Goal: Task Accomplishment & Management: Manage account settings

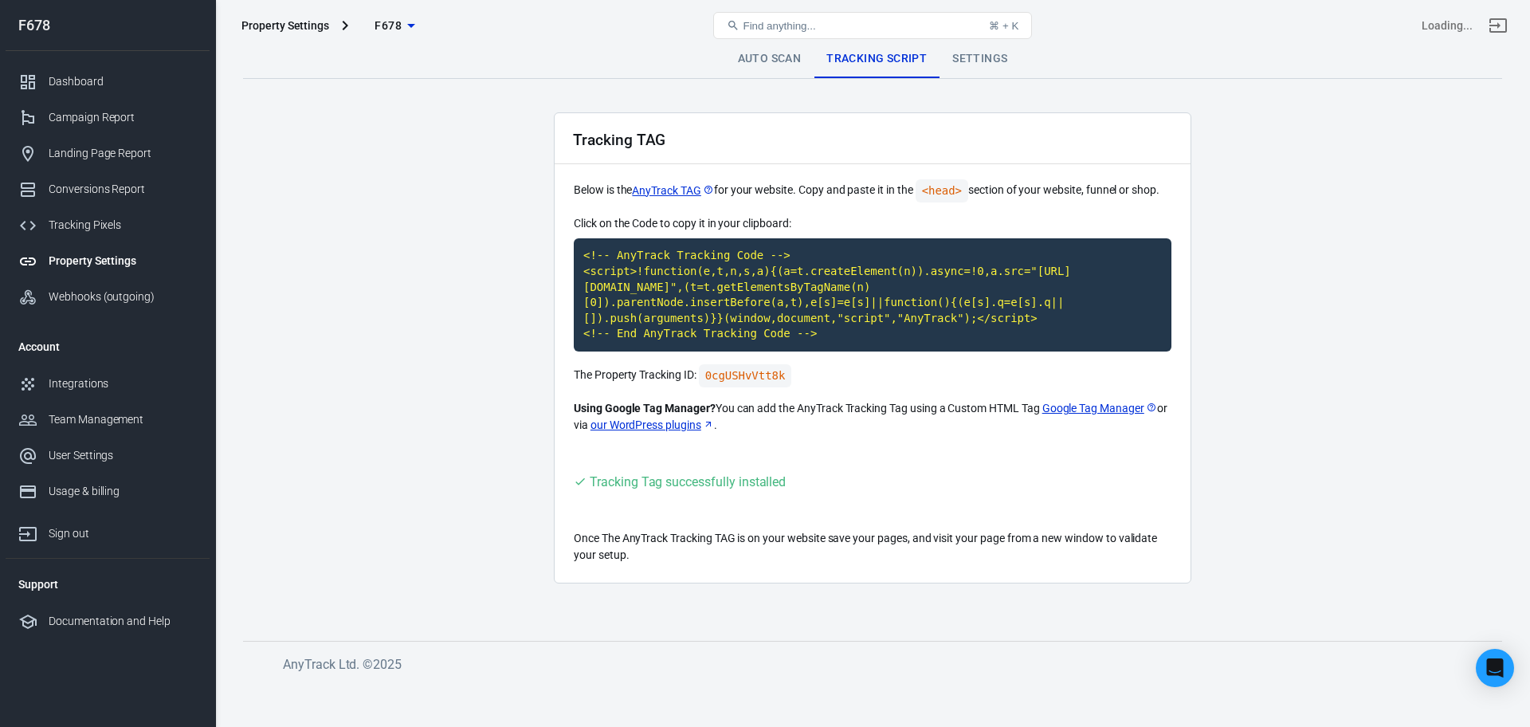
click at [119, 261] on div "Property Settings" at bounding box center [123, 261] width 148 height 17
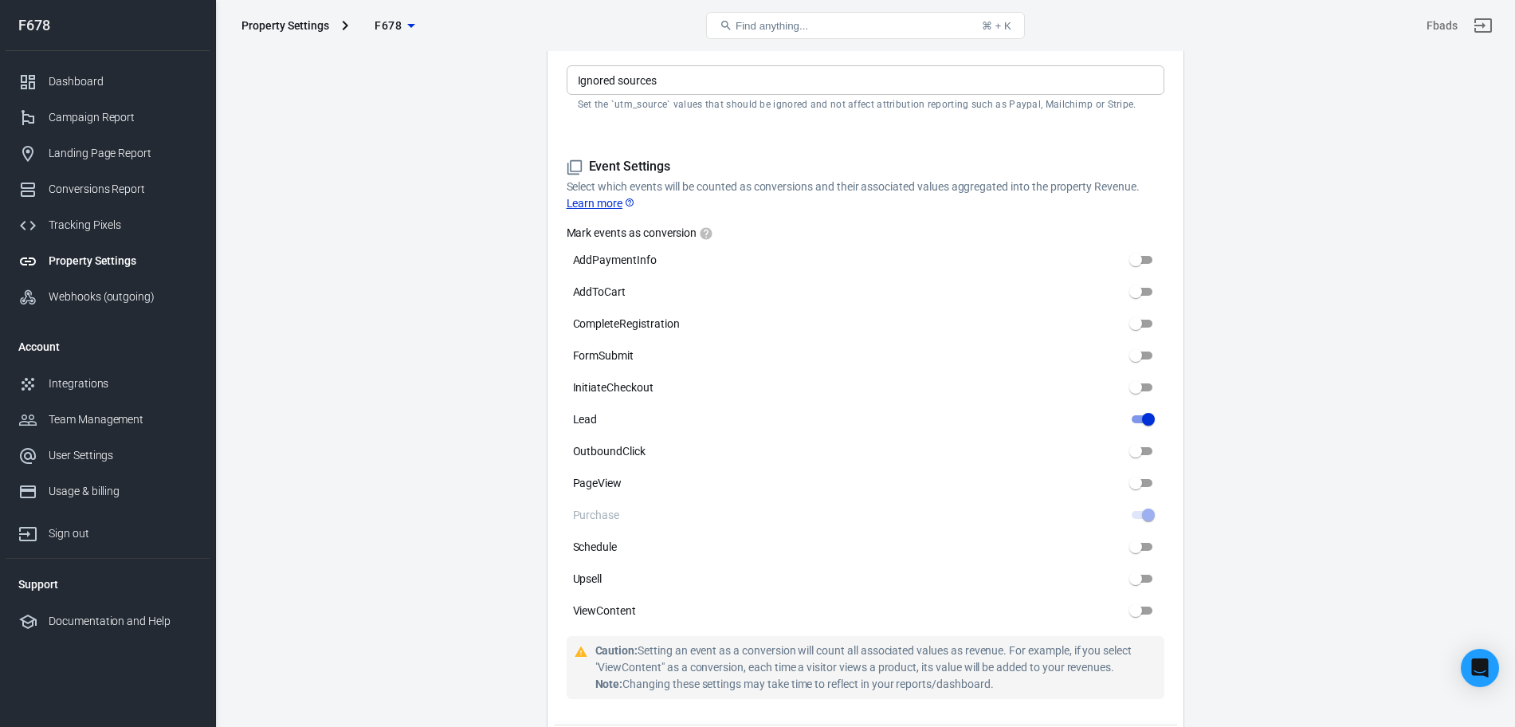
scroll to position [637, 0]
click at [296, 512] on main "Auto Scan Tracking Script Settings Property Settings Name F678 Name What should…" at bounding box center [865, 416] width 1244 height 2029
click at [316, 509] on main "Auto Scan Tracking Script Settings Property Settings Name F678 Name What should…" at bounding box center [865, 416] width 1244 height 2029
click at [1142, 484] on input "PageView" at bounding box center [1135, 481] width 57 height 19
checkbox input "true"
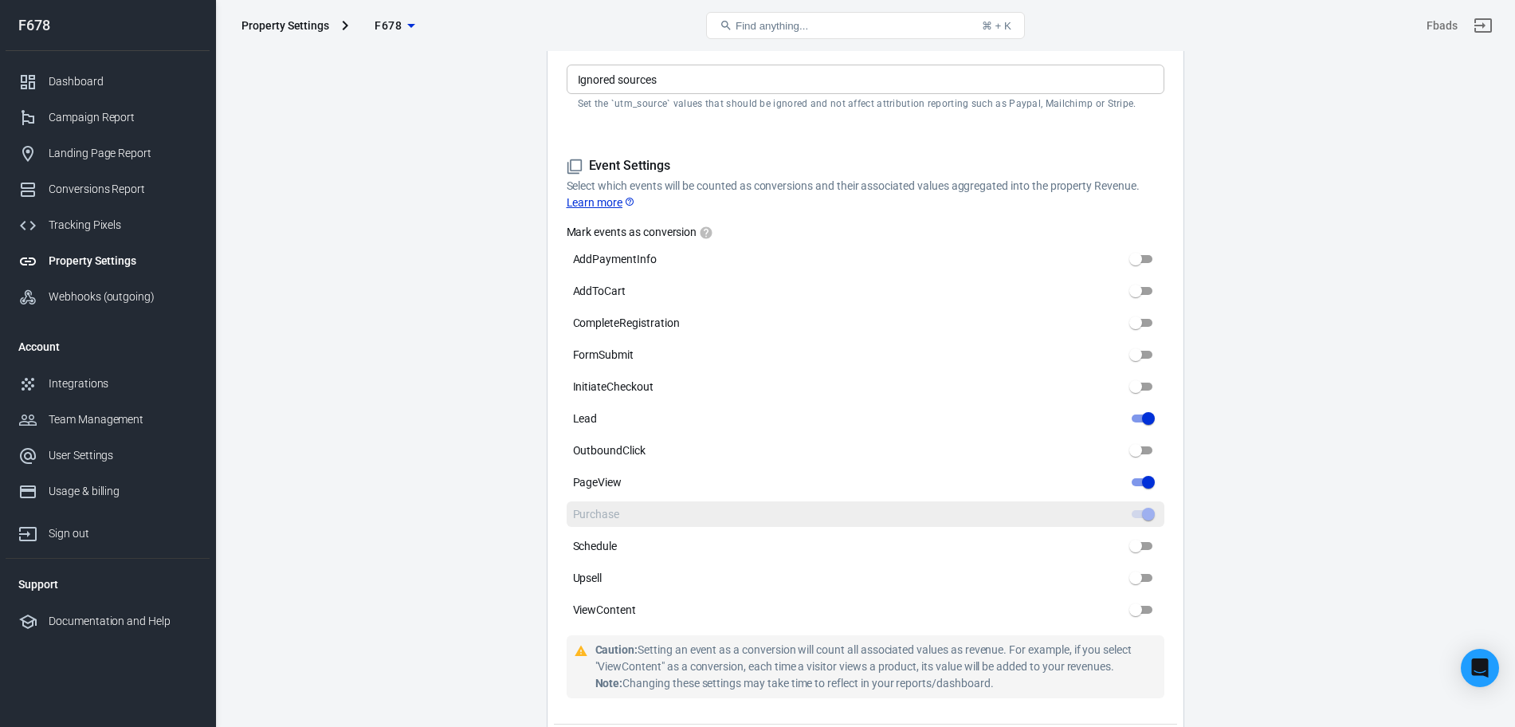
click at [1147, 512] on span at bounding box center [1141, 514] width 21 height 8
click at [1141, 516] on span at bounding box center [1141, 514] width 21 height 8
click at [1272, 461] on main "Auto Scan Tracking Script Settings Property Settings Name F678 Name What should…" at bounding box center [865, 416] width 1244 height 2029
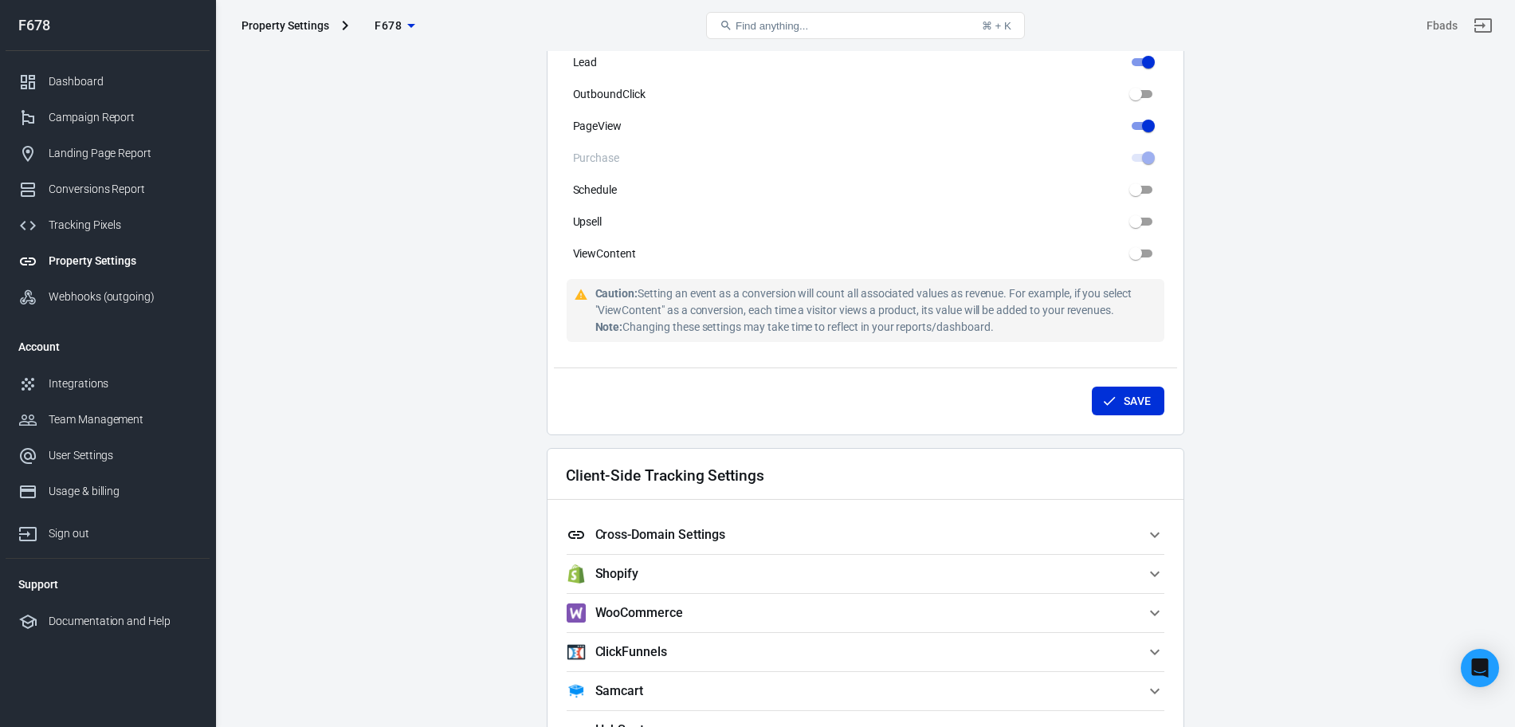
scroll to position [995, 0]
click at [1138, 412] on button "Save" at bounding box center [1128, 399] width 73 height 29
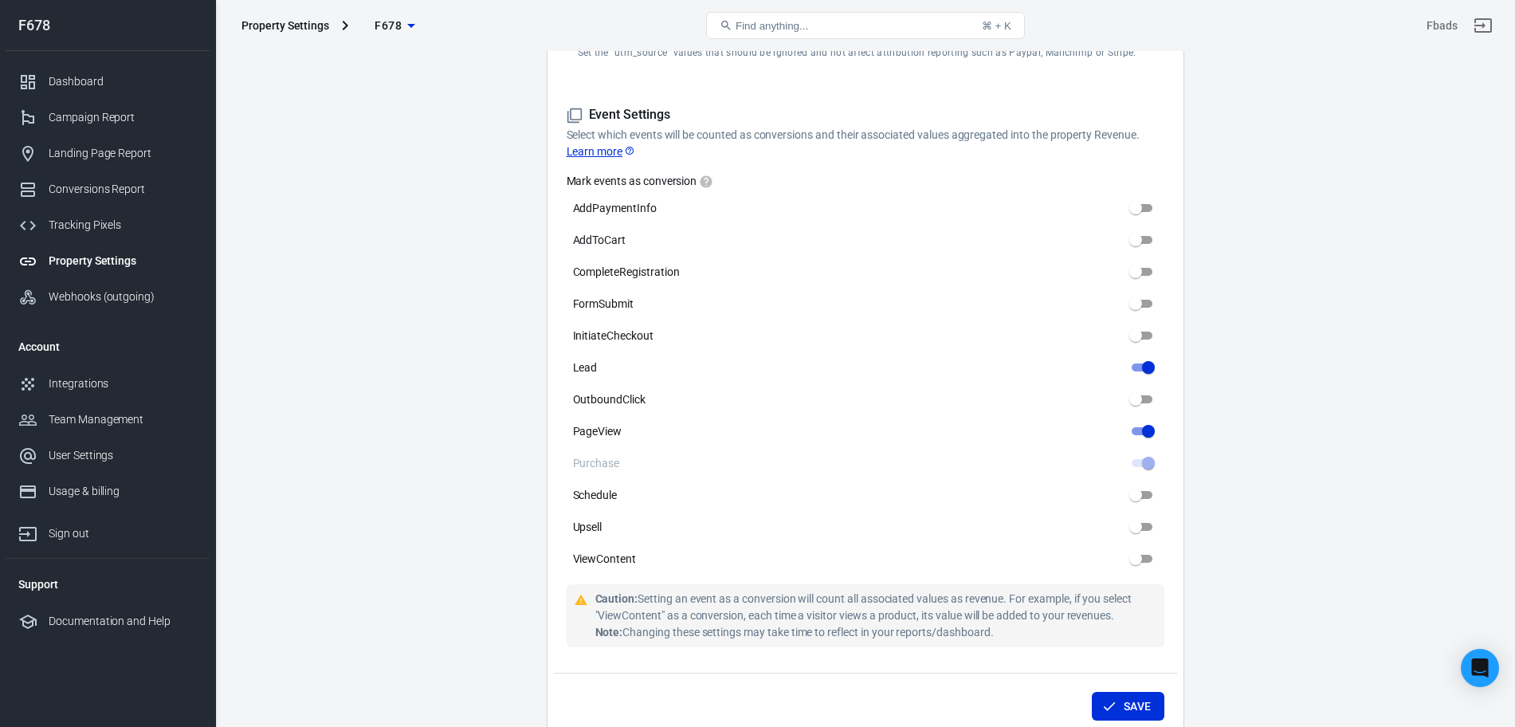
scroll to position [689, 0]
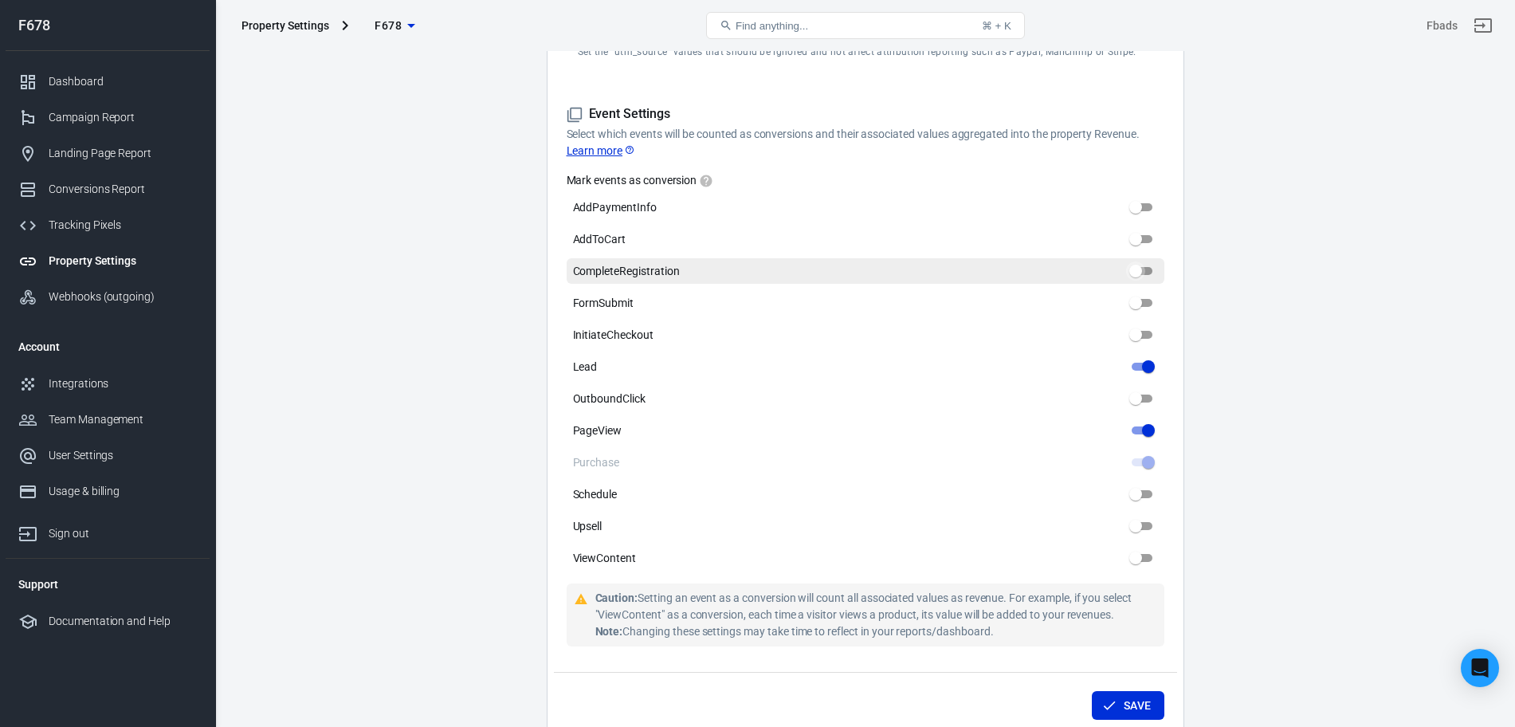
click at [1142, 274] on input "CompleteRegistration" at bounding box center [1135, 270] width 57 height 19
checkbox input "true"
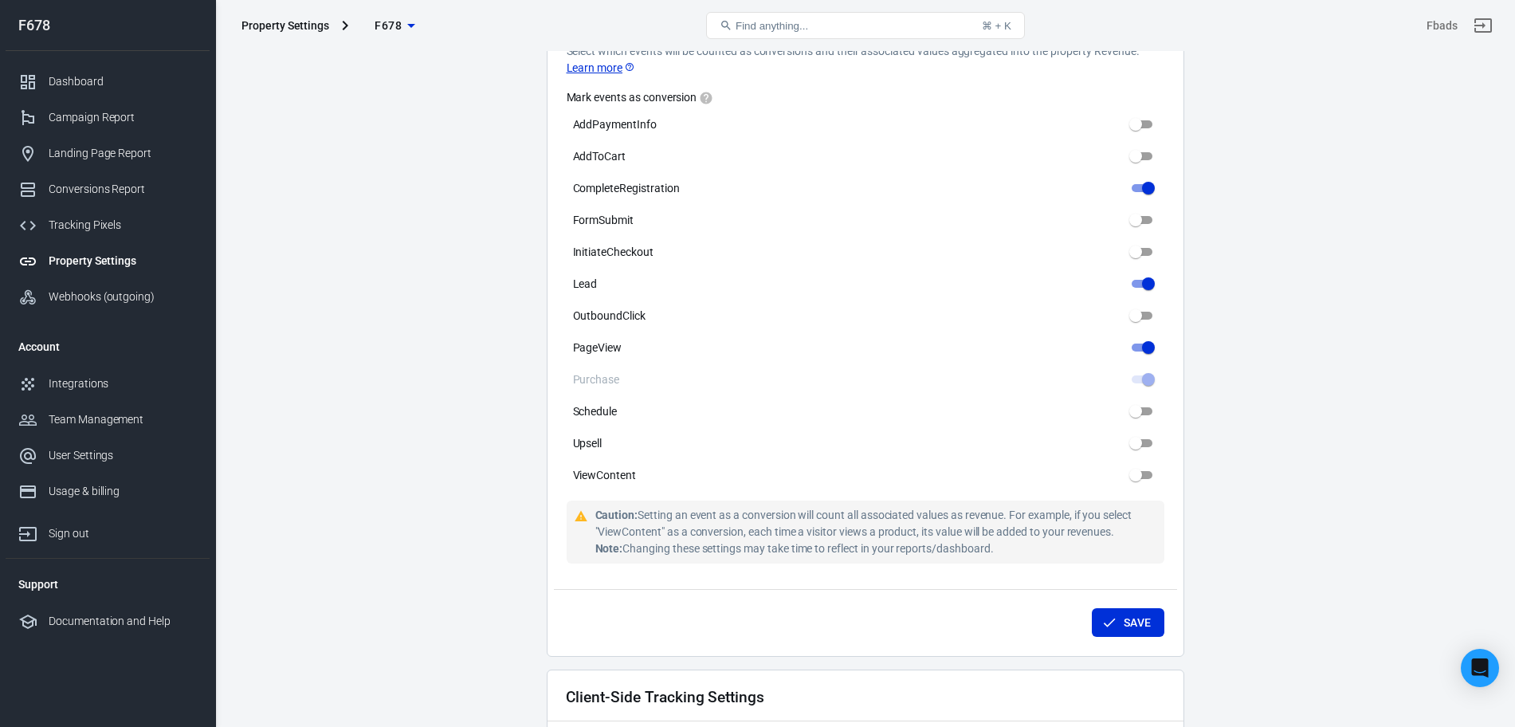
scroll to position [777, 0]
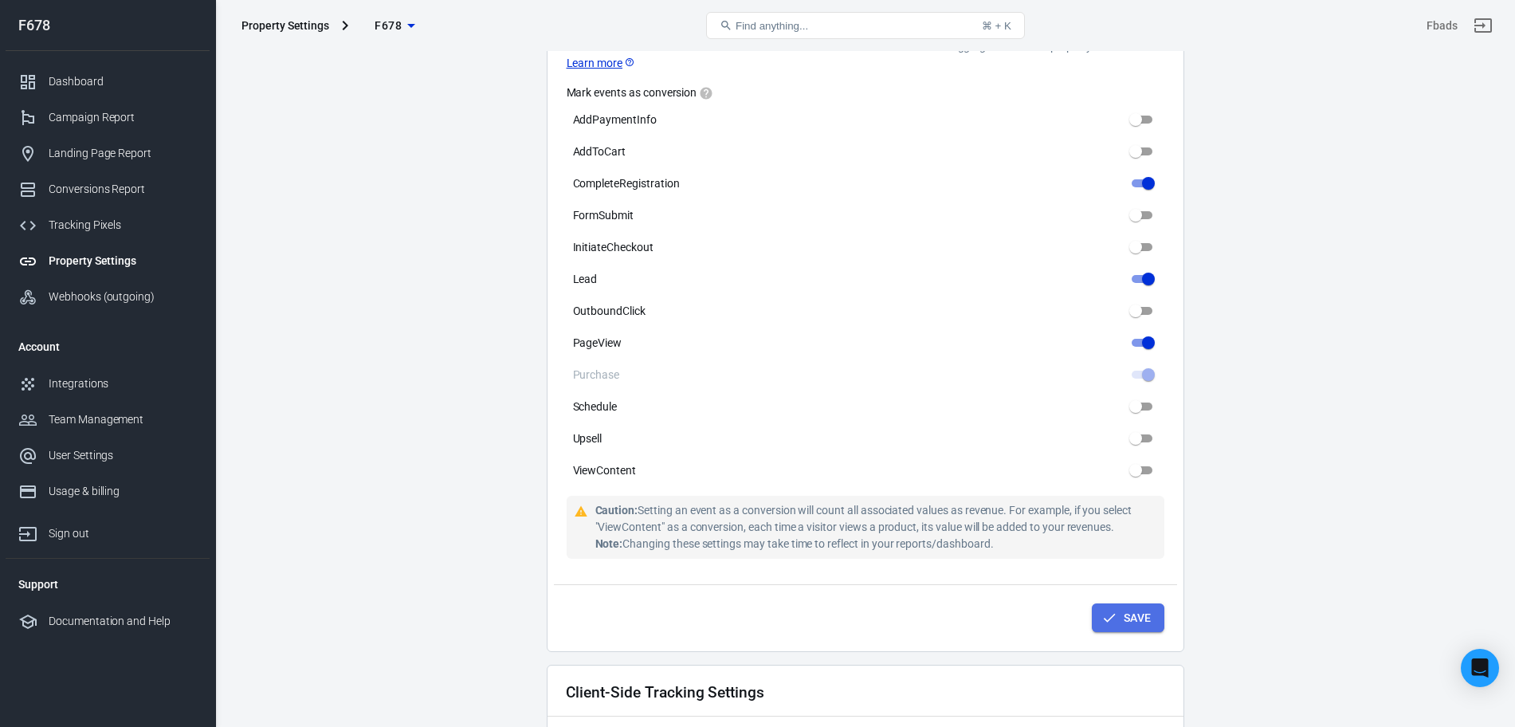
click at [1139, 613] on button "Save" at bounding box center [1128, 617] width 73 height 29
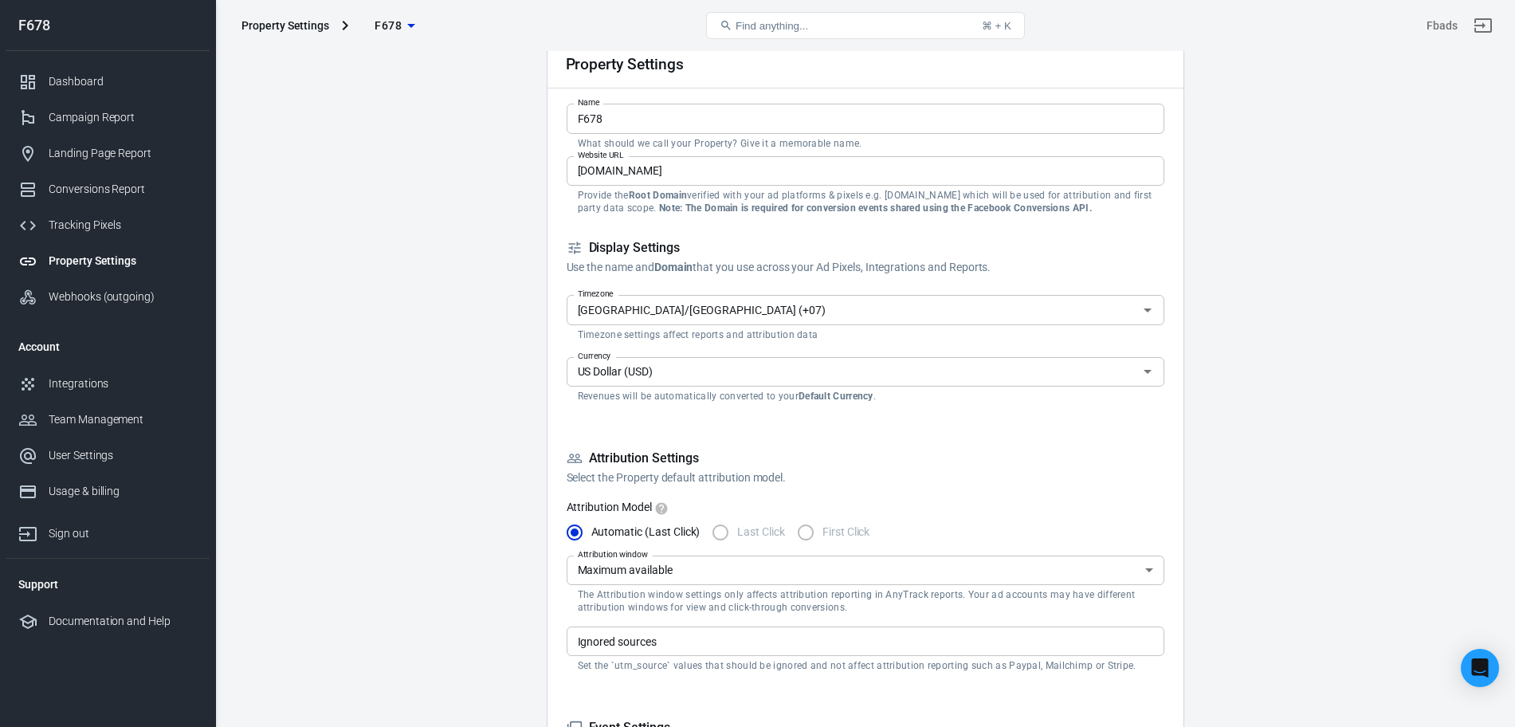
scroll to position [0, 0]
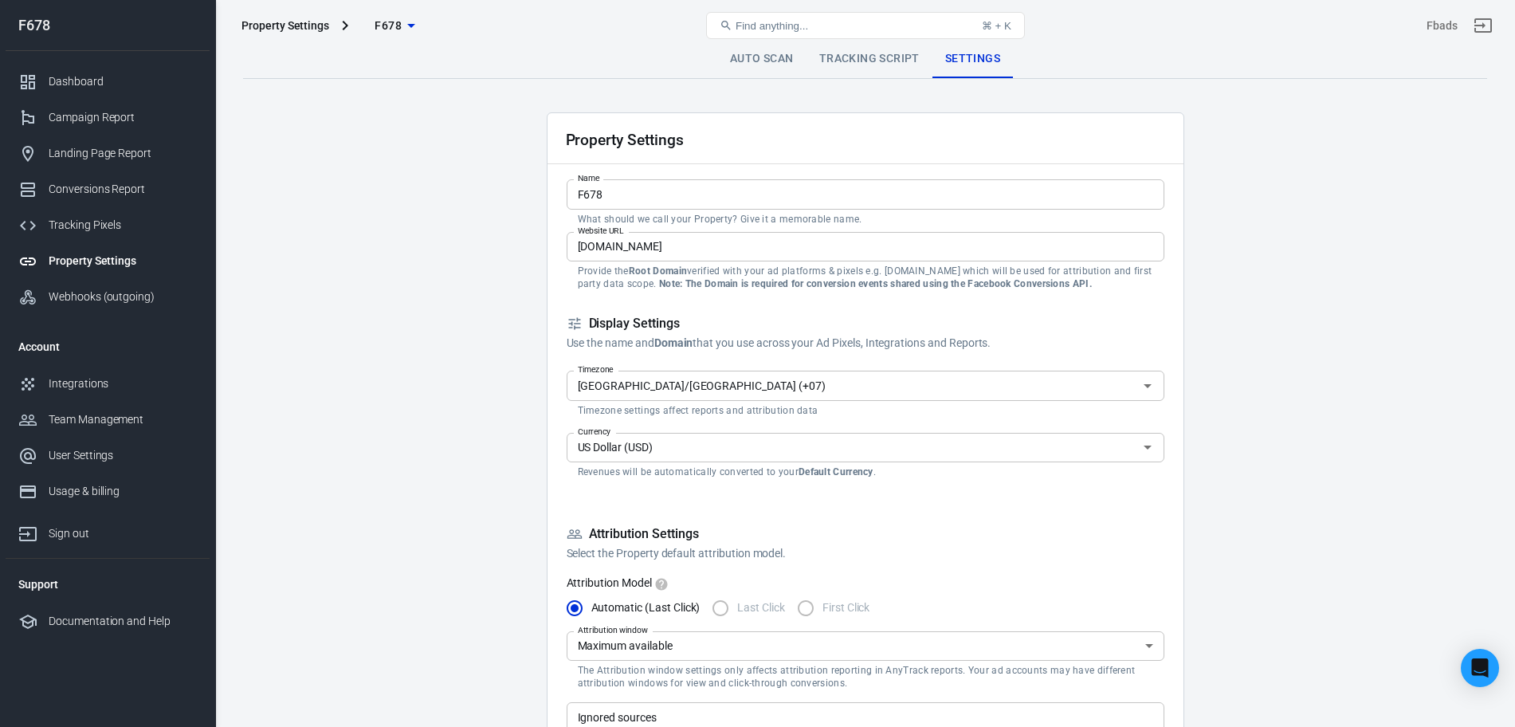
click at [897, 65] on link "Tracking Script" at bounding box center [869, 59] width 126 height 38
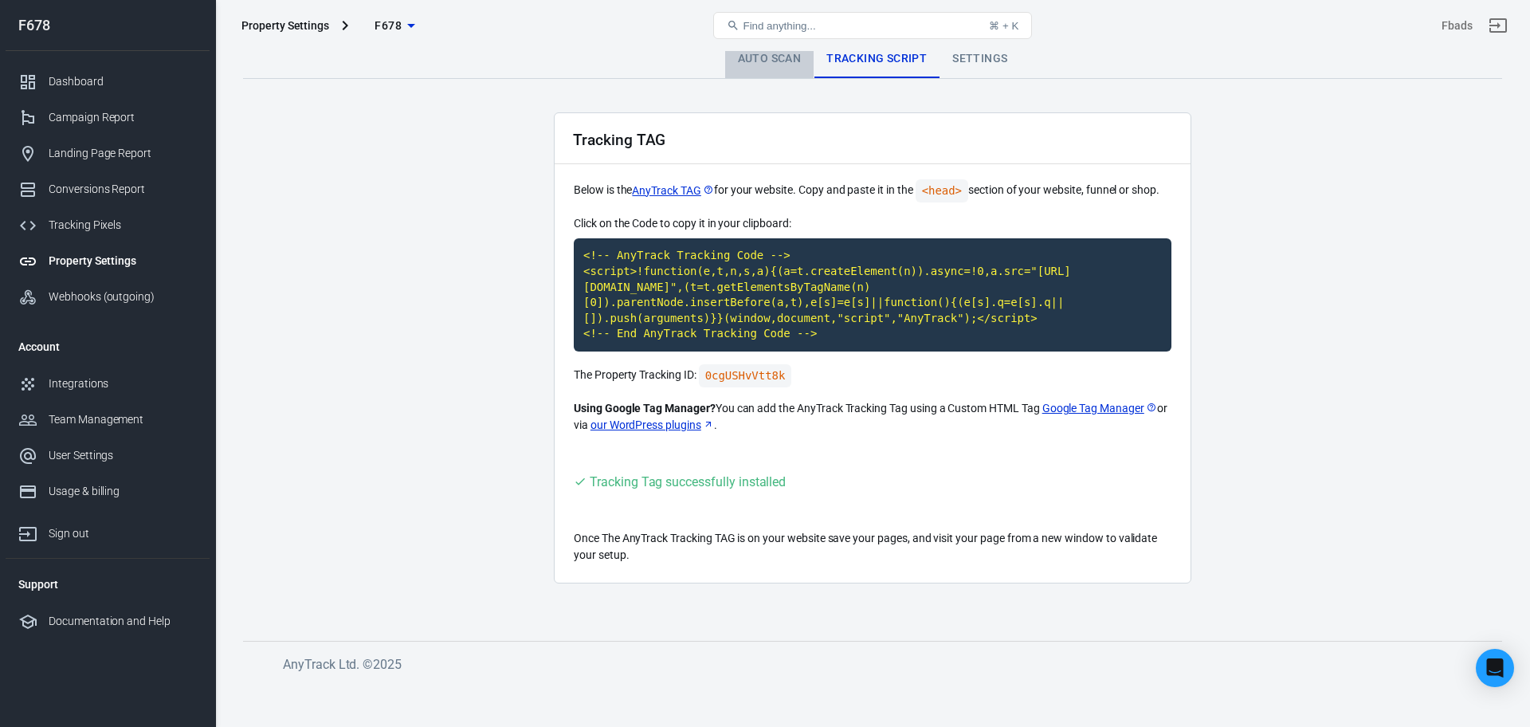
click at [760, 72] on link "Auto Scan" at bounding box center [769, 59] width 89 height 38
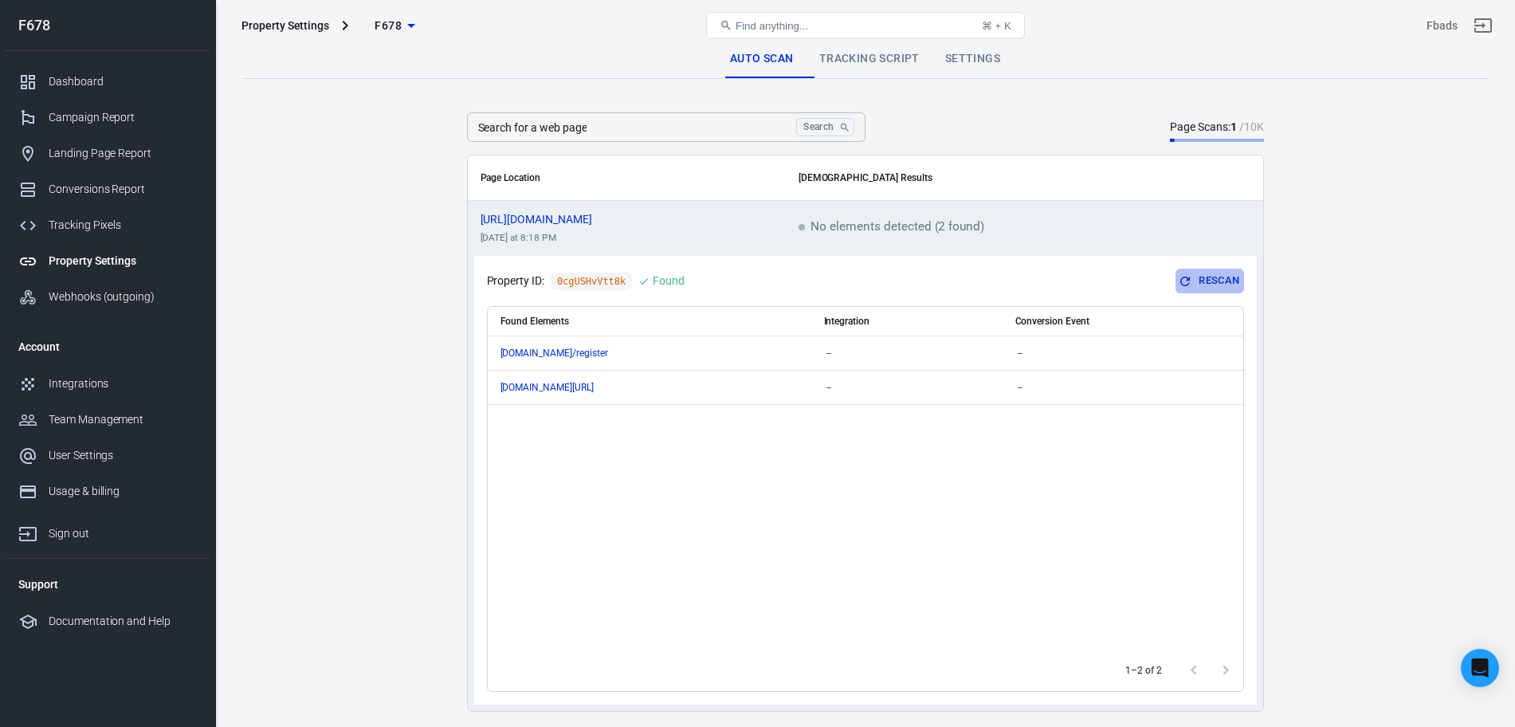
click at [1209, 280] on button "Rescan" at bounding box center [1209, 281] width 68 height 25
click at [1235, 236] on icon "scrollable content" at bounding box center [1236, 228] width 19 height 19
click at [1208, 270] on button "Rescan" at bounding box center [1209, 281] width 68 height 25
click at [1350, 316] on main "Auto Scan Tracking Script Settings Search for a web page Search Search for a we…" at bounding box center [865, 373] width 1244 height 667
click at [367, 432] on main "Auto Scan Tracking Script Settings Search for a web page Search Search for a we…" at bounding box center [865, 376] width 1244 height 672
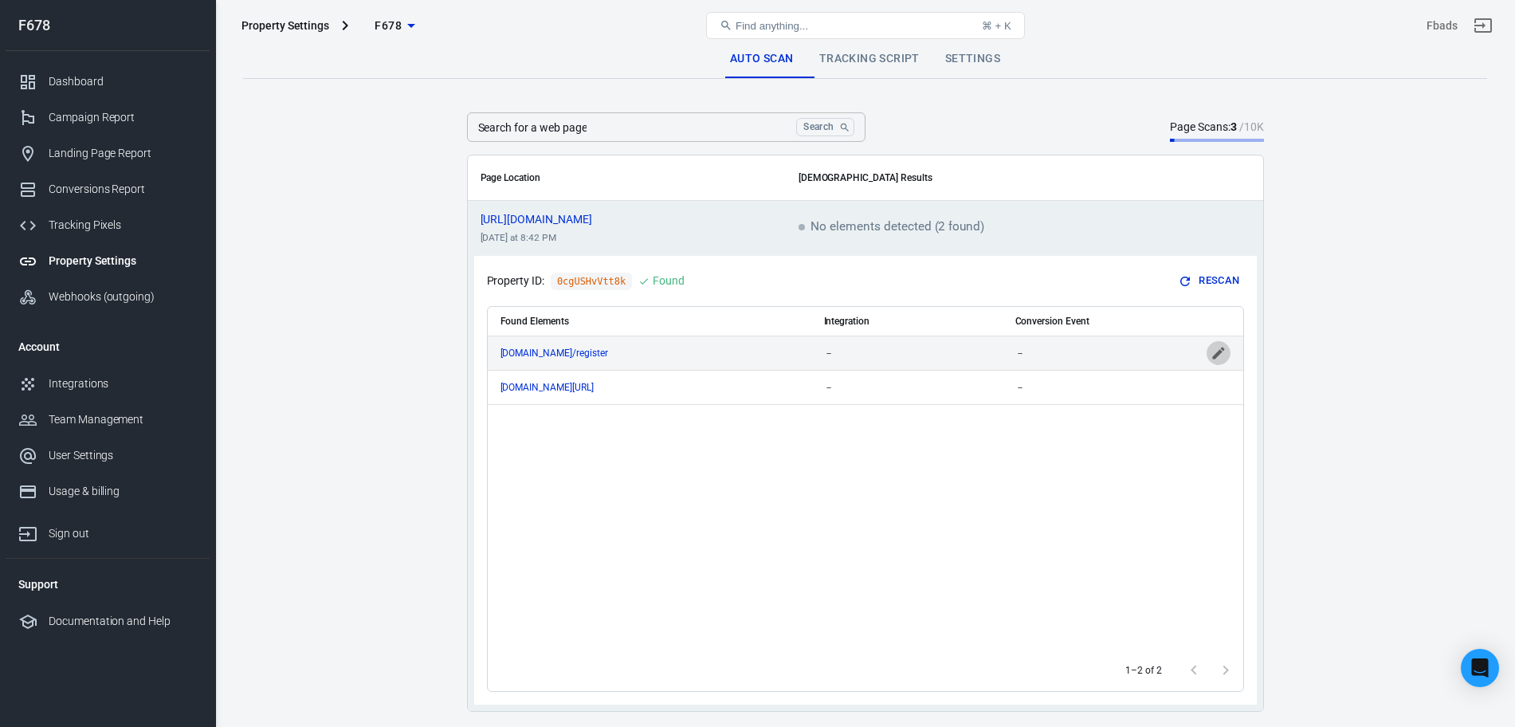
click at [1218, 351] on icon "scrollable content" at bounding box center [1218, 353] width 12 height 12
click at [890, 349] on input "scrollable content" at bounding box center [884, 353] width 121 height 20
click at [1051, 339] on td "scrollable content" at bounding box center [1097, 352] width 191 height 34
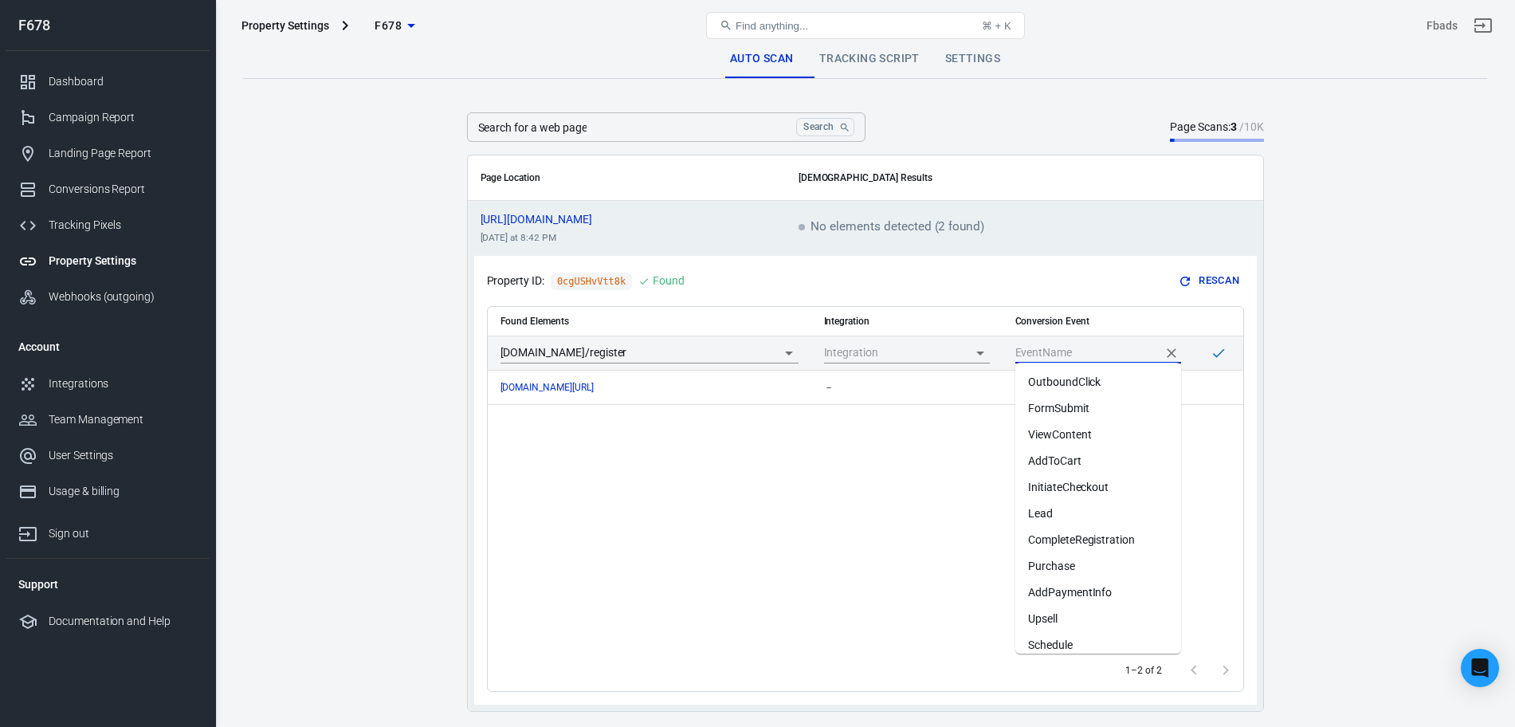
click at [1054, 346] on input "scrollable content" at bounding box center [1086, 353] width 142 height 20
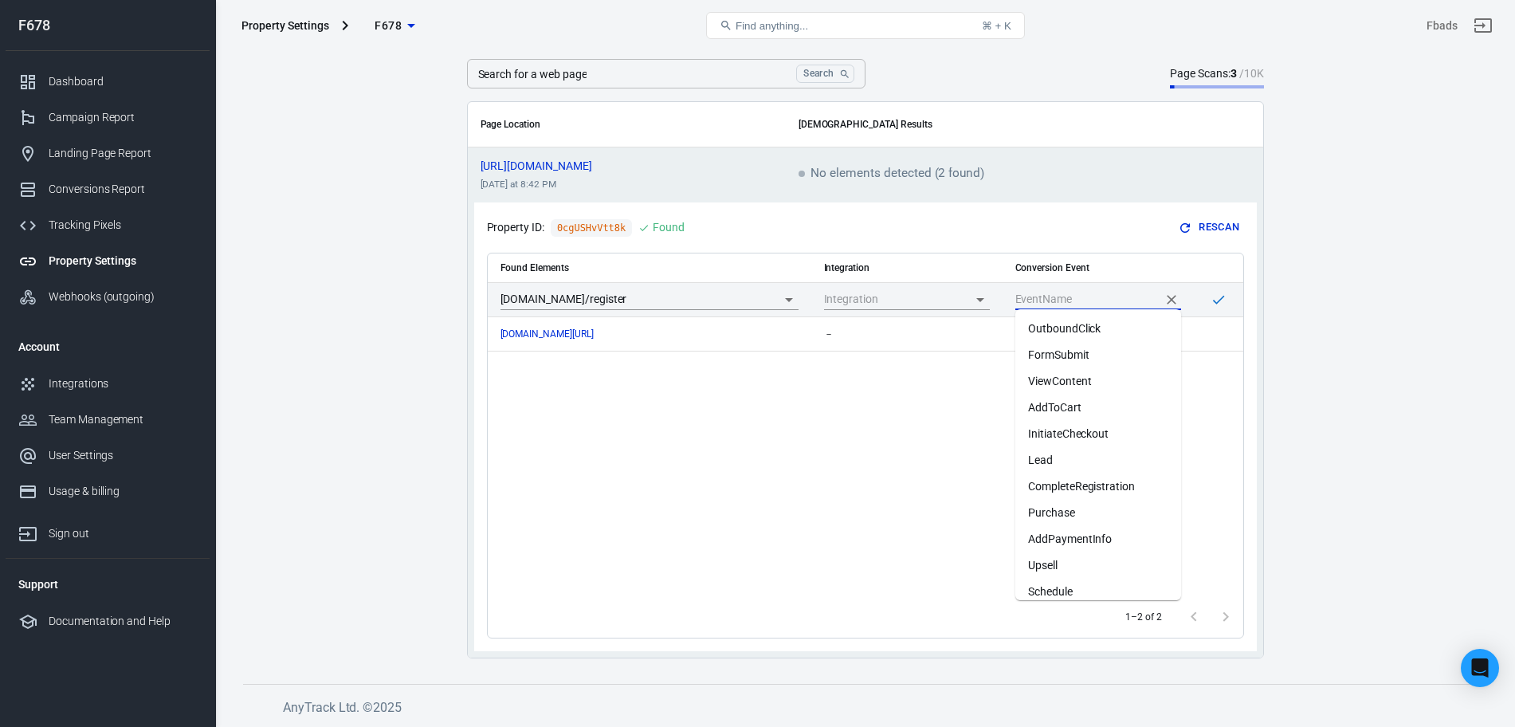
scroll to position [1, 0]
click at [1092, 457] on li "Lead" at bounding box center [1098, 459] width 166 height 26
type input "Lead"
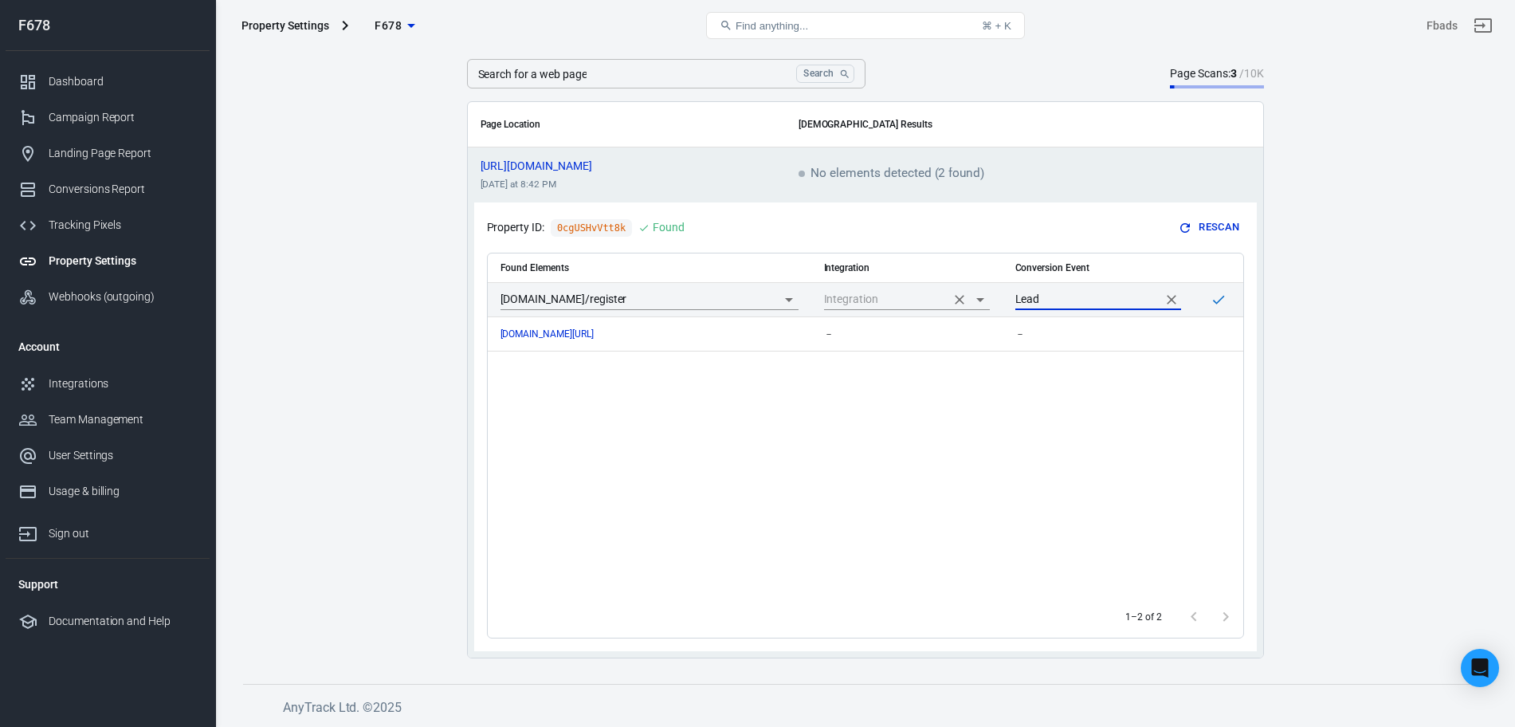
click at [941, 291] on input "scrollable content" at bounding box center [884, 299] width 121 height 20
click at [1370, 552] on main "Auto Scan Tracking Script Settings Search for a web page Search Search for a we…" at bounding box center [865, 322] width 1244 height 672
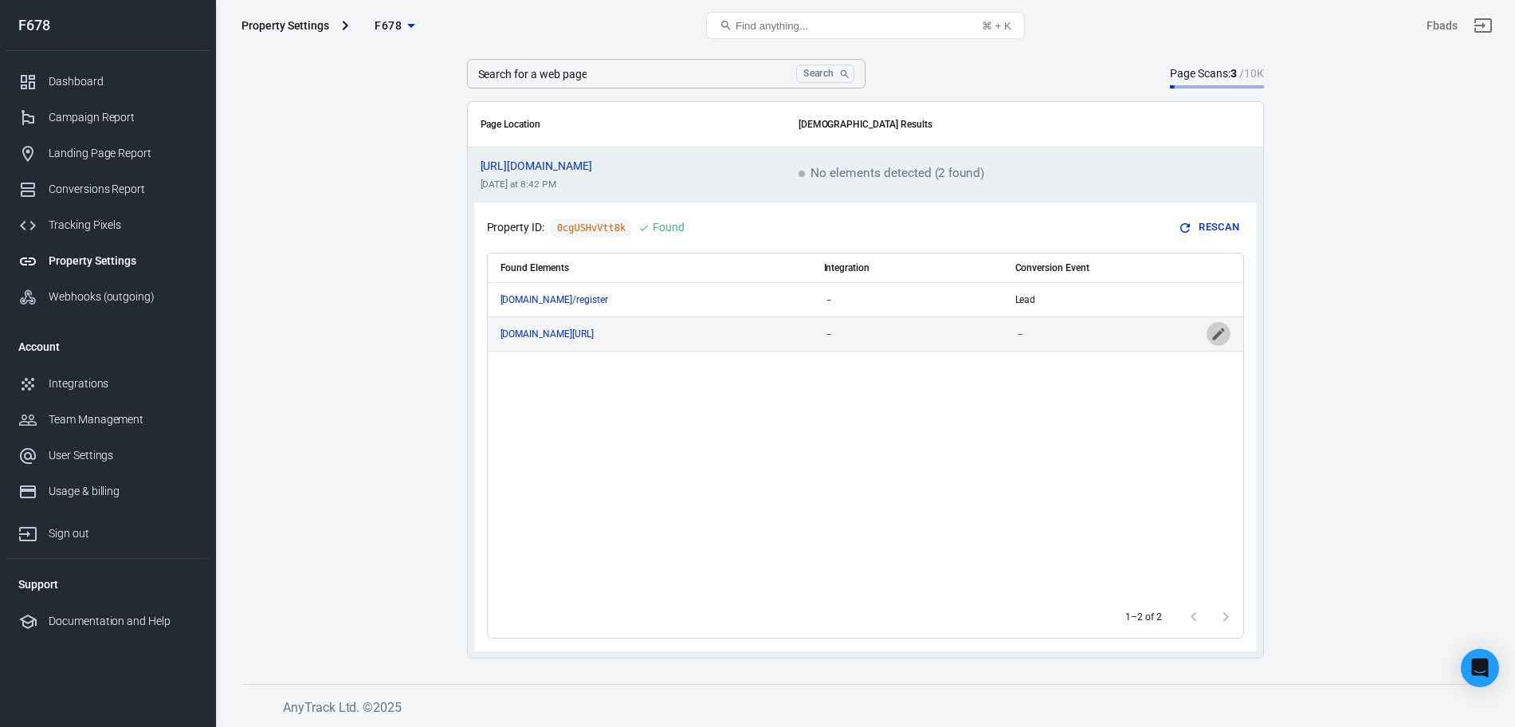
click at [1217, 337] on icon "scrollable content" at bounding box center [1218, 334] width 16 height 16
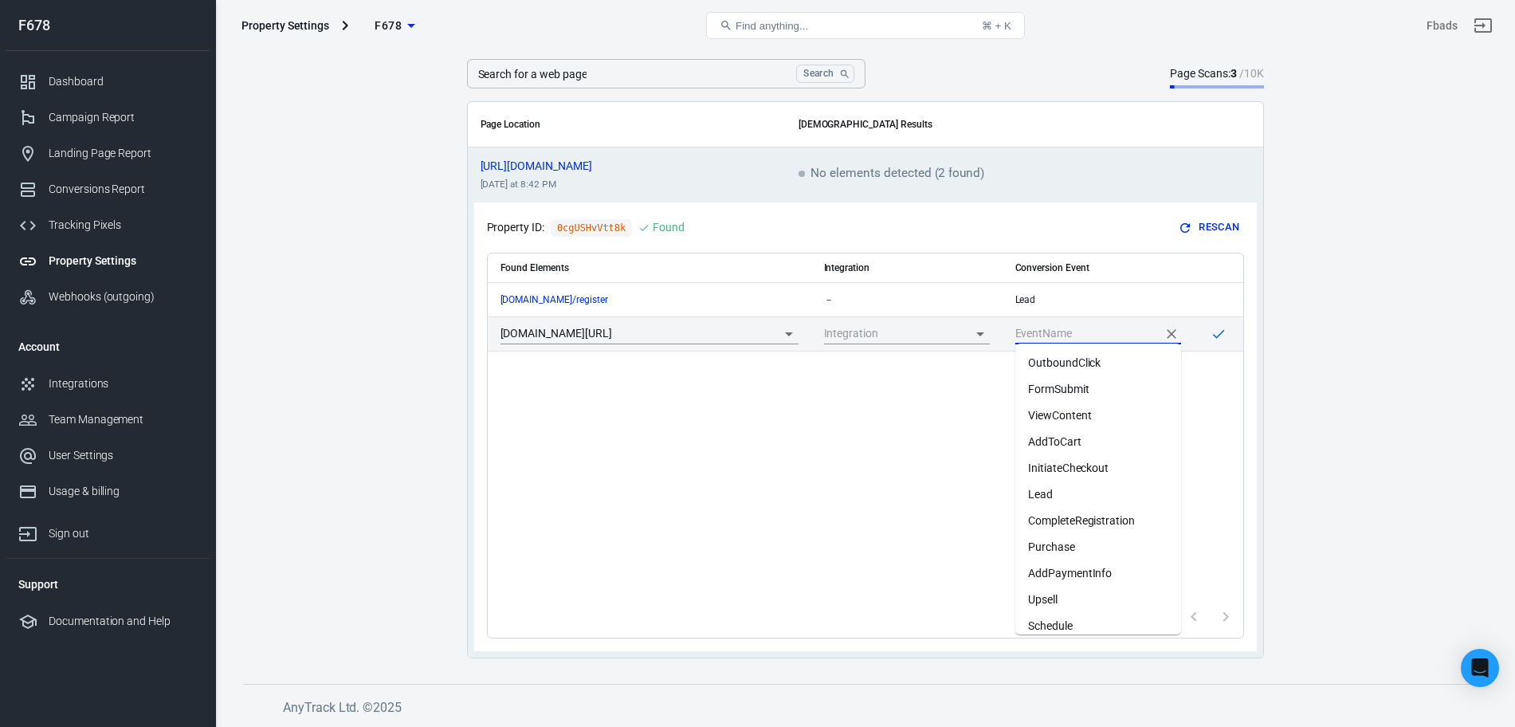
click at [1076, 327] on input "scrollable content" at bounding box center [1086, 333] width 142 height 20
click at [1078, 614] on li "Add Line" at bounding box center [1098, 615] width 166 height 26
type input "Add Line"
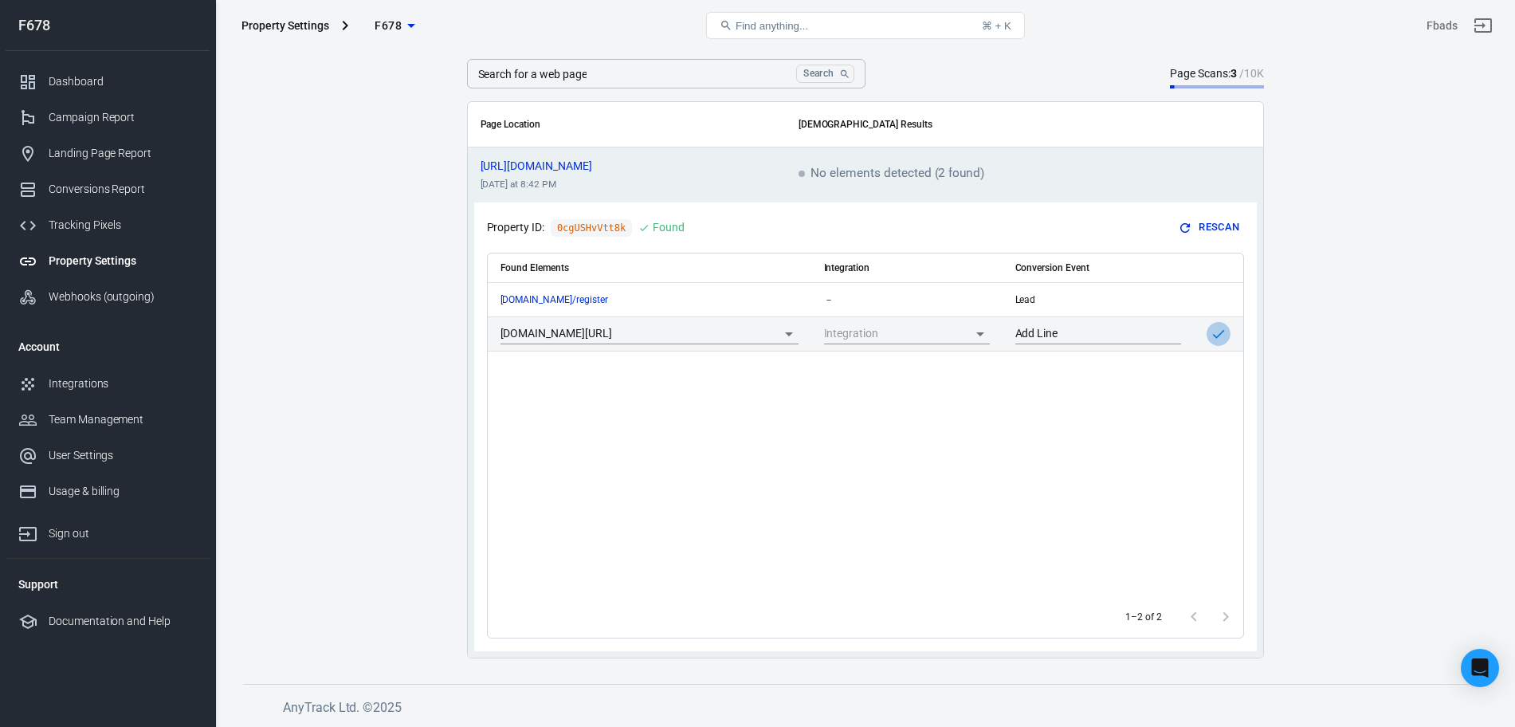
click at [1225, 329] on icon "scrollable content" at bounding box center [1218, 334] width 16 height 16
click at [858, 266] on th "Integration" at bounding box center [906, 267] width 191 height 29
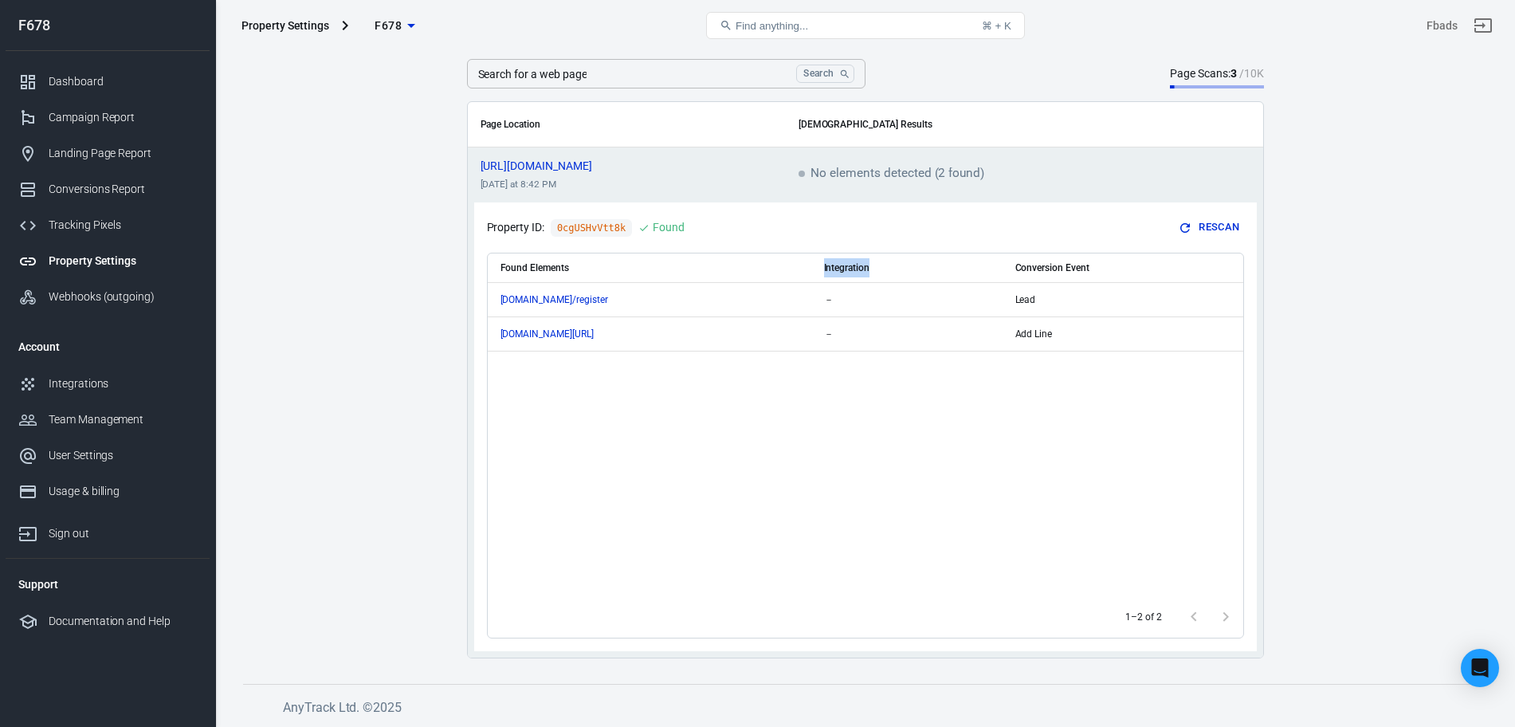
click at [858, 266] on th "Integration" at bounding box center [906, 267] width 191 height 29
copy th "Integration"
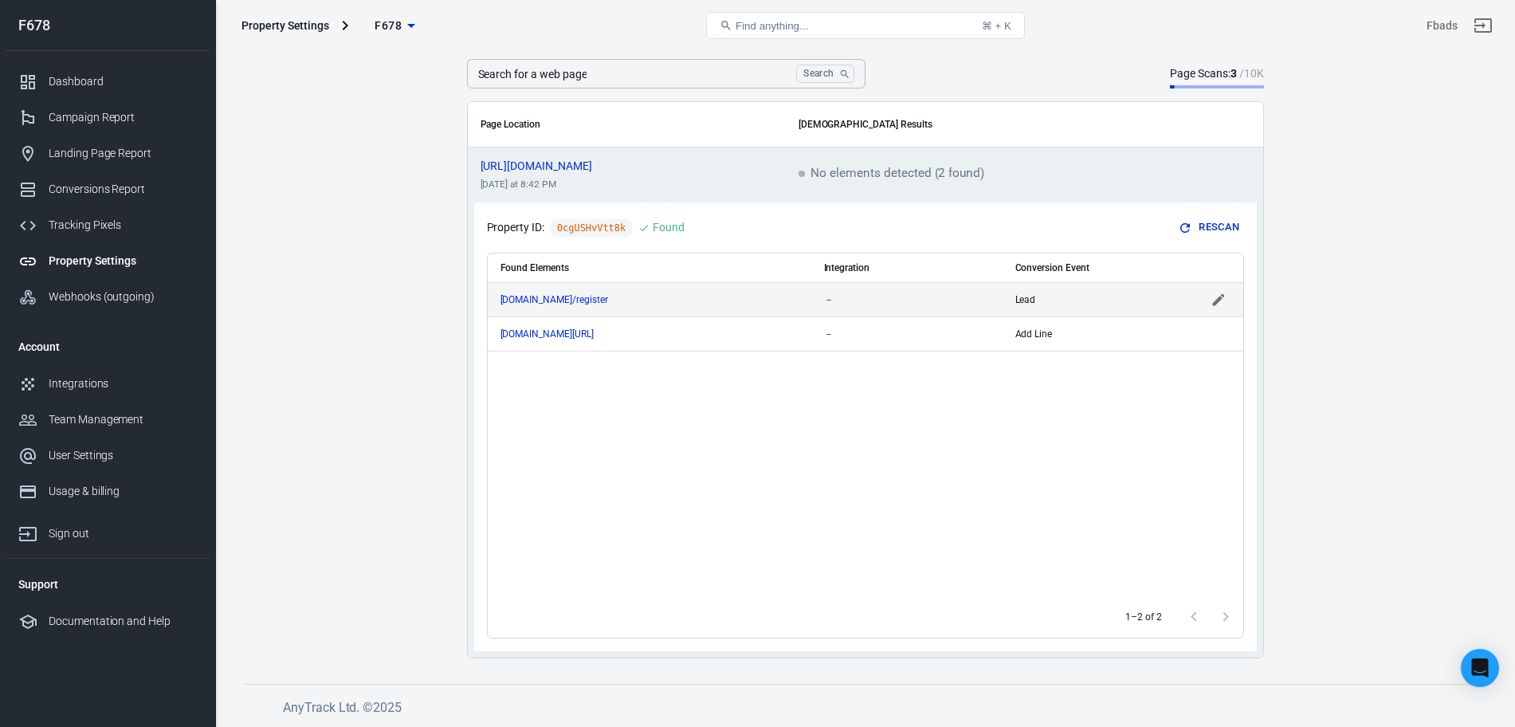
click at [832, 306] on td "－" at bounding box center [906, 299] width 191 height 34
click at [977, 305] on icon "Open" at bounding box center [979, 299] width 19 height 19
click at [977, 305] on icon "Close" at bounding box center [979, 299] width 19 height 19
click at [959, 503] on div "Found Elements Integration Conversion Event www.fast678.vip/register Lead lin.e…" at bounding box center [865, 424] width 755 height 343
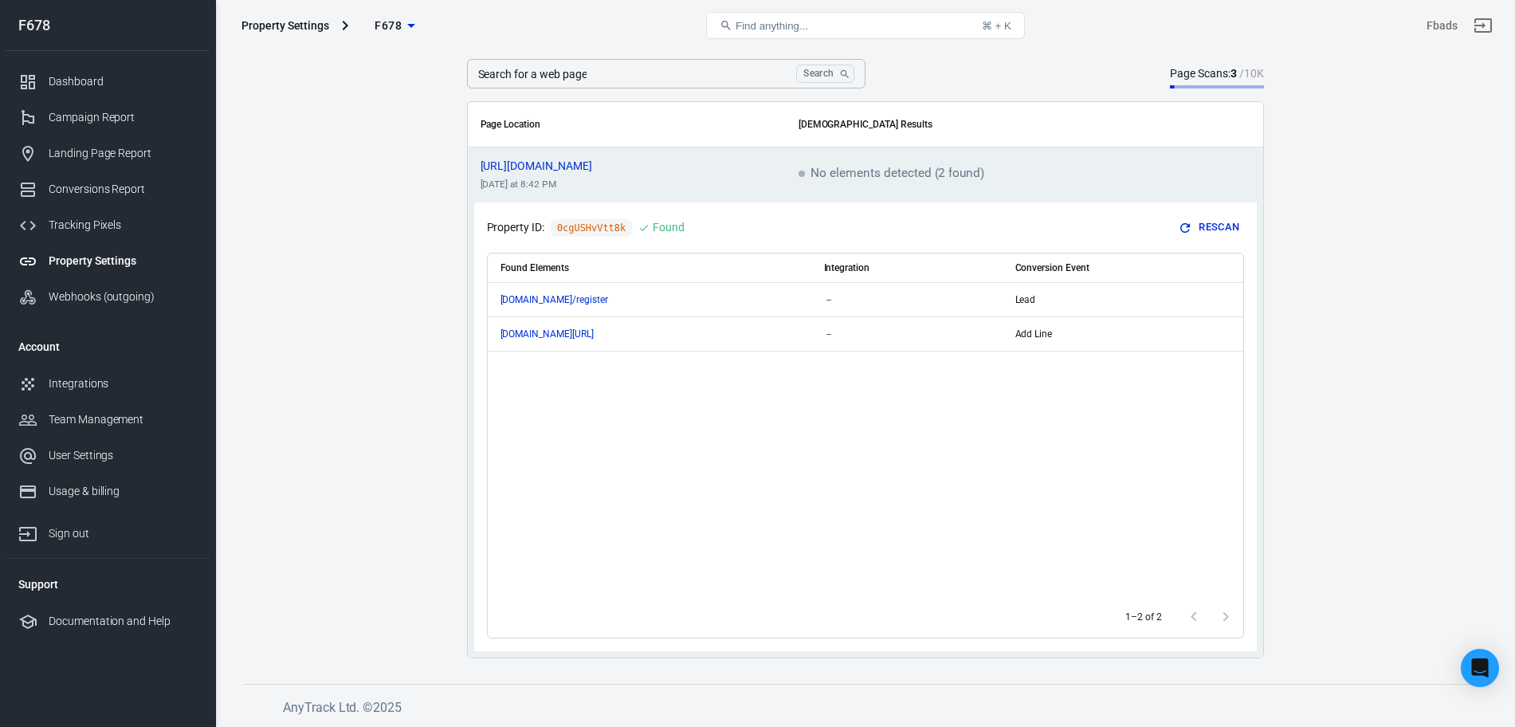
click at [1347, 366] on main "Auto Scan Tracking Script Settings Search for a web page Search Search for a we…" at bounding box center [865, 322] width 1244 height 672
click at [1433, 333] on main "Auto Scan Tracking Script Settings Search for a web page Search Search for a we…" at bounding box center [865, 322] width 1244 height 672
click at [85, 119] on div "Campaign Report" at bounding box center [123, 117] width 148 height 17
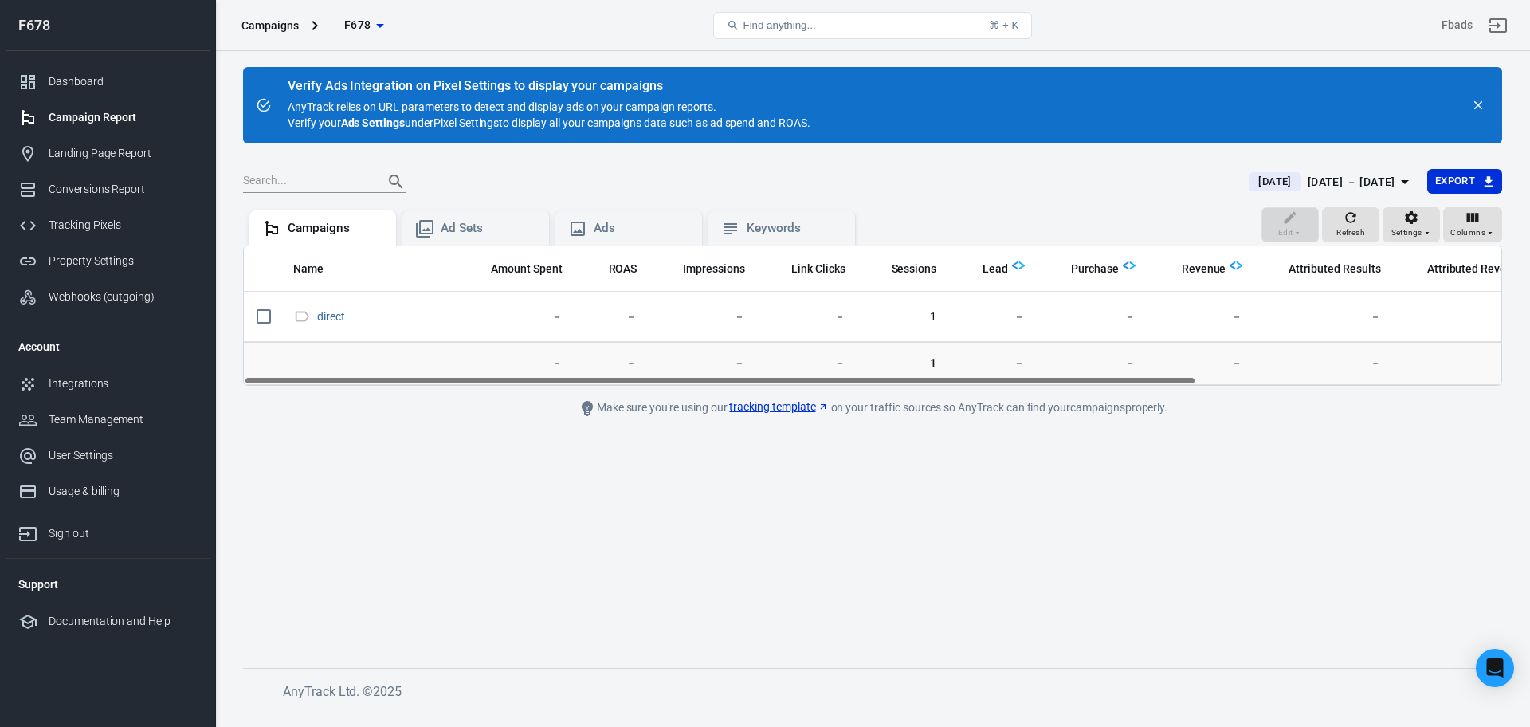
click at [715, 527] on main "Verify Ads Integration on Pixel Settings to display your campaigns AnyTrack rel…" at bounding box center [872, 354] width 1259 height 575
click at [448, 223] on div "Ad Sets" at bounding box center [489, 228] width 96 height 17
click at [783, 218] on div "Keywords" at bounding box center [781, 227] width 147 height 35
click at [321, 231] on div "Campaigns" at bounding box center [336, 228] width 96 height 17
click at [151, 183] on div "Conversions Report" at bounding box center [123, 189] width 148 height 17
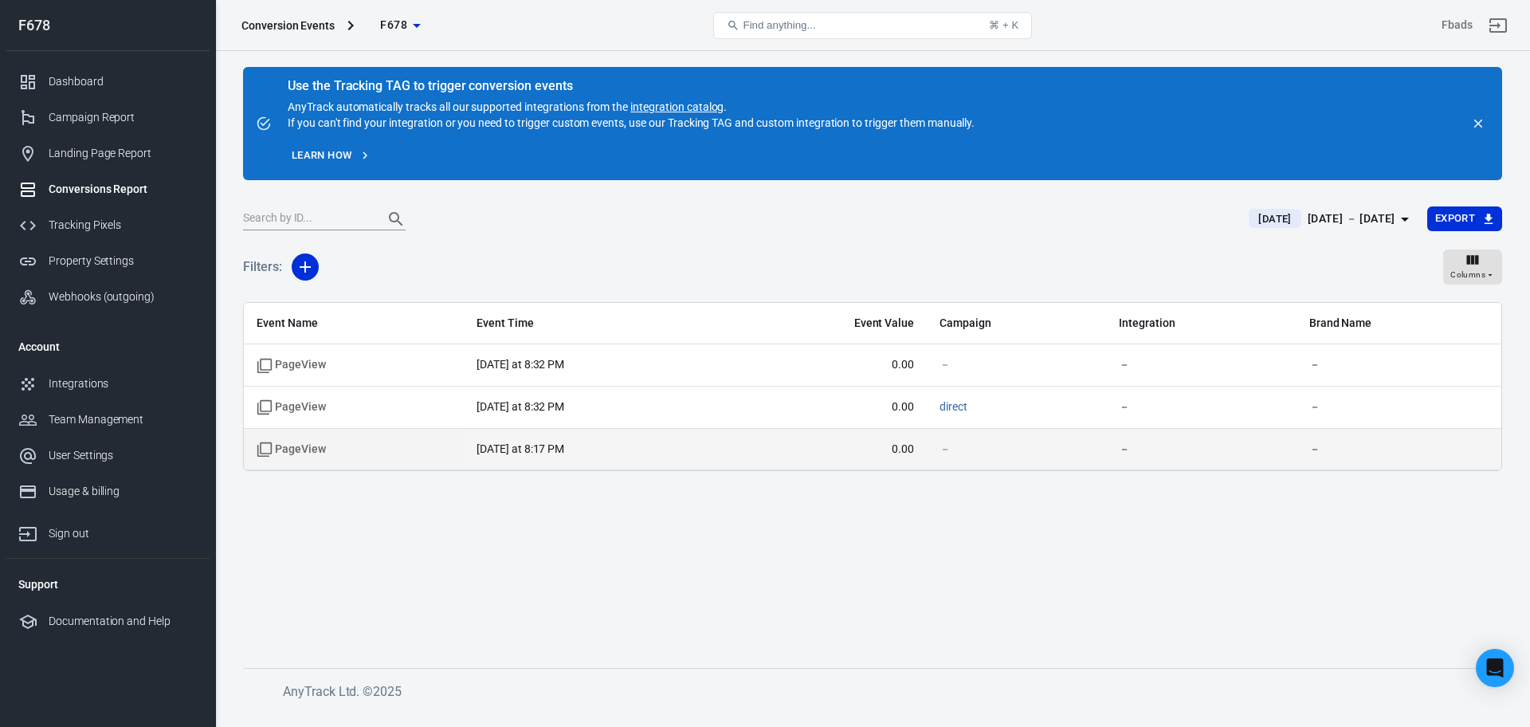
click at [339, 445] on span "PageView" at bounding box center [354, 449] width 194 height 16
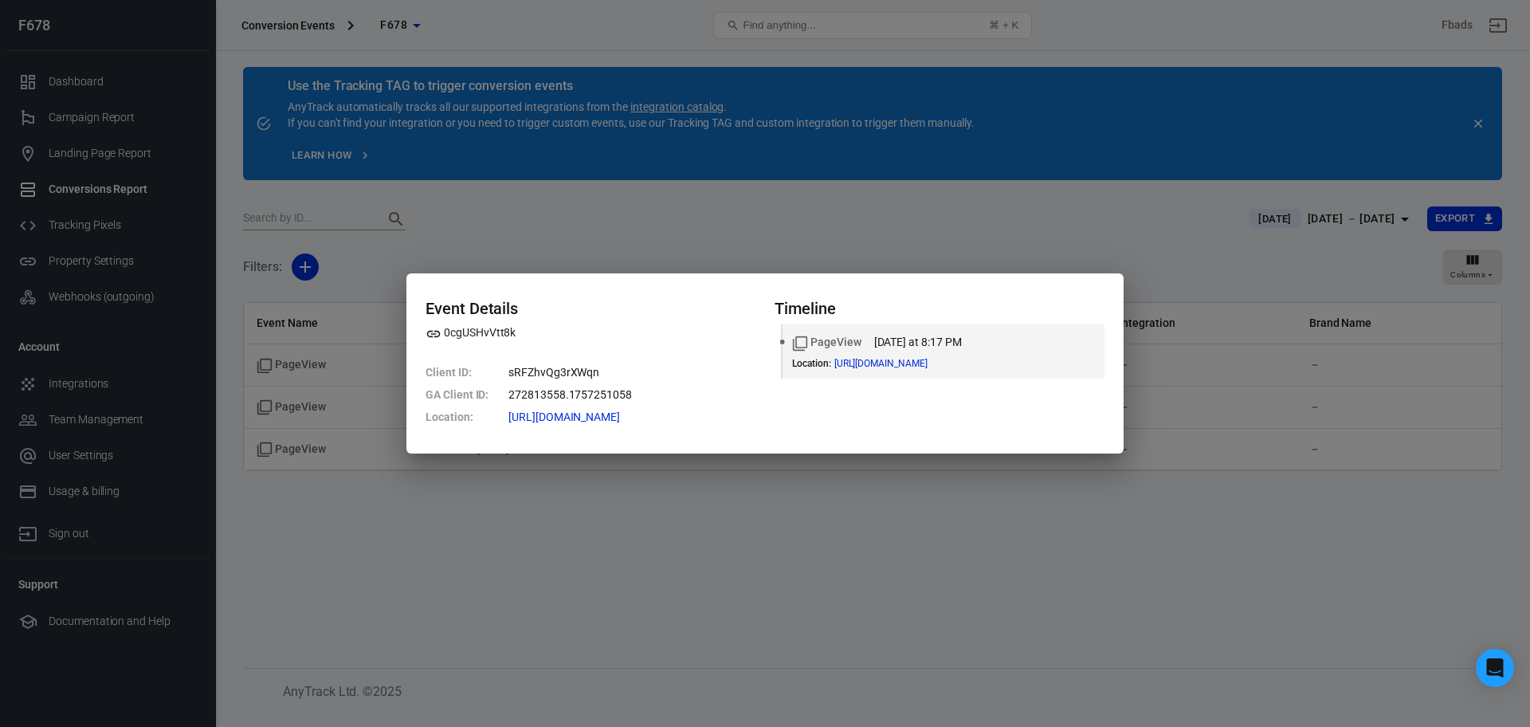
click at [409, 575] on div "Event Details 0cgUSHvVtt8k Client ID : sRFZhvQg3rXWqn GA Client ID : 272813558.…" at bounding box center [765, 363] width 1530 height 727
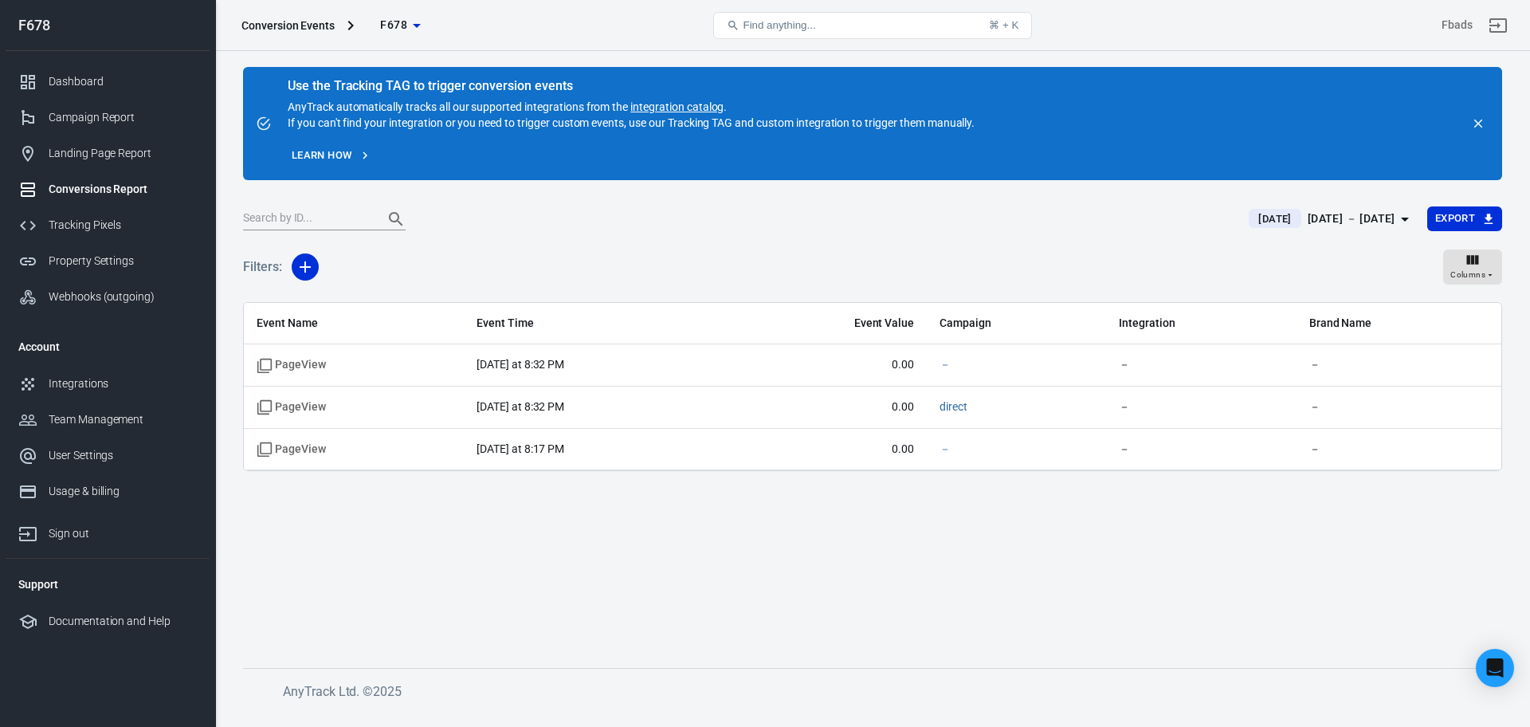
click at [142, 190] on div "Conversions Report" at bounding box center [123, 189] width 148 height 17
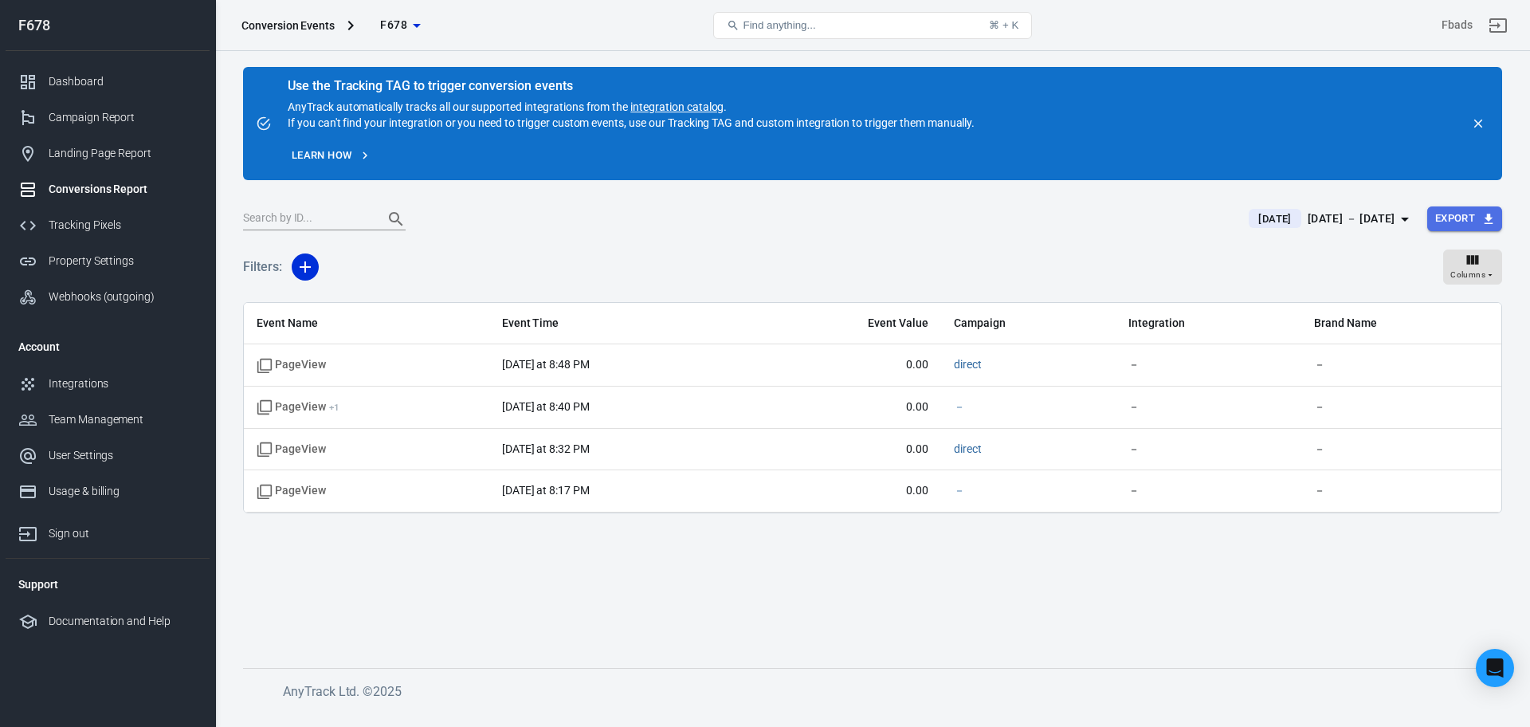
click at [1469, 225] on button "Export" at bounding box center [1464, 218] width 75 height 25
click at [963, 254] on div at bounding box center [765, 363] width 1530 height 727
click at [1515, 22] on link "Sign out" at bounding box center [1498, 25] width 38 height 38
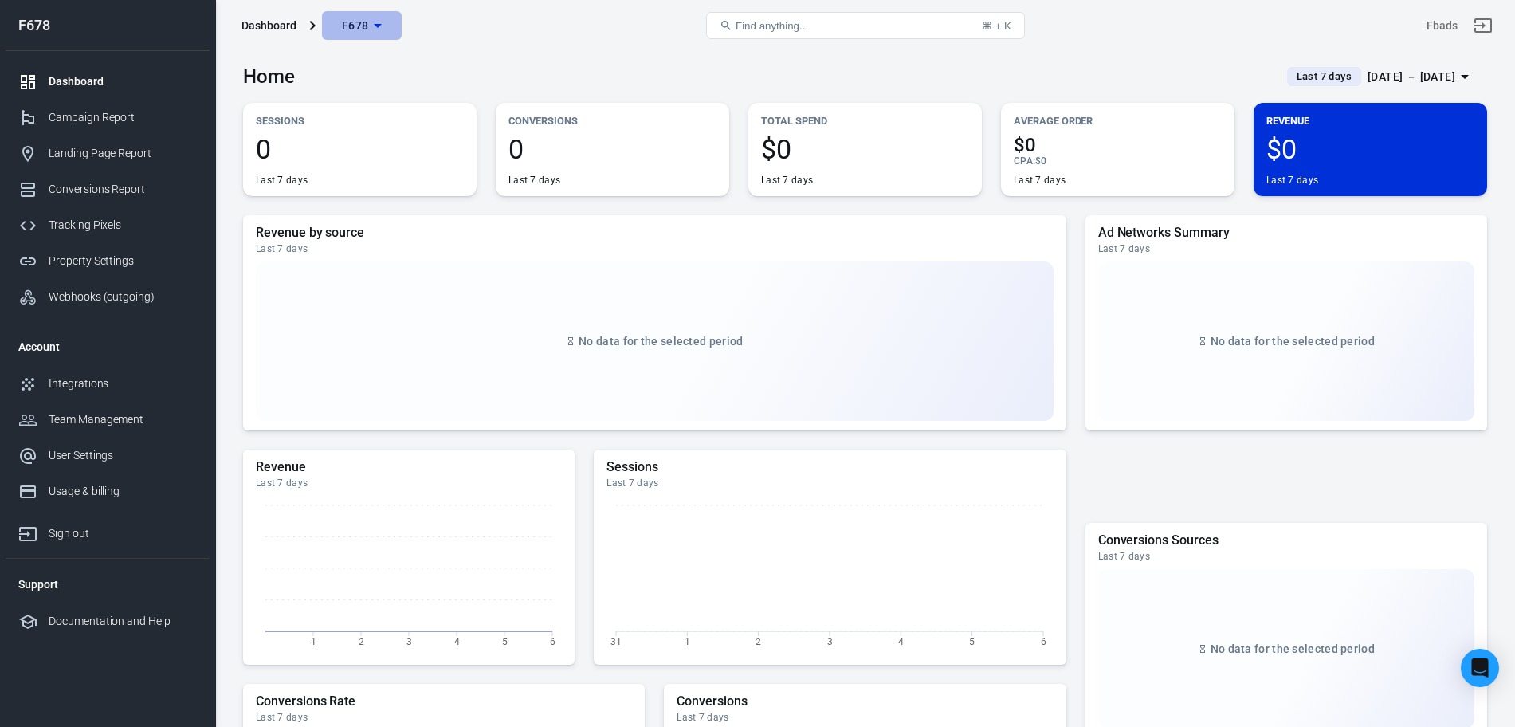
click at [365, 32] on span "F678" at bounding box center [355, 26] width 27 height 20
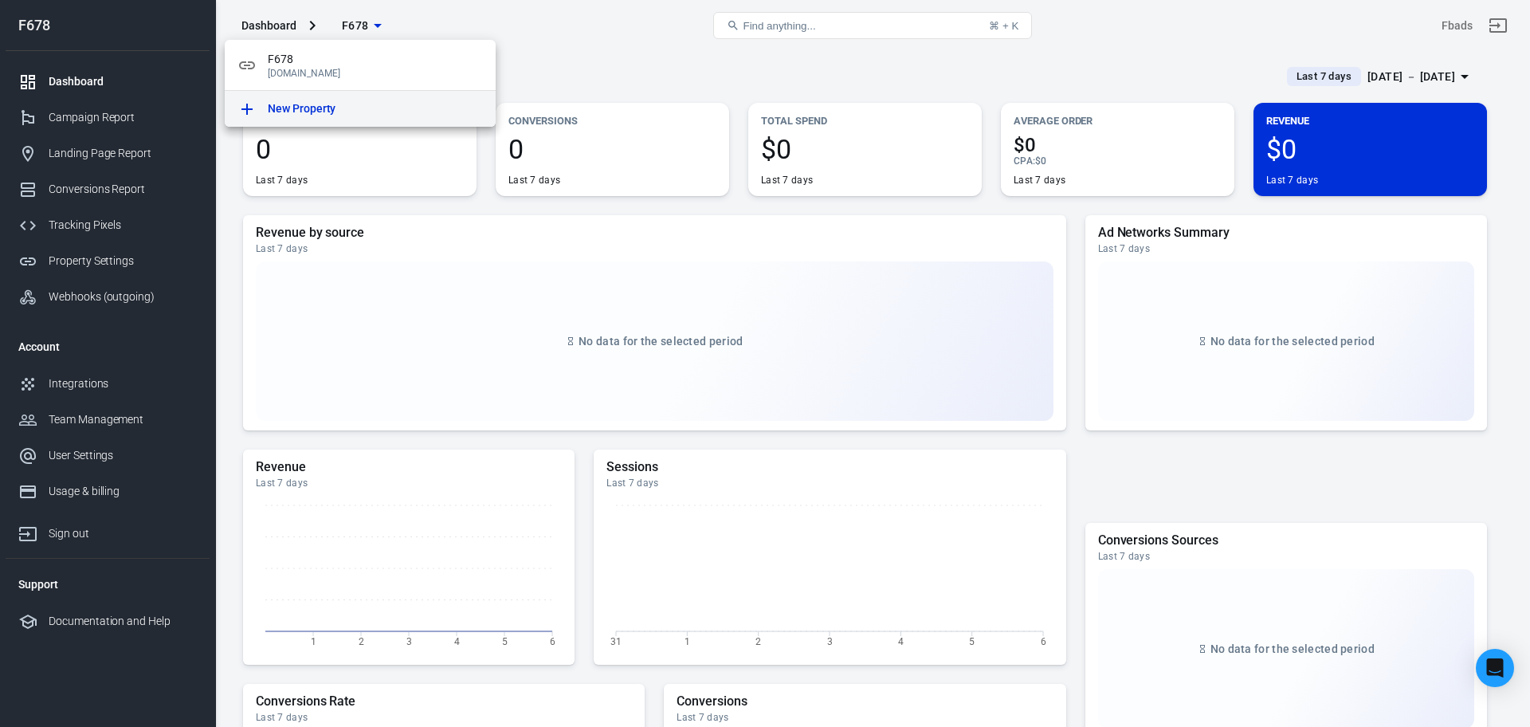
click at [365, 100] on div "New Property" at bounding box center [375, 108] width 215 height 17
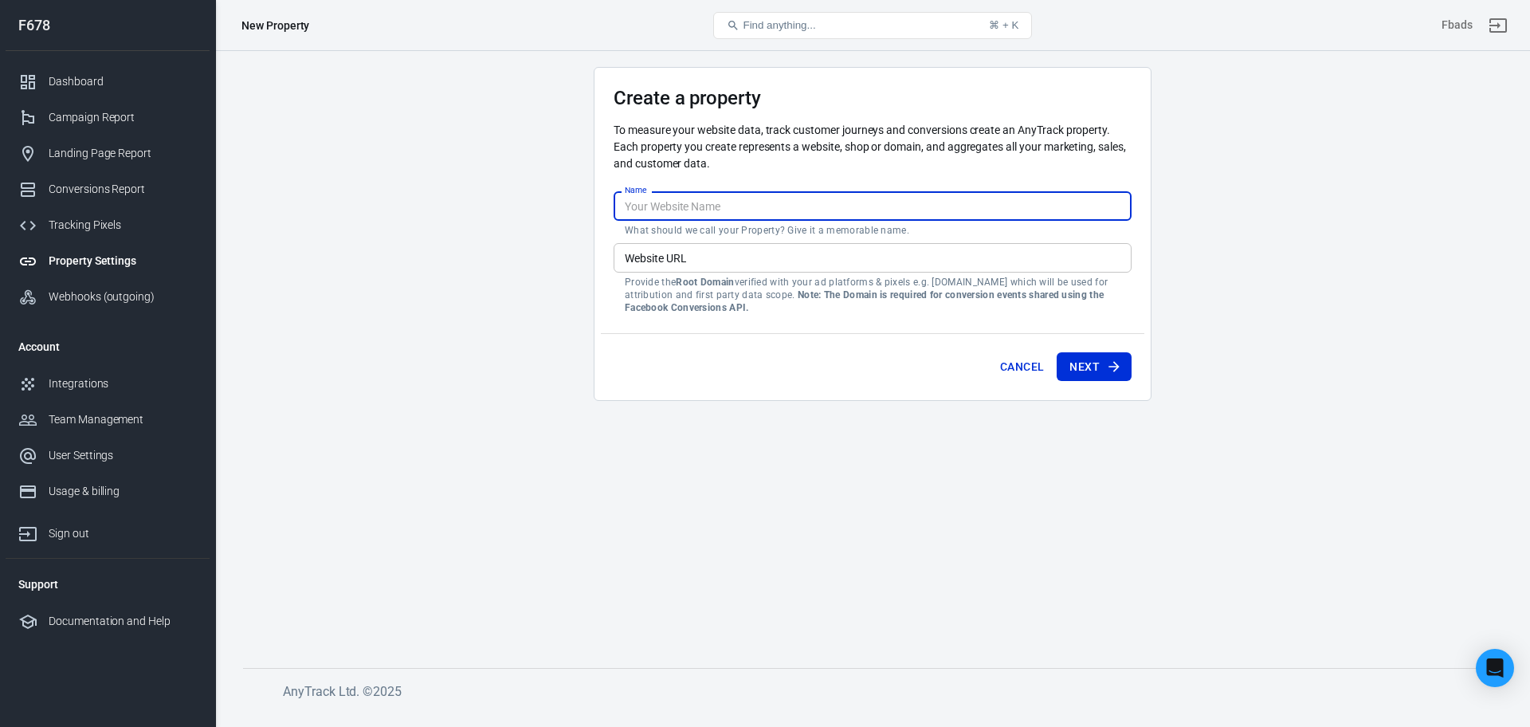
click at [625, 207] on input "Name" at bounding box center [873, 205] width 518 height 29
type input "ษ"
type input "K234"
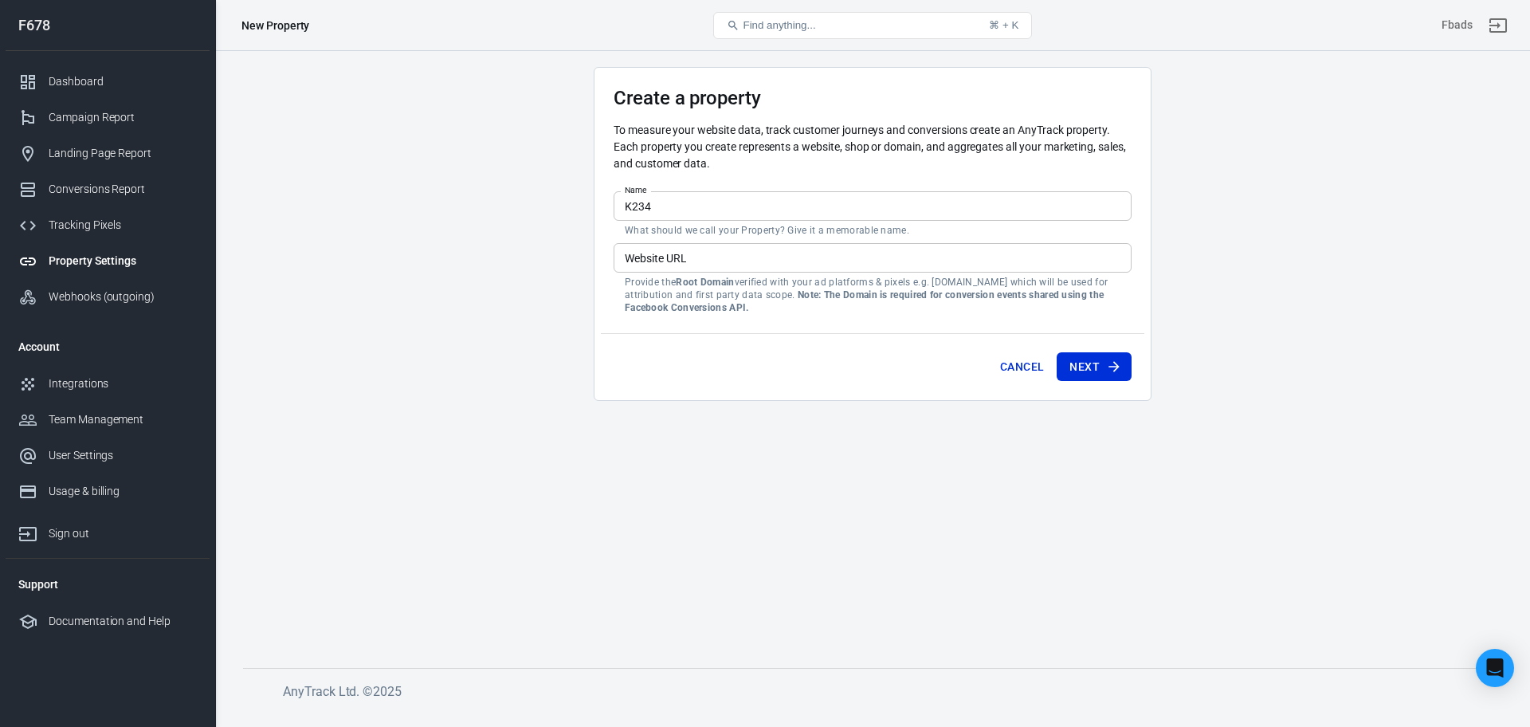
click at [491, 237] on main "Create a property To measure your website data, track customer journeys and con…" at bounding box center [872, 354] width 1259 height 575
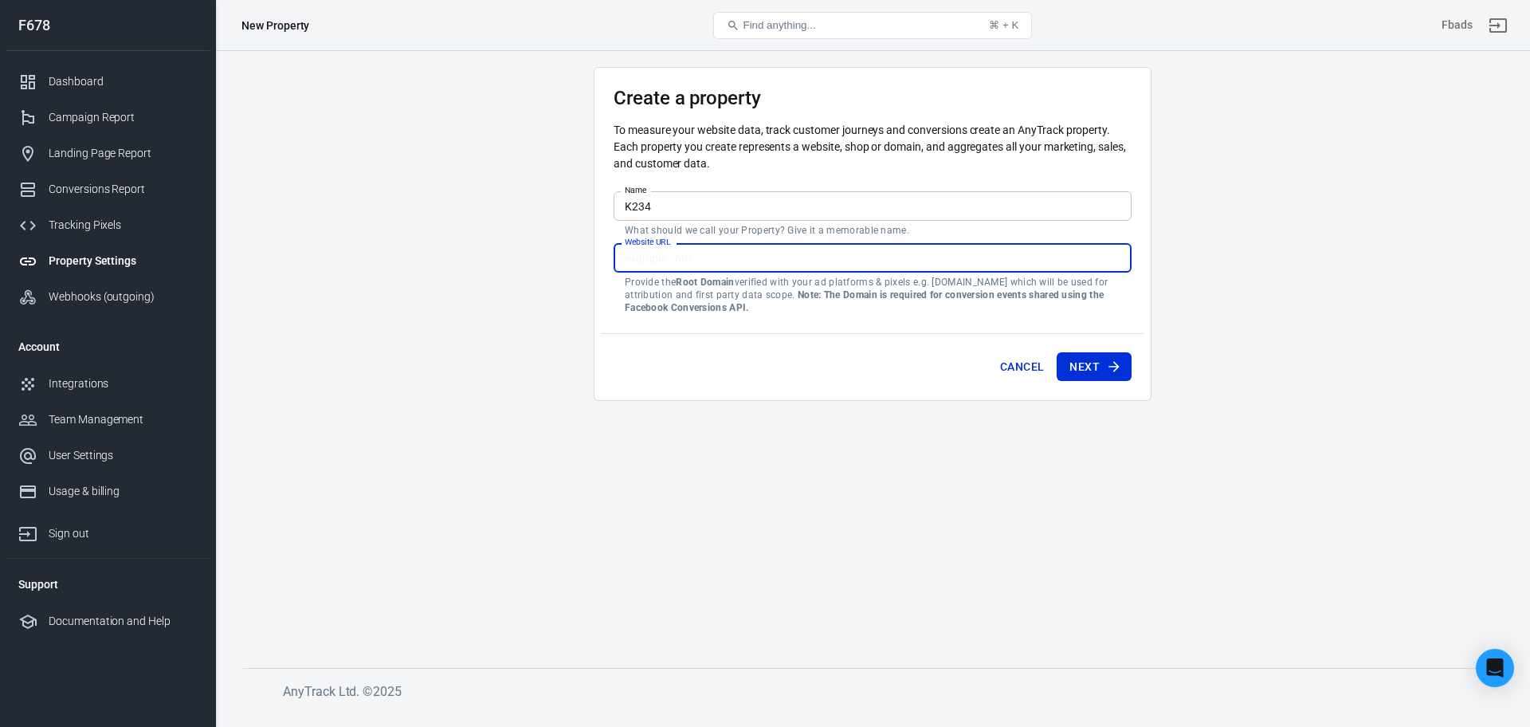
paste input "https://koon234.online/"
click at [679, 257] on input "https://koon234.online/" at bounding box center [873, 257] width 518 height 29
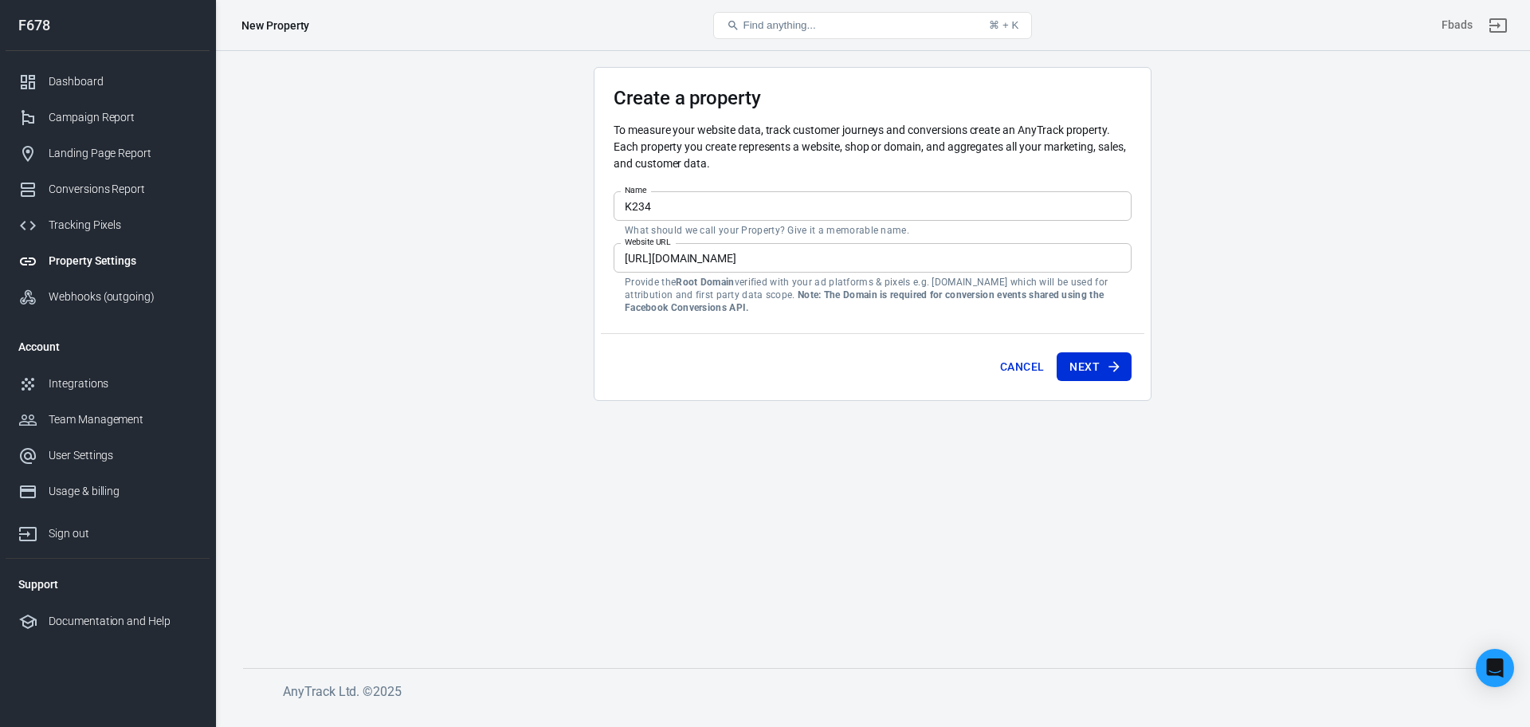
click at [752, 491] on main "Create a property To measure your website data, track customer journeys and con…" at bounding box center [872, 354] width 1259 height 575
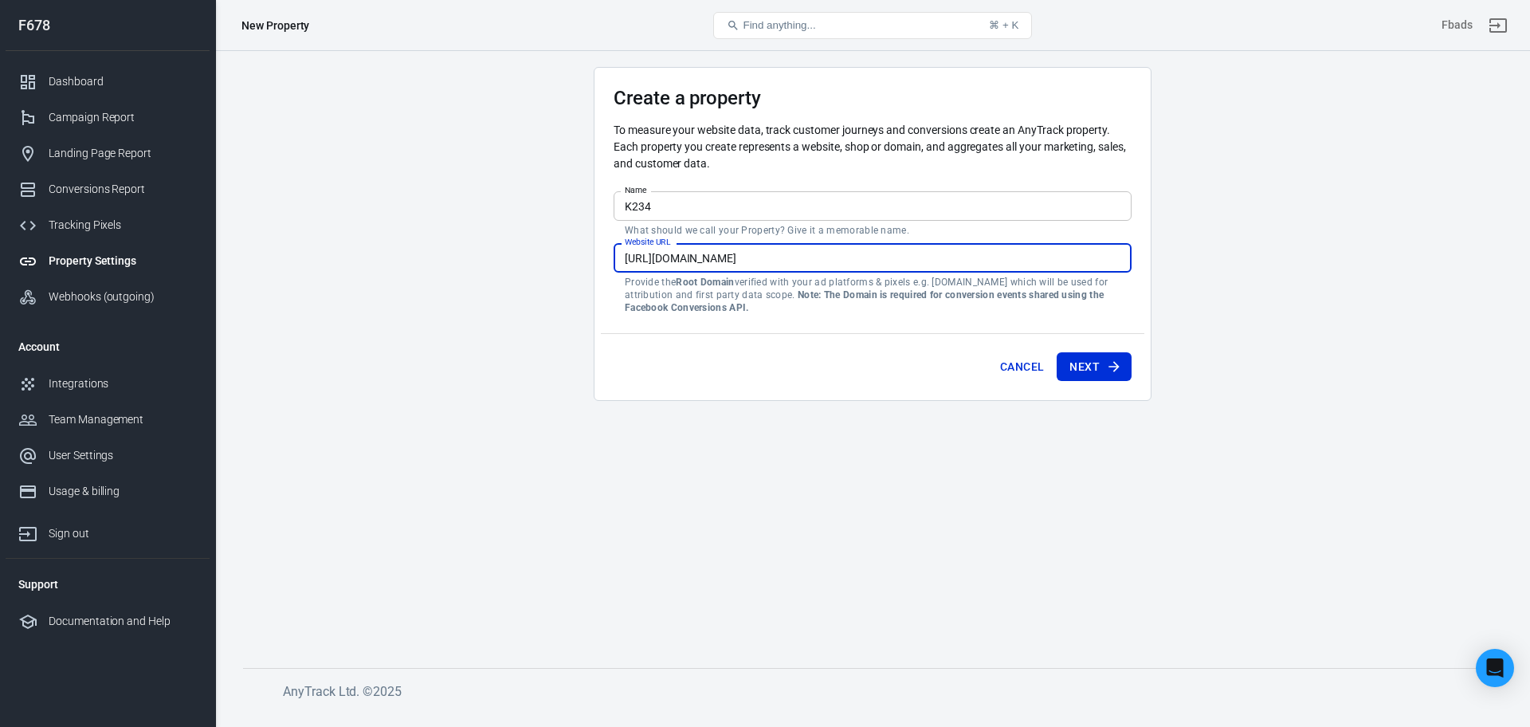
click at [792, 258] on input "https://koon234.online/" at bounding box center [873, 257] width 518 height 29
type input "https://koon234.online"
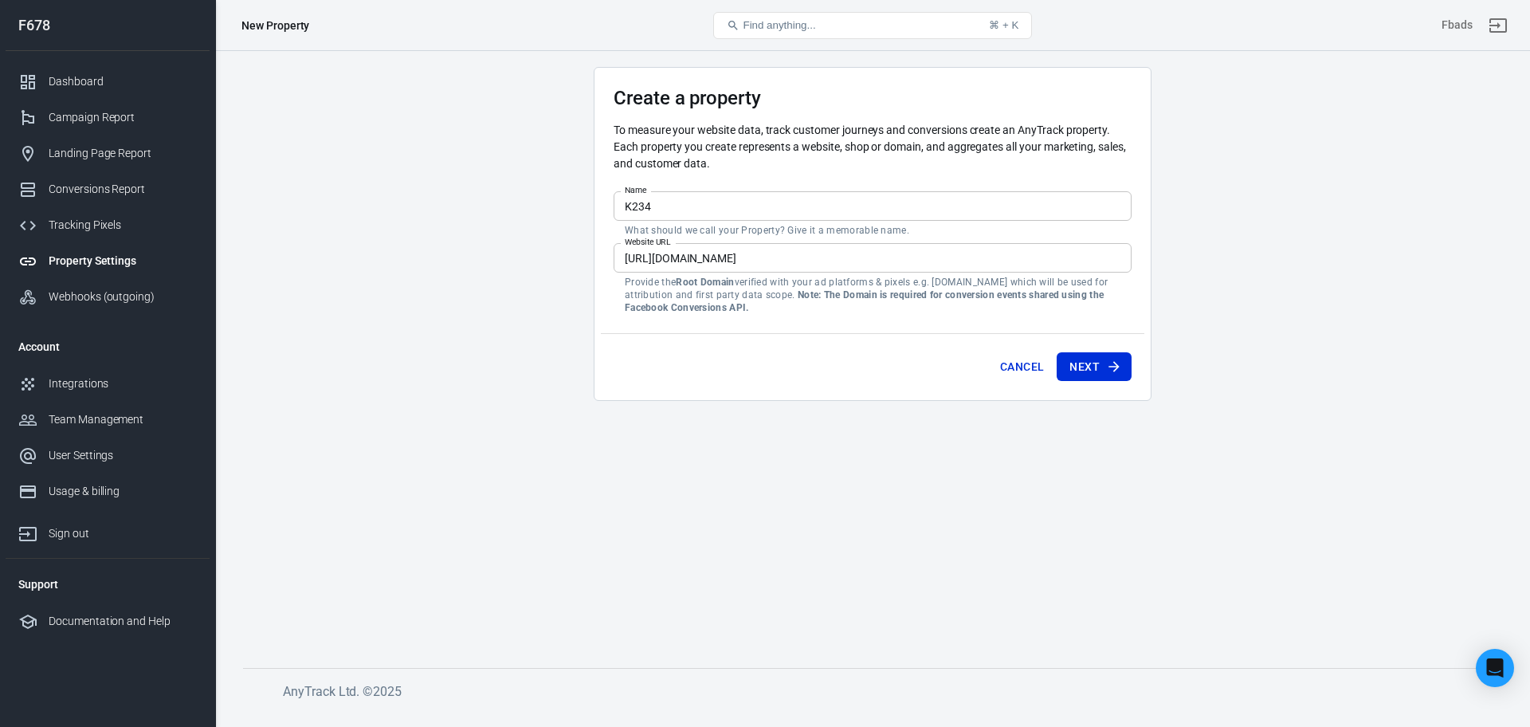
click at [842, 405] on main "Create a property To measure your website data, track customer journeys and con…" at bounding box center [872, 354] width 1259 height 575
click at [1092, 360] on button "Next" at bounding box center [1093, 366] width 75 height 29
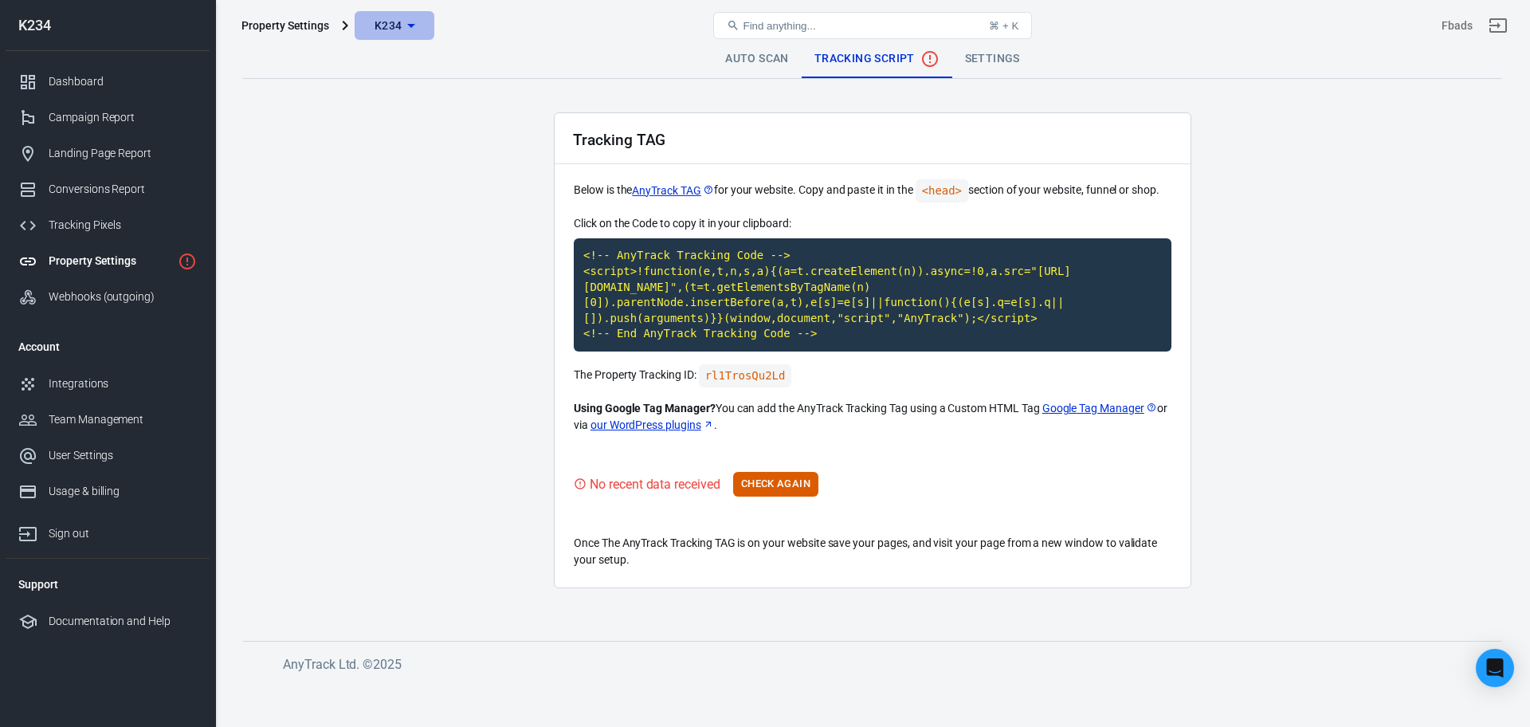
click at [394, 22] on span "K234" at bounding box center [388, 26] width 28 height 20
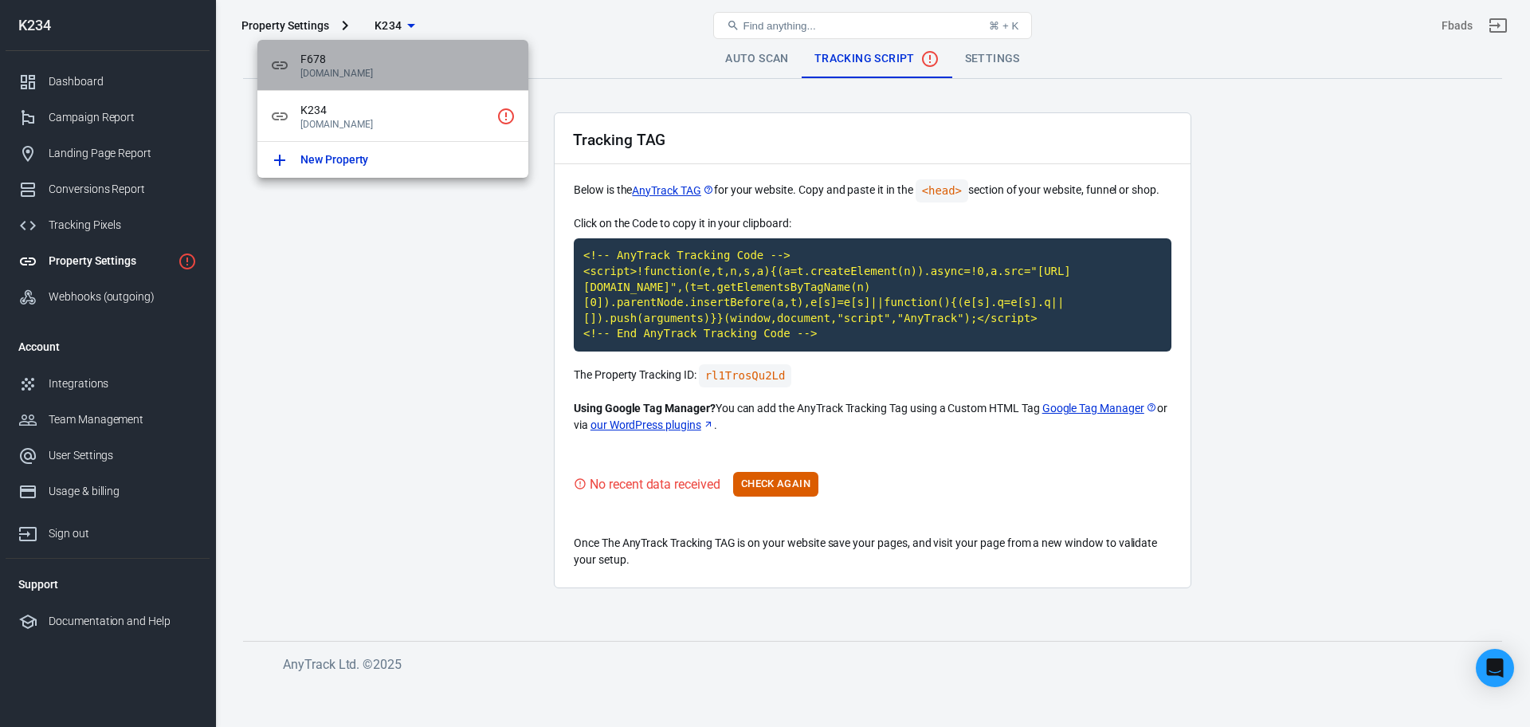
click at [402, 69] on p "[DOMAIN_NAME]" at bounding box center [407, 73] width 215 height 11
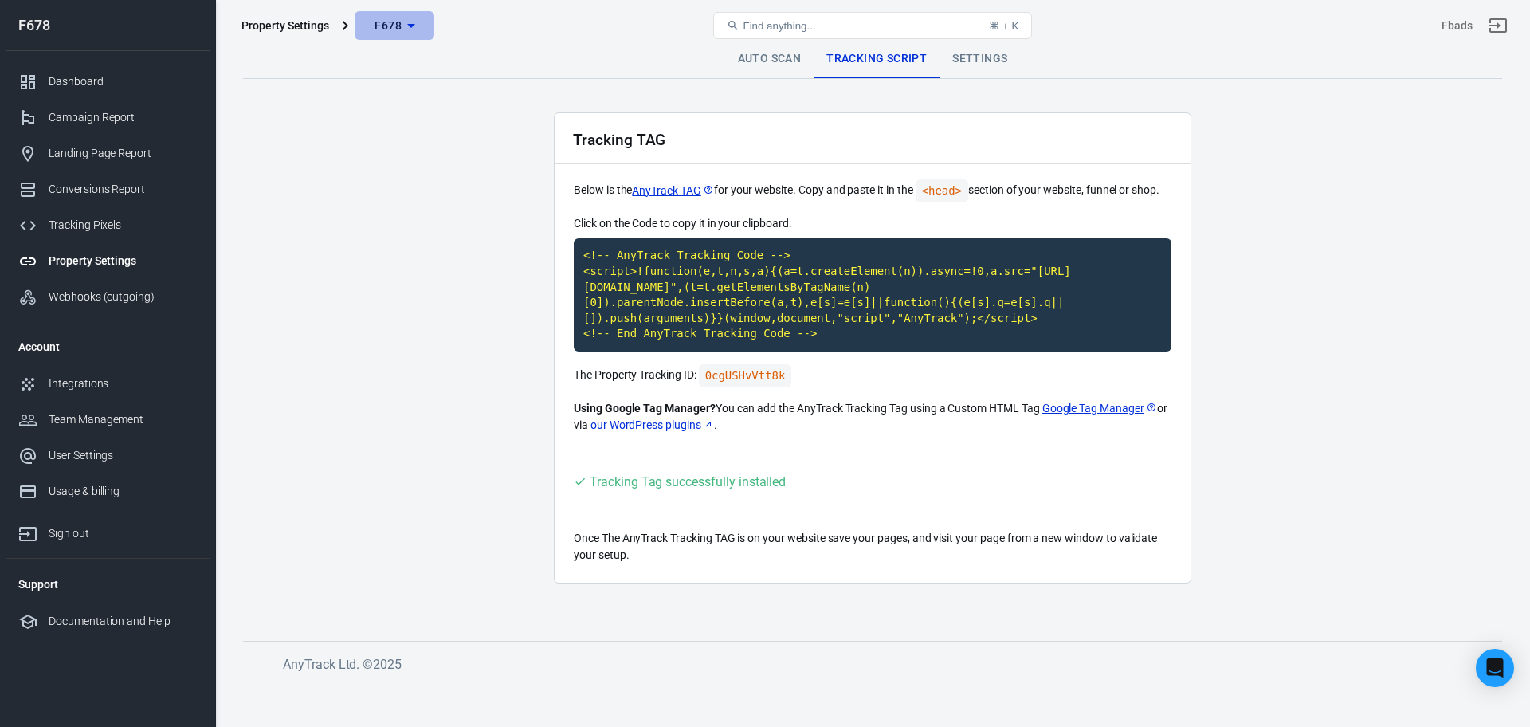
click at [398, 29] on span "F678" at bounding box center [387, 26] width 27 height 20
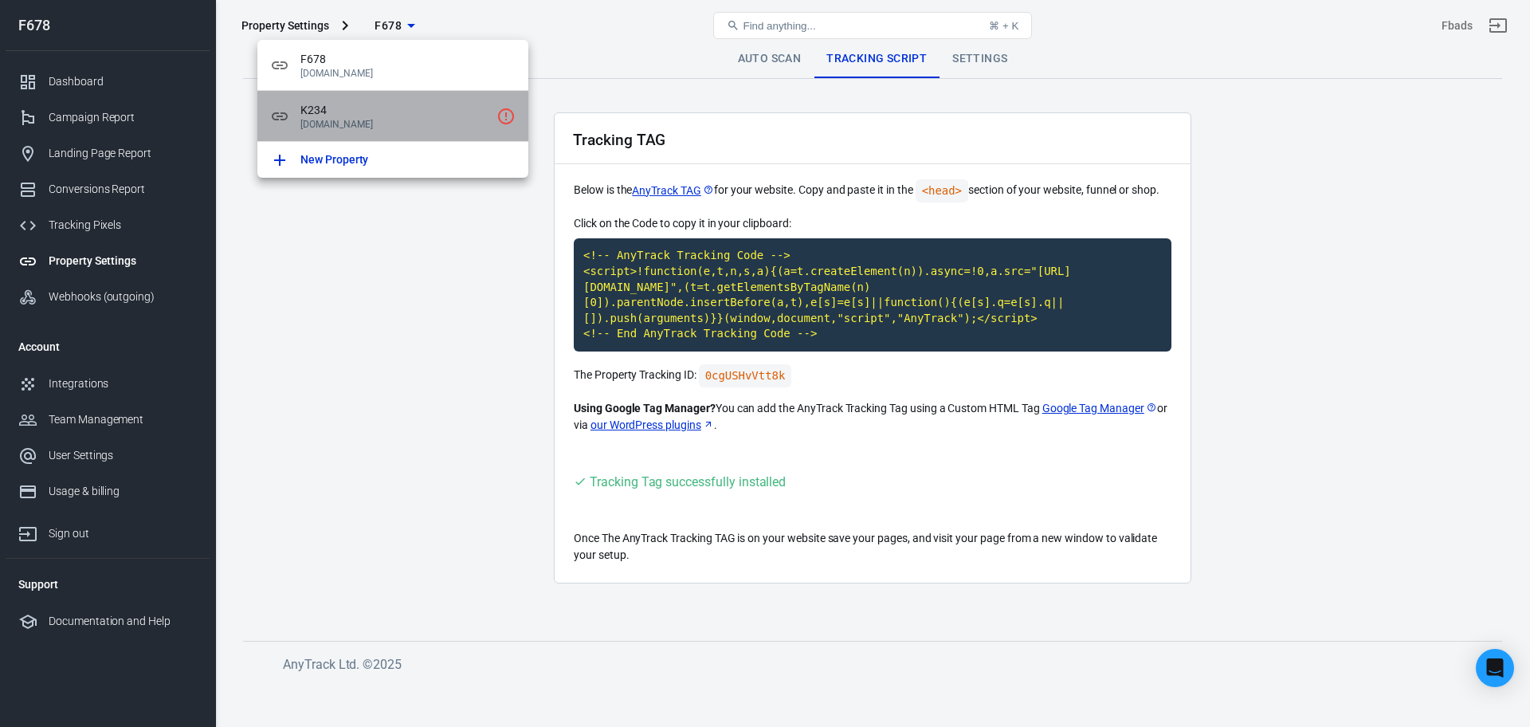
click at [402, 116] on span "K234" at bounding box center [395, 110] width 190 height 17
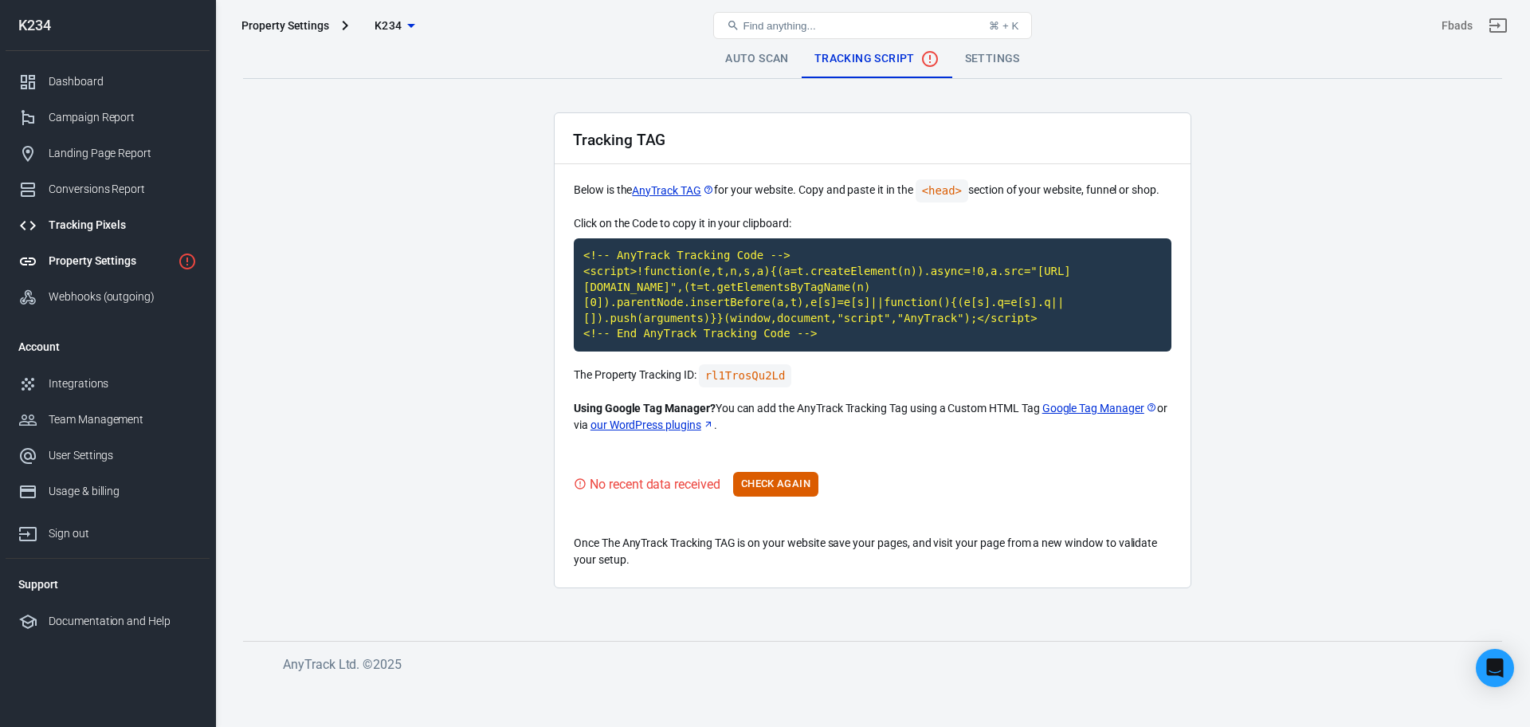
click at [112, 214] on link "Tracking Pixels" at bounding box center [108, 225] width 204 height 36
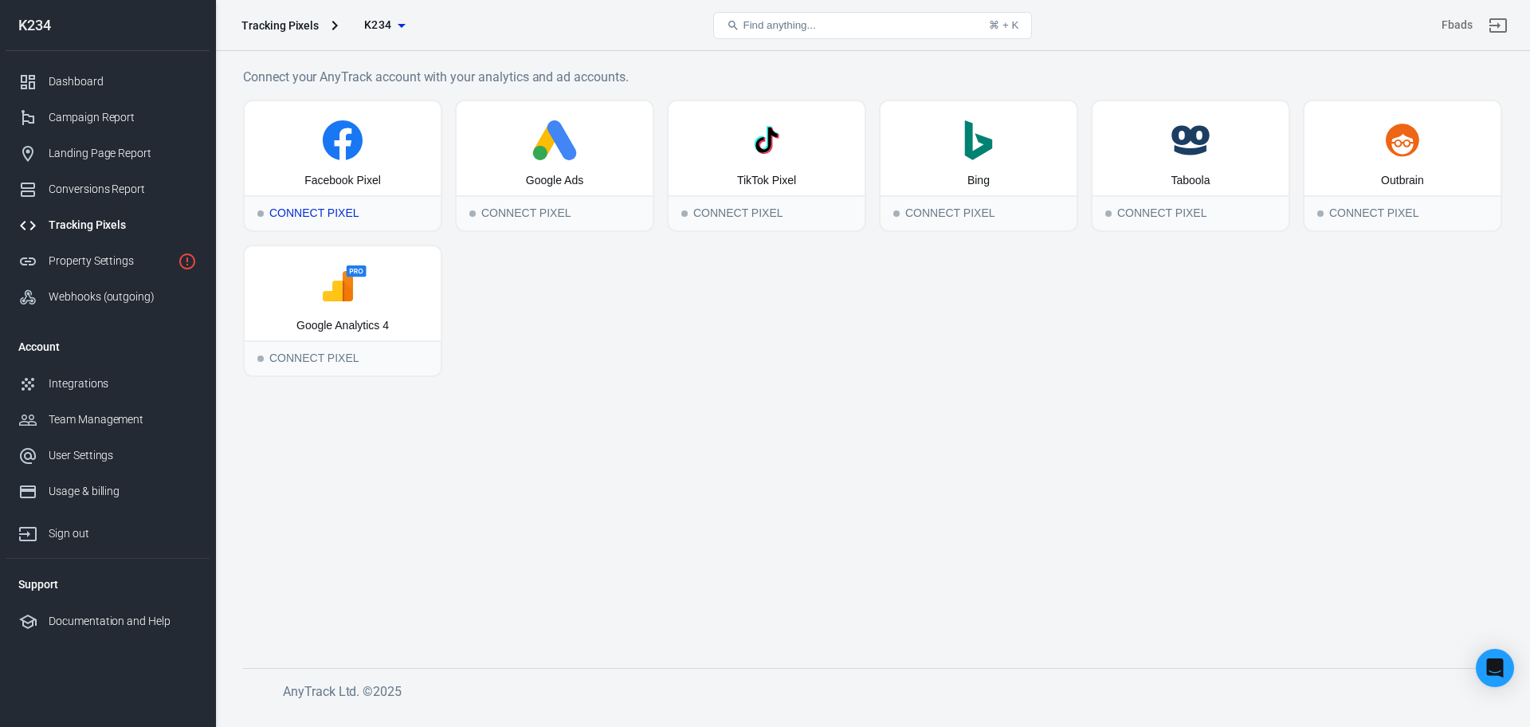
click at [329, 216] on div "Connect Pixel" at bounding box center [343, 212] width 196 height 35
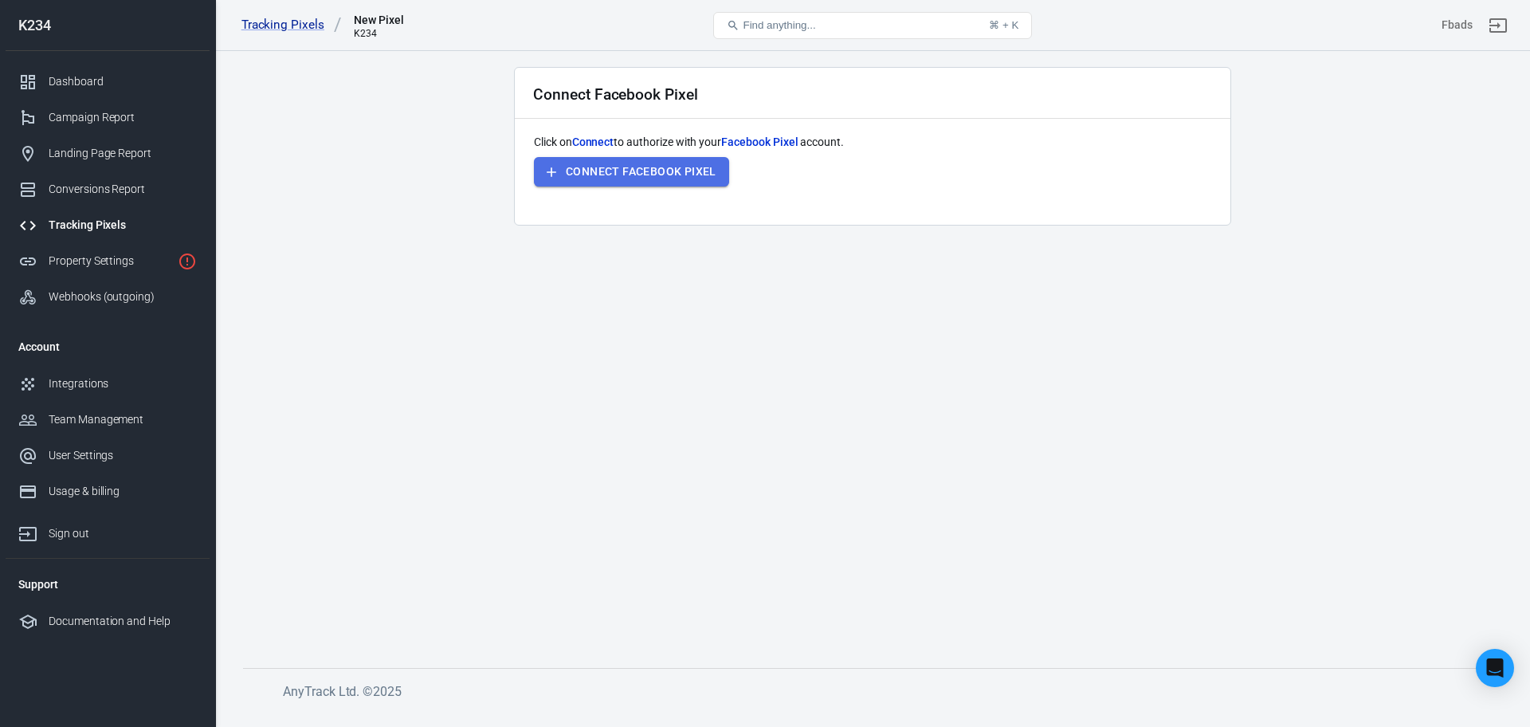
click at [633, 162] on button "Connect Facebook Pixel" at bounding box center [631, 171] width 195 height 29
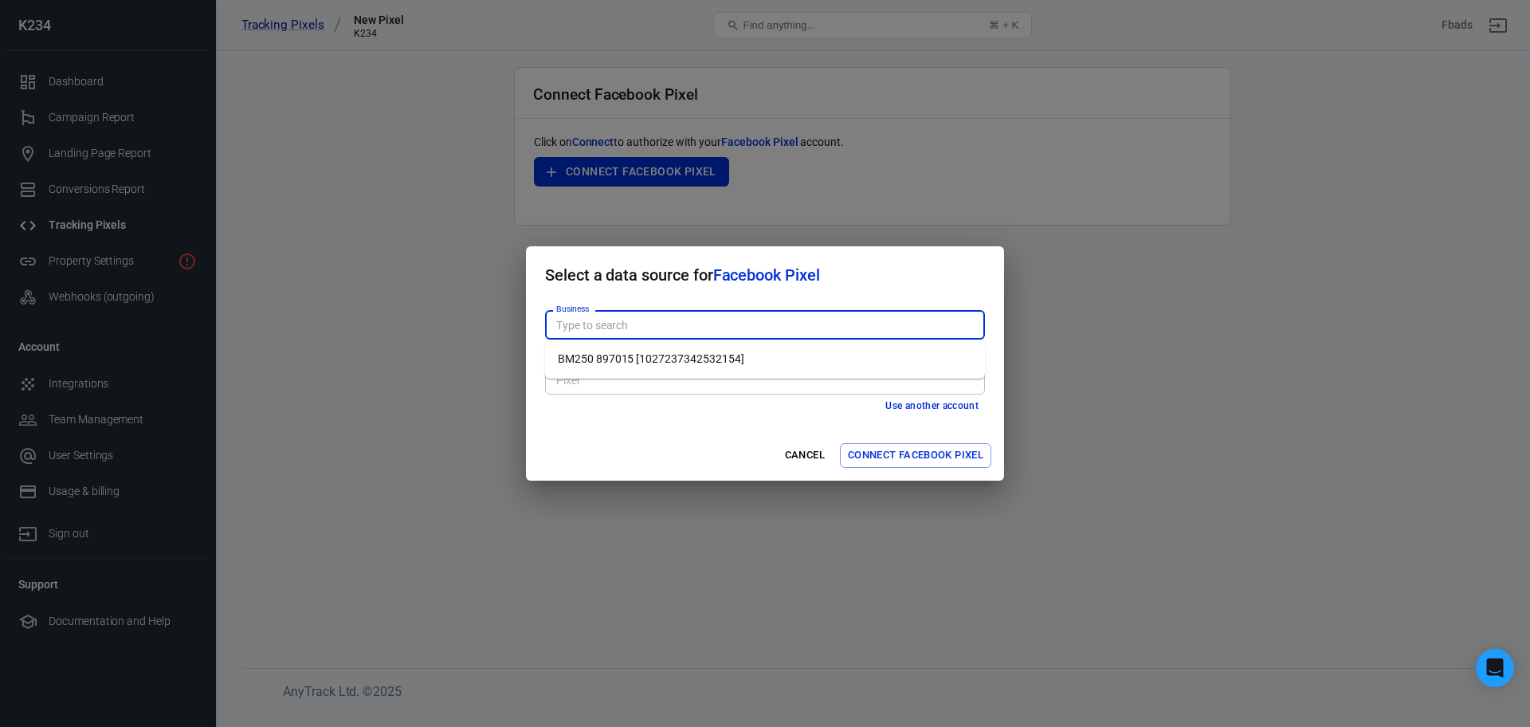
click at [824, 319] on input "Business" at bounding box center [764, 325] width 428 height 20
click at [796, 360] on li "BM250 897015 [1027237342532154]" at bounding box center [765, 359] width 440 height 26
type input "BM250 897015 [1027237342532154]"
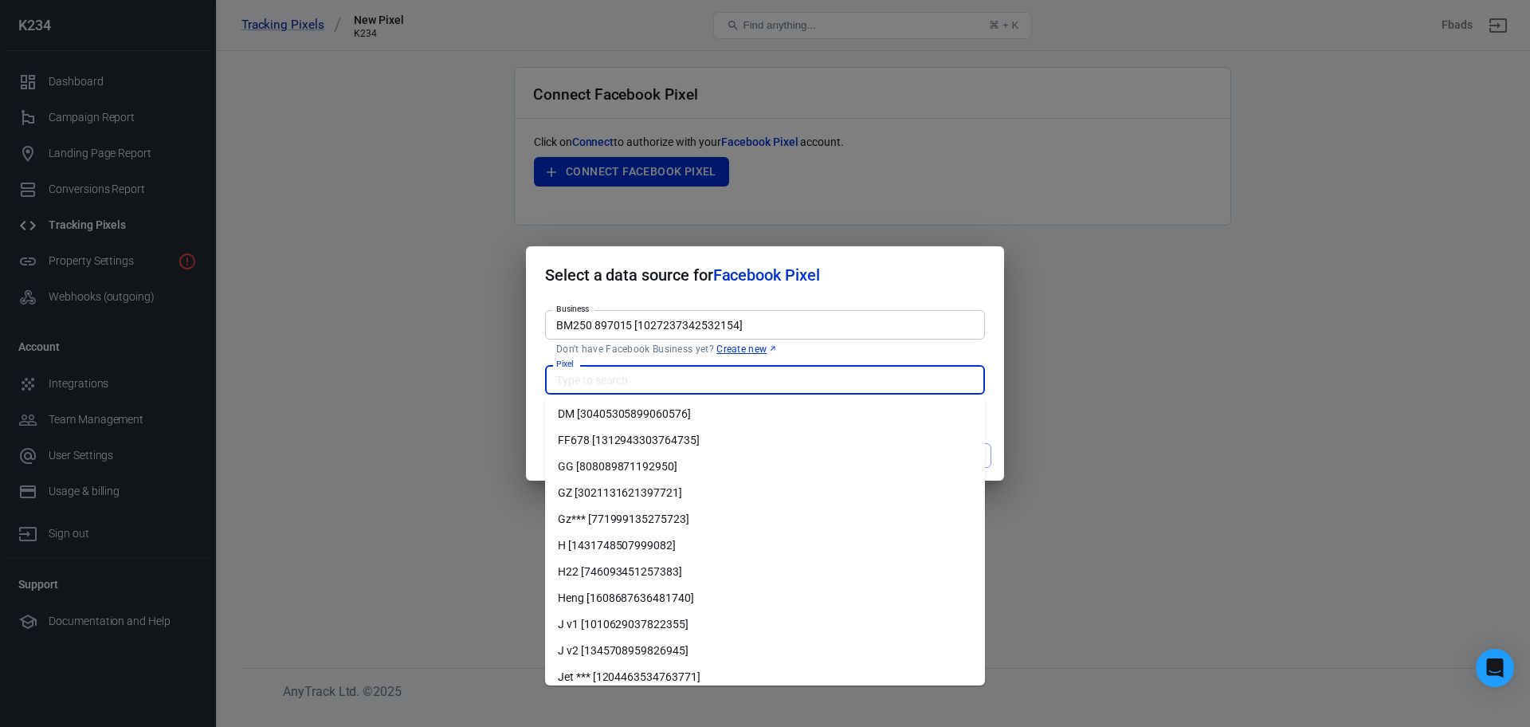
click at [795, 370] on input "Pixel" at bounding box center [764, 380] width 428 height 20
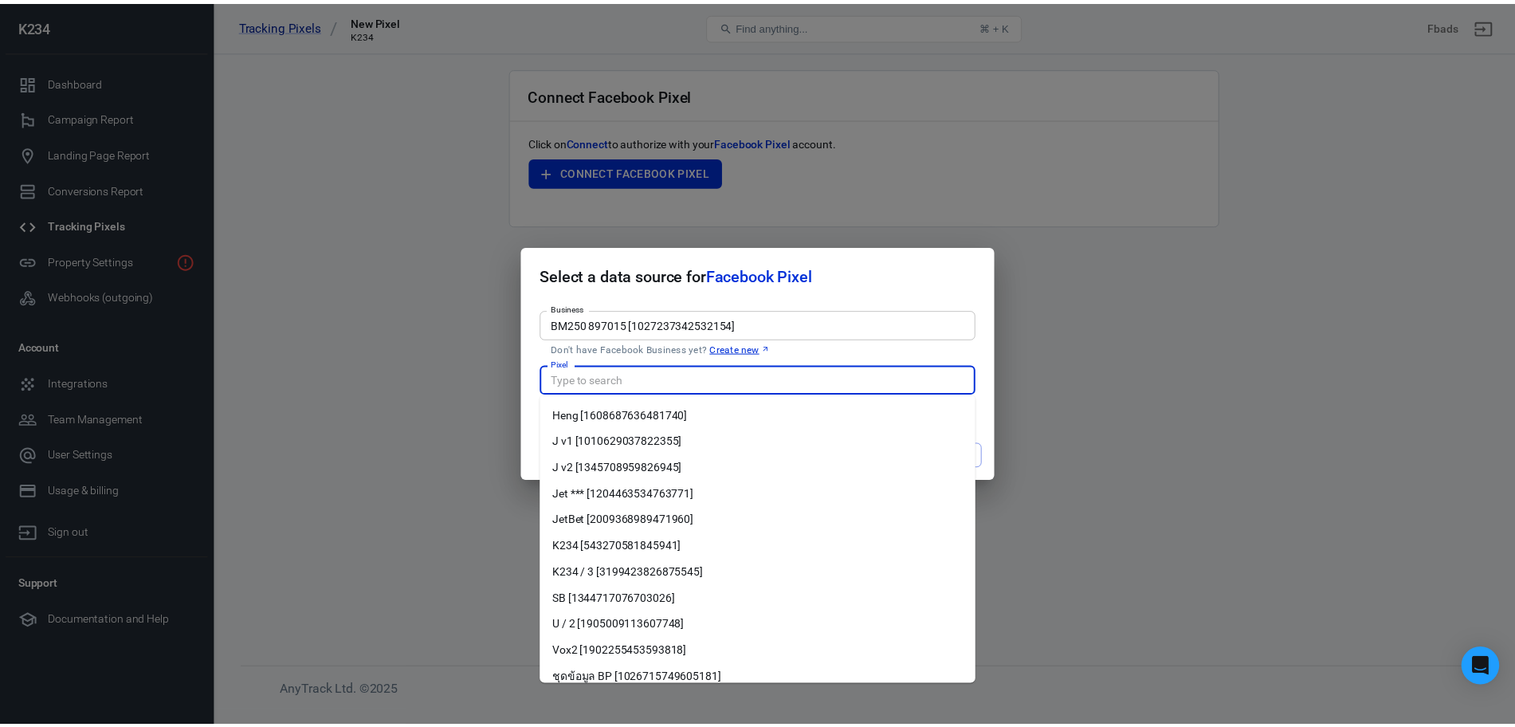
scroll to position [183, 0]
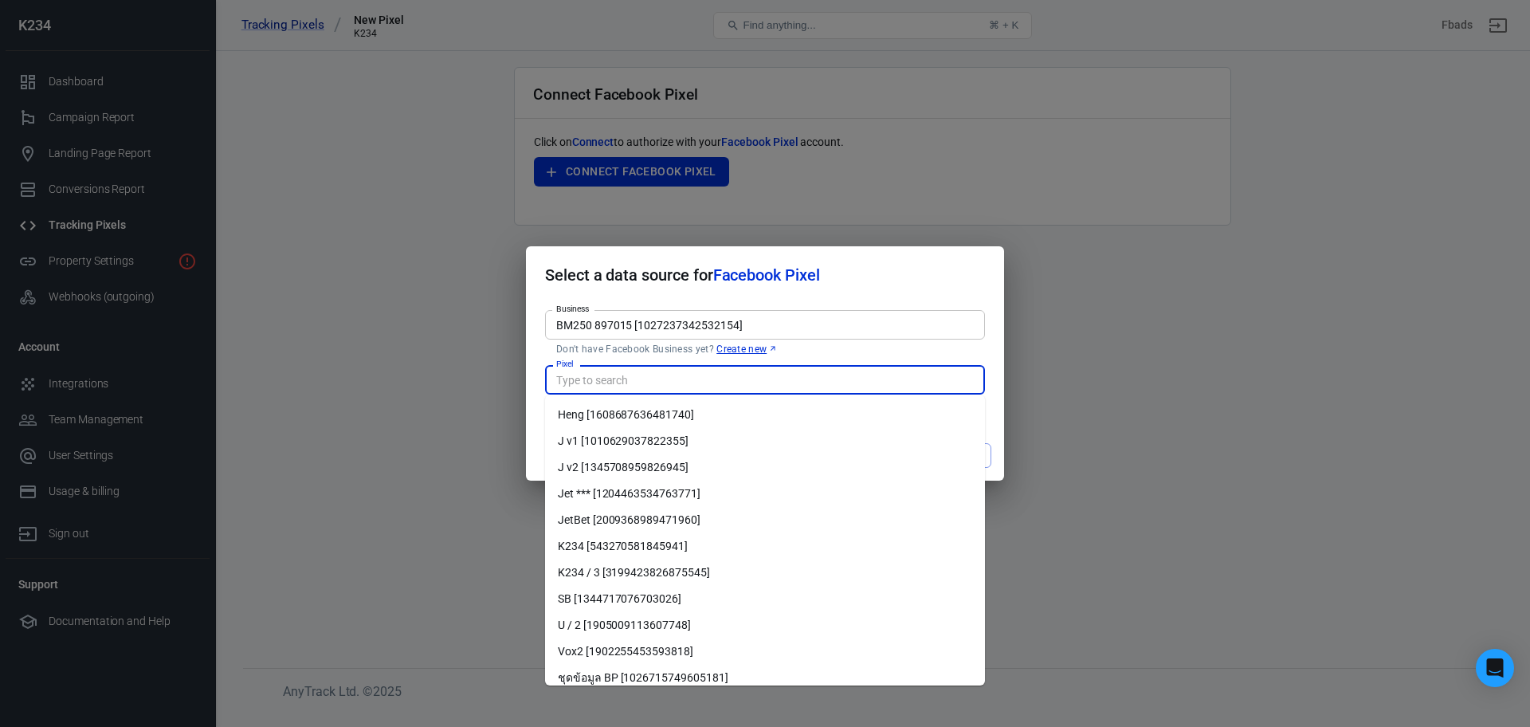
click at [770, 574] on li "K234 / 3 [3199423826875545]" at bounding box center [765, 572] width 440 height 26
type input "K234 / 3 [3199423826875545]"
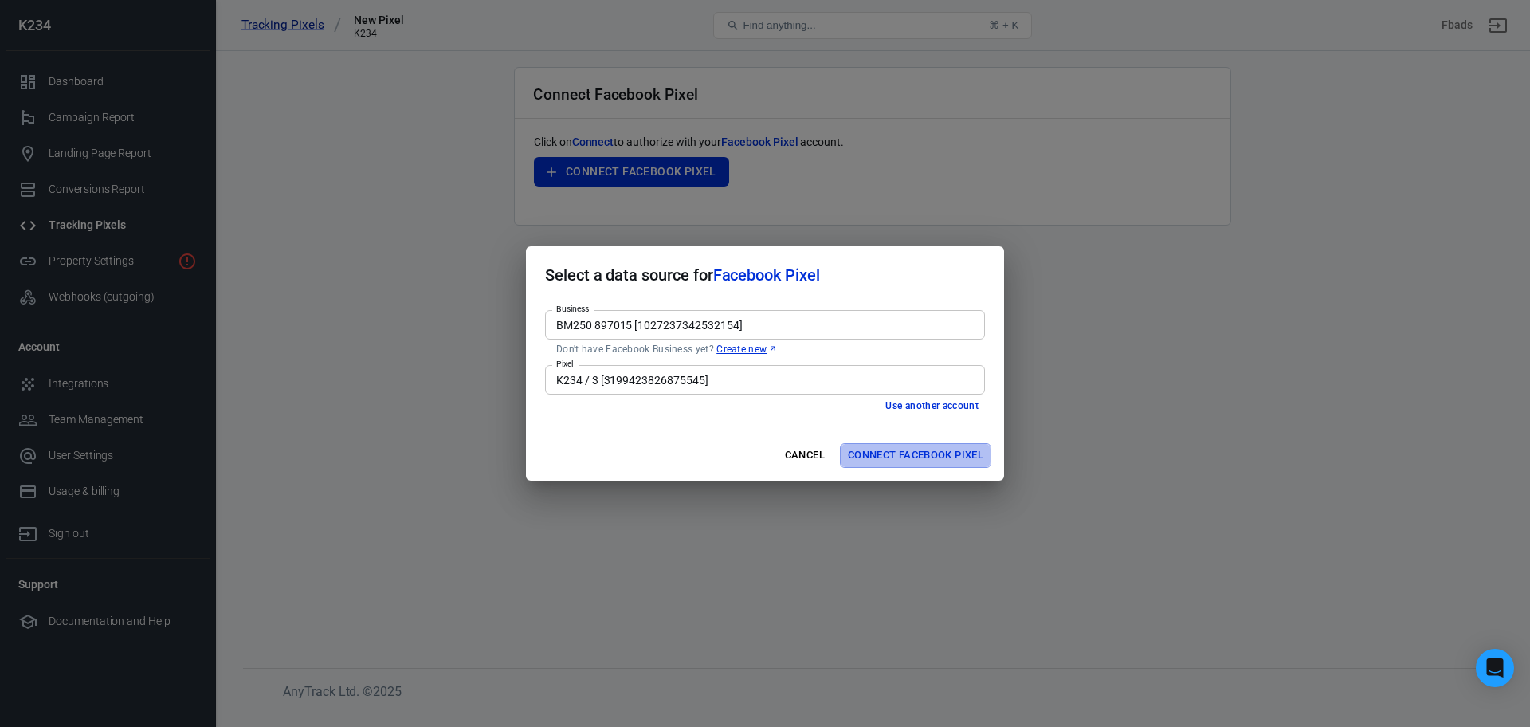
click at [881, 447] on button "Connect Facebook Pixel" at bounding box center [915, 455] width 151 height 25
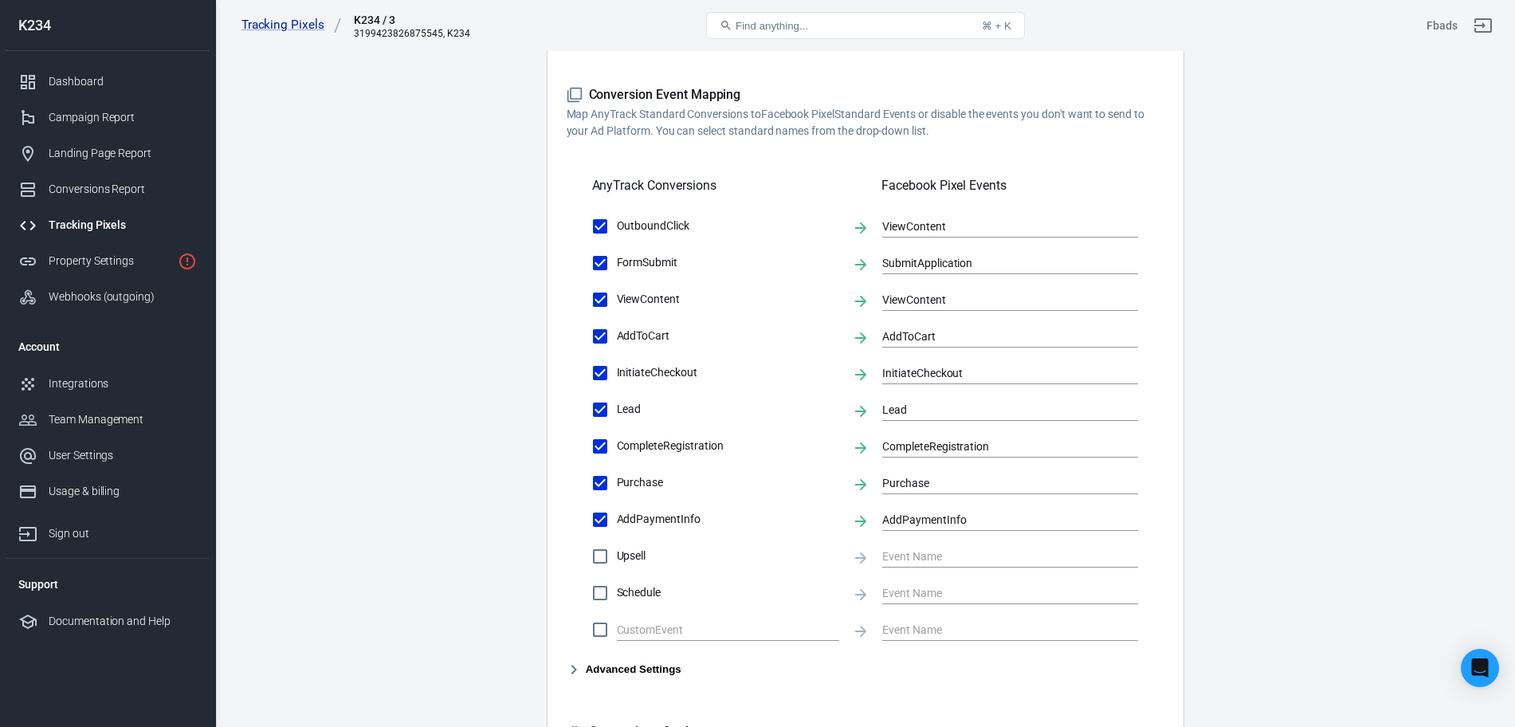
scroll to position [446, 0]
click at [704, 631] on input "text" at bounding box center [716, 628] width 198 height 20
type input "a"
type input "Add Line"
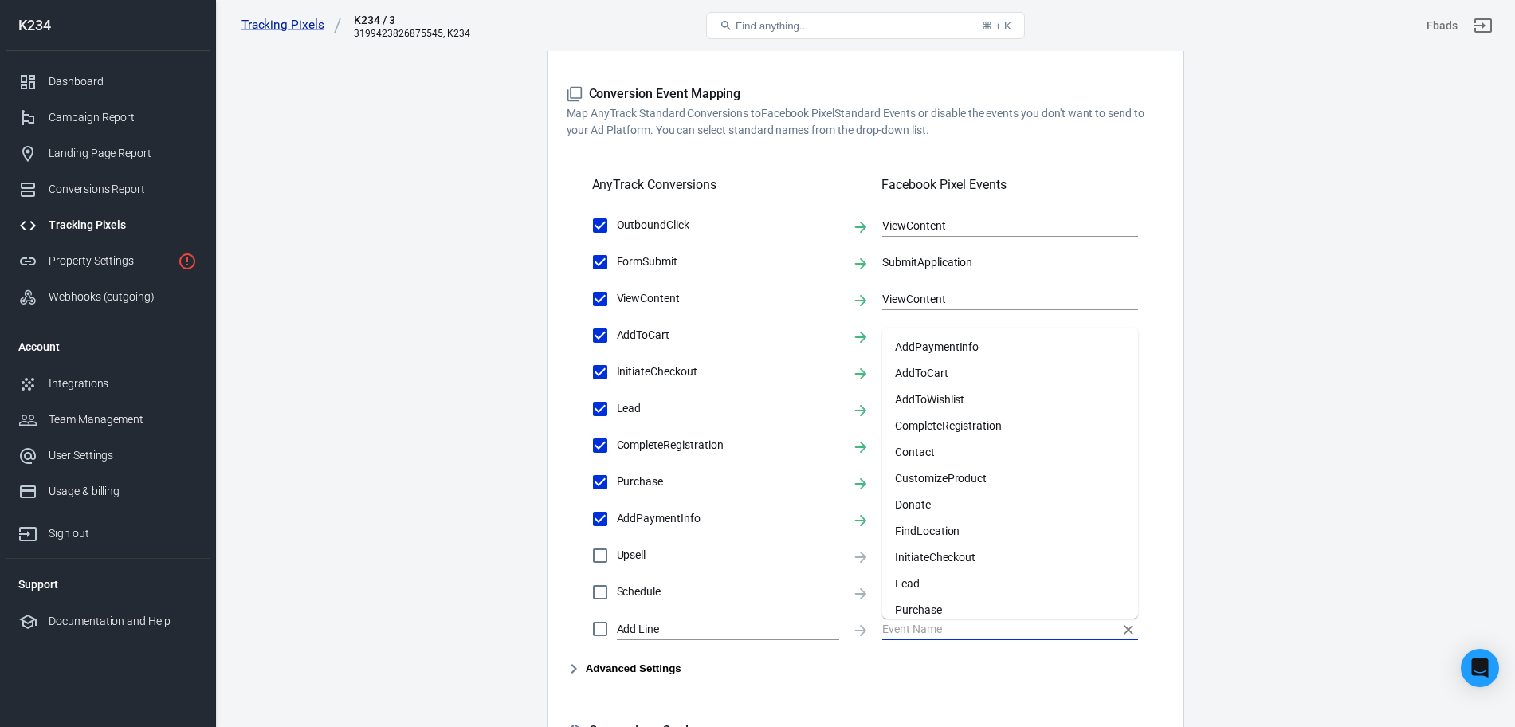
click at [895, 632] on input "text" at bounding box center [998, 628] width 232 height 20
click at [974, 448] on li "Contact" at bounding box center [1010, 439] width 256 height 26
checkbox input "true"
type input "Contact"
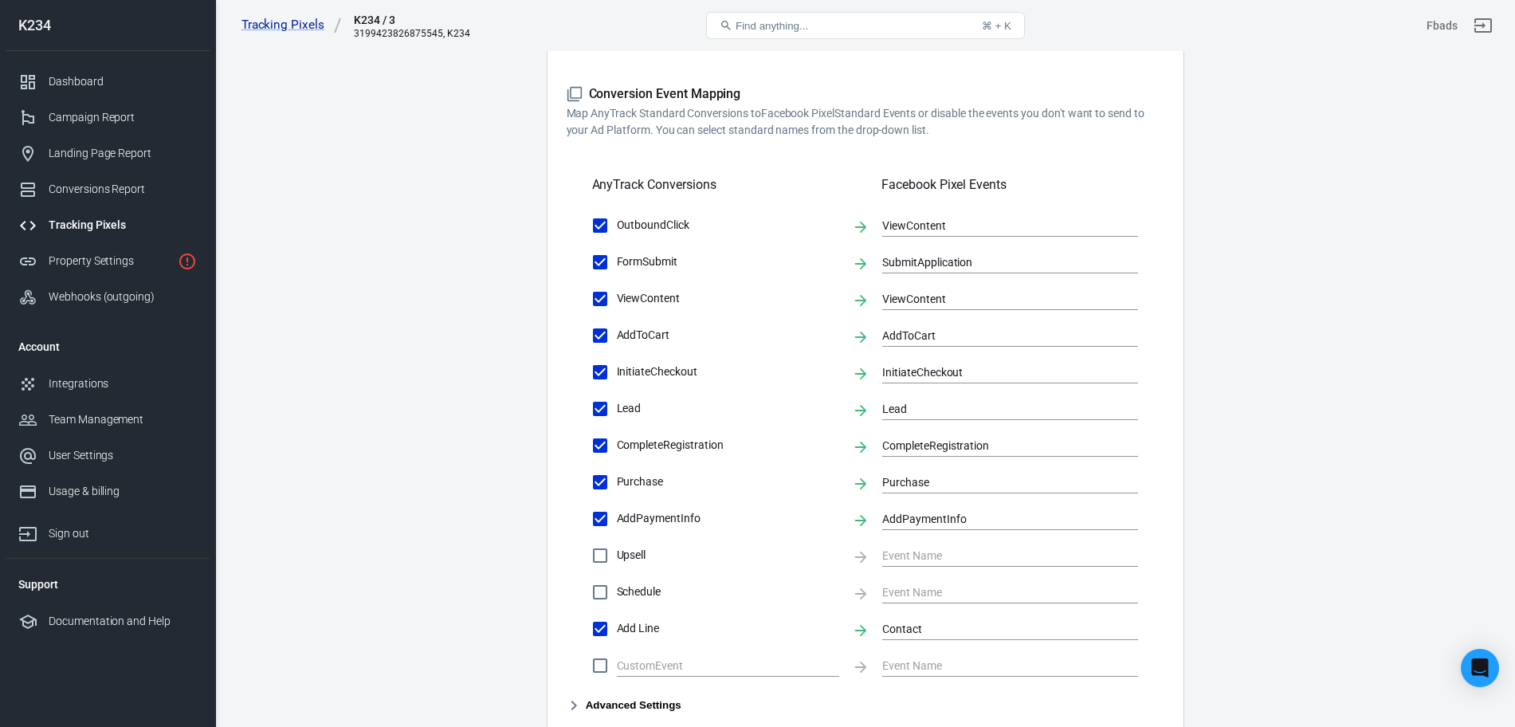
click at [1259, 563] on main "Conversions Ads Integration Settings Conversions Settings Account Connection Co…" at bounding box center [865, 260] width 1244 height 1332
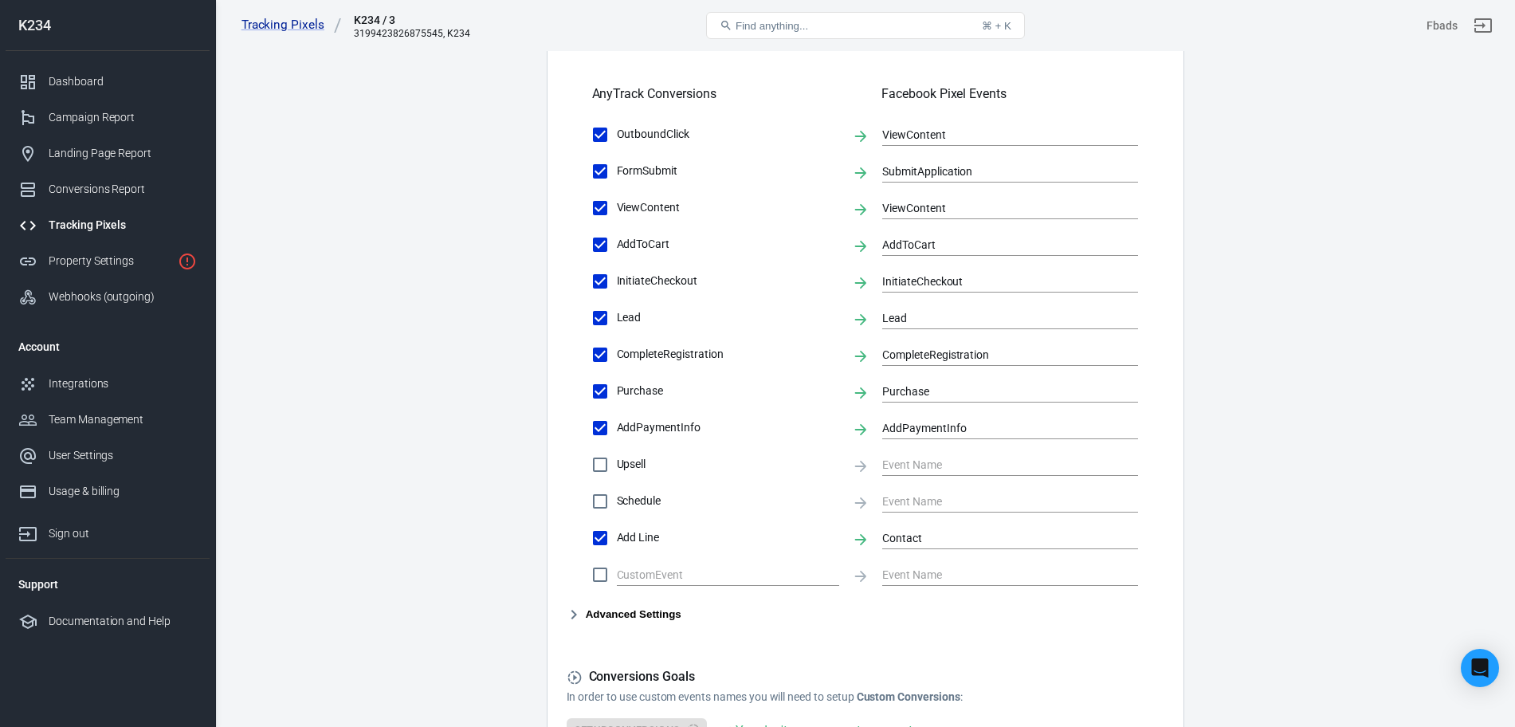
scroll to position [538, 0]
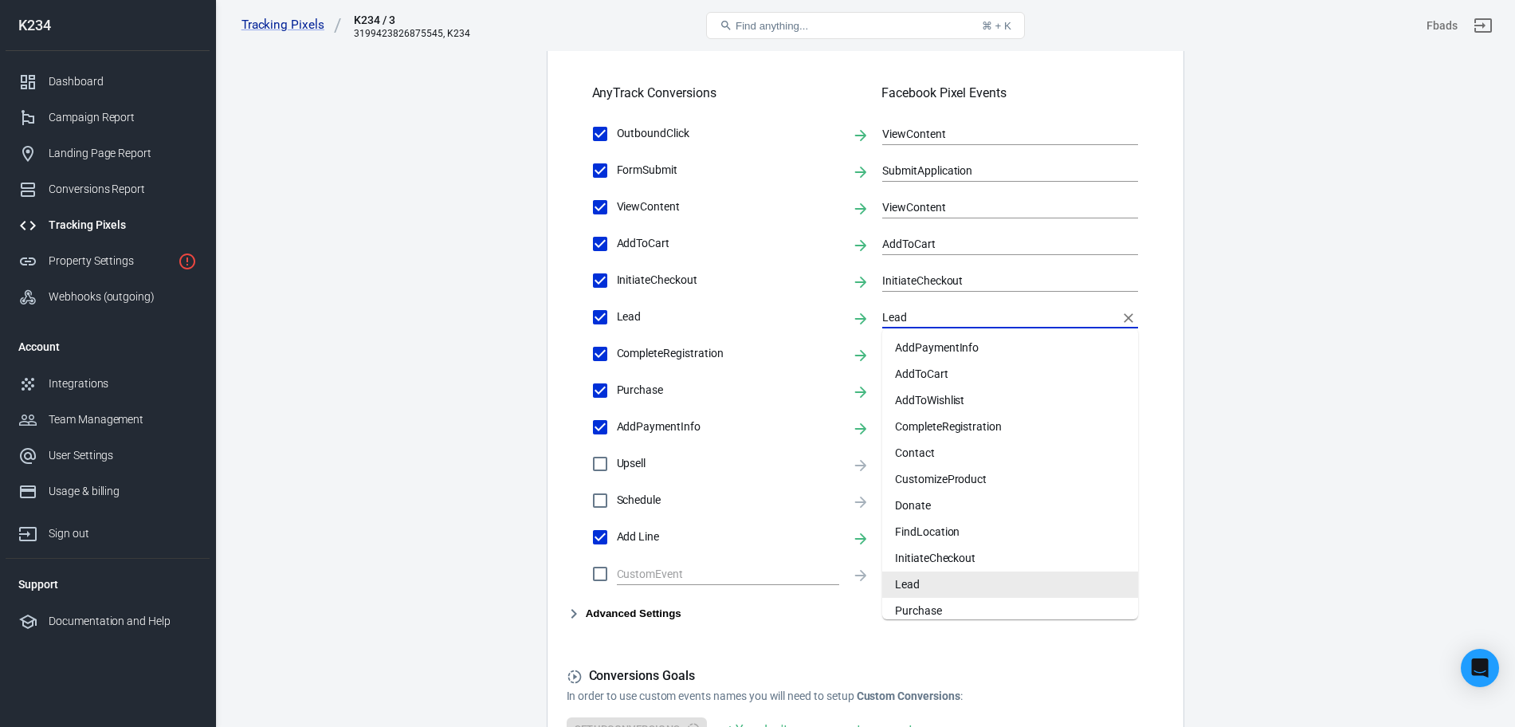
click at [927, 313] on input "Lead" at bounding box center [998, 317] width 232 height 20
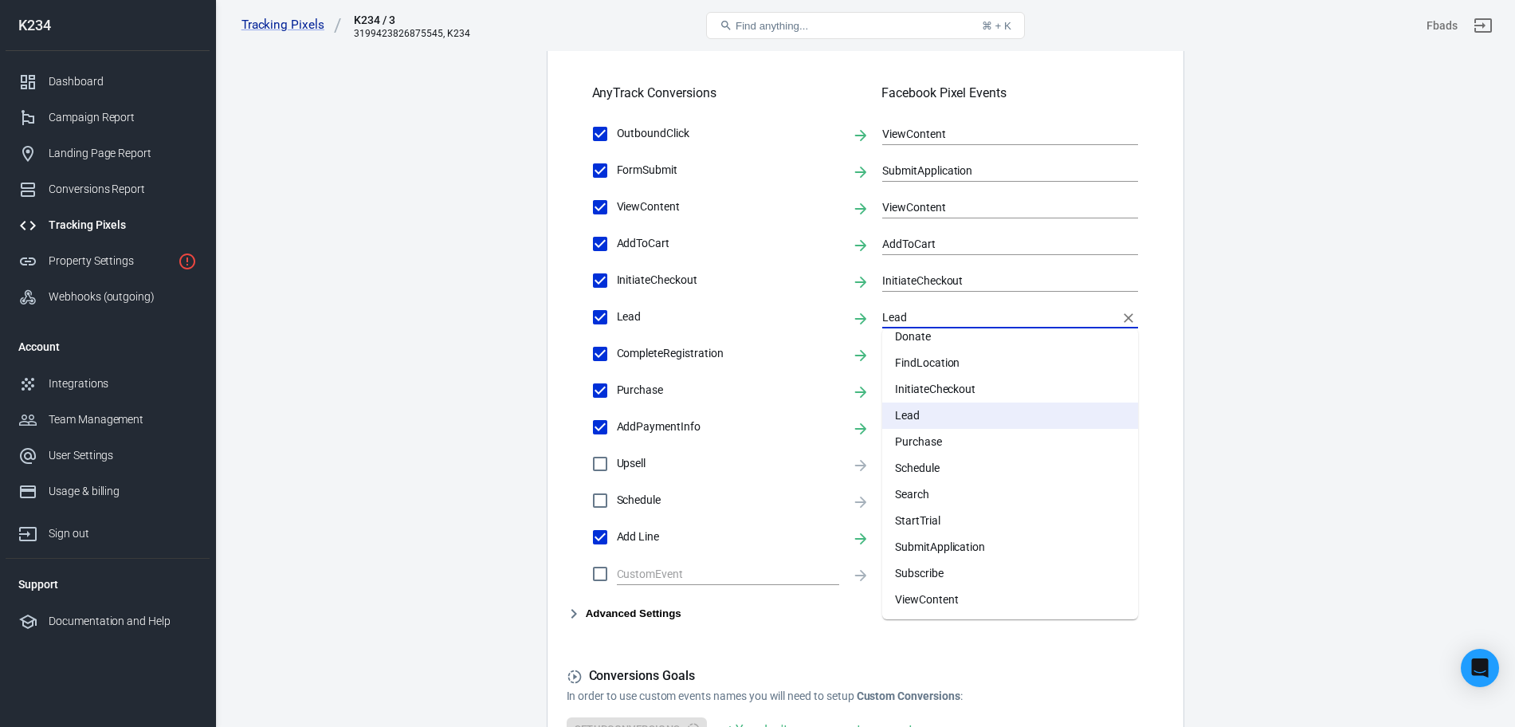
click at [975, 564] on li "Subscribe" at bounding box center [1010, 573] width 256 height 26
type input "Subscribe"
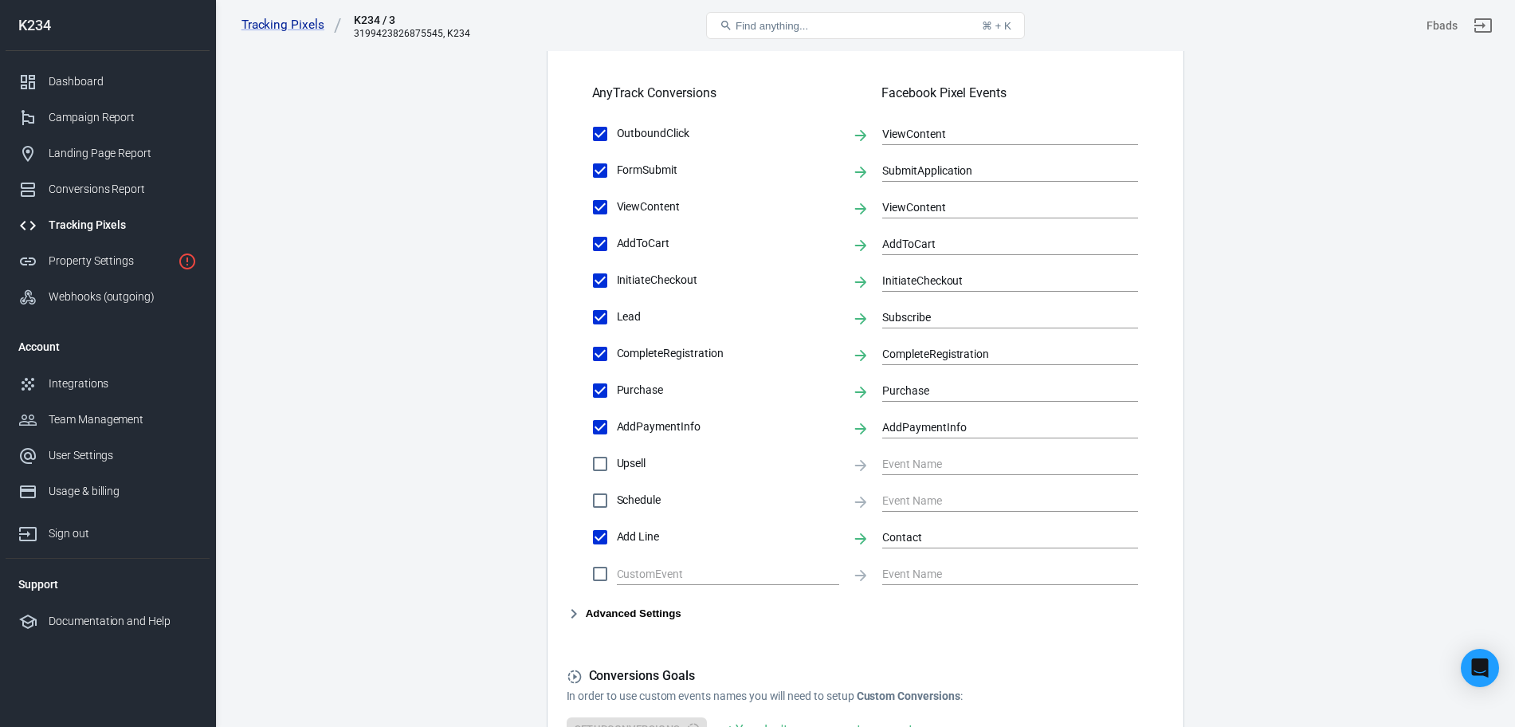
click at [1237, 520] on main "Conversions Ads Integration Settings Conversions Settings Account Connection Co…" at bounding box center [865, 168] width 1244 height 1332
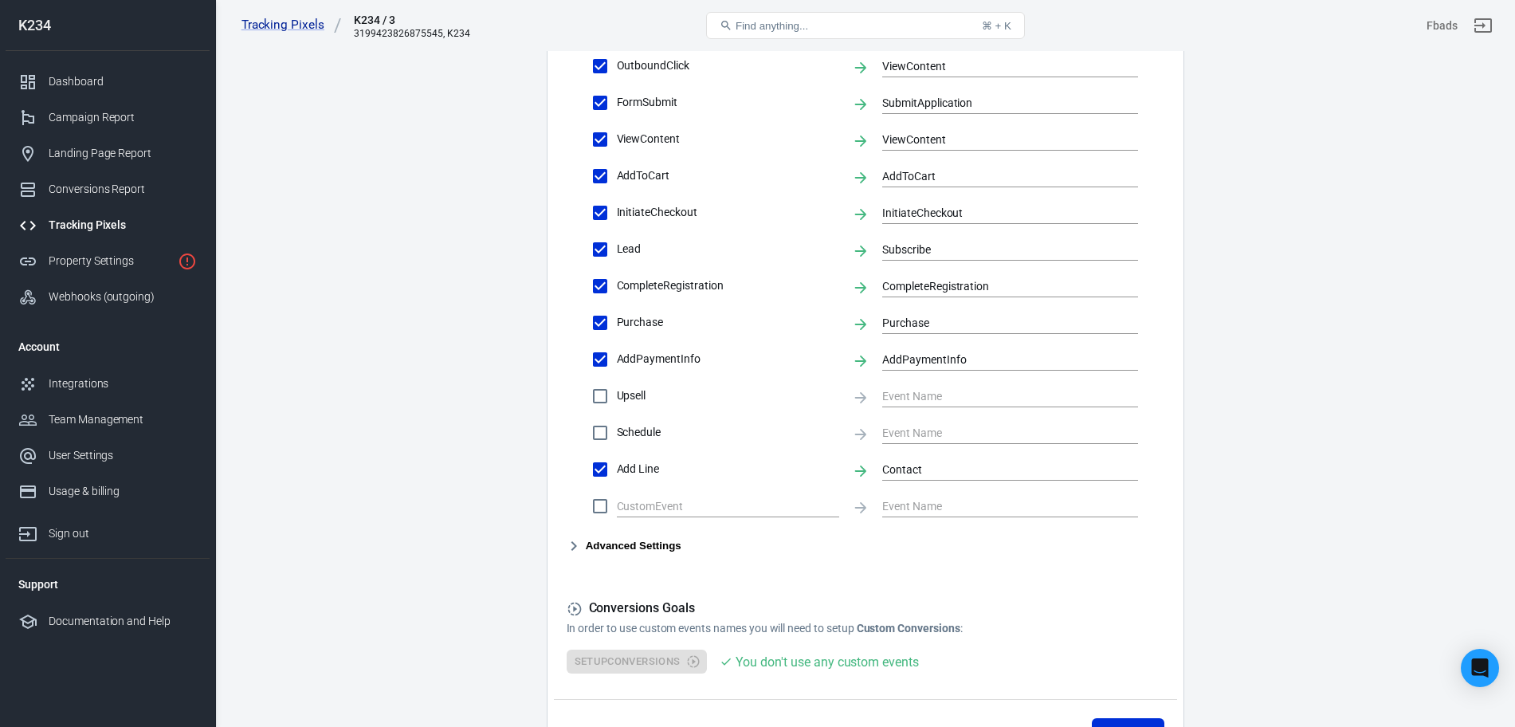
scroll to position [714, 0]
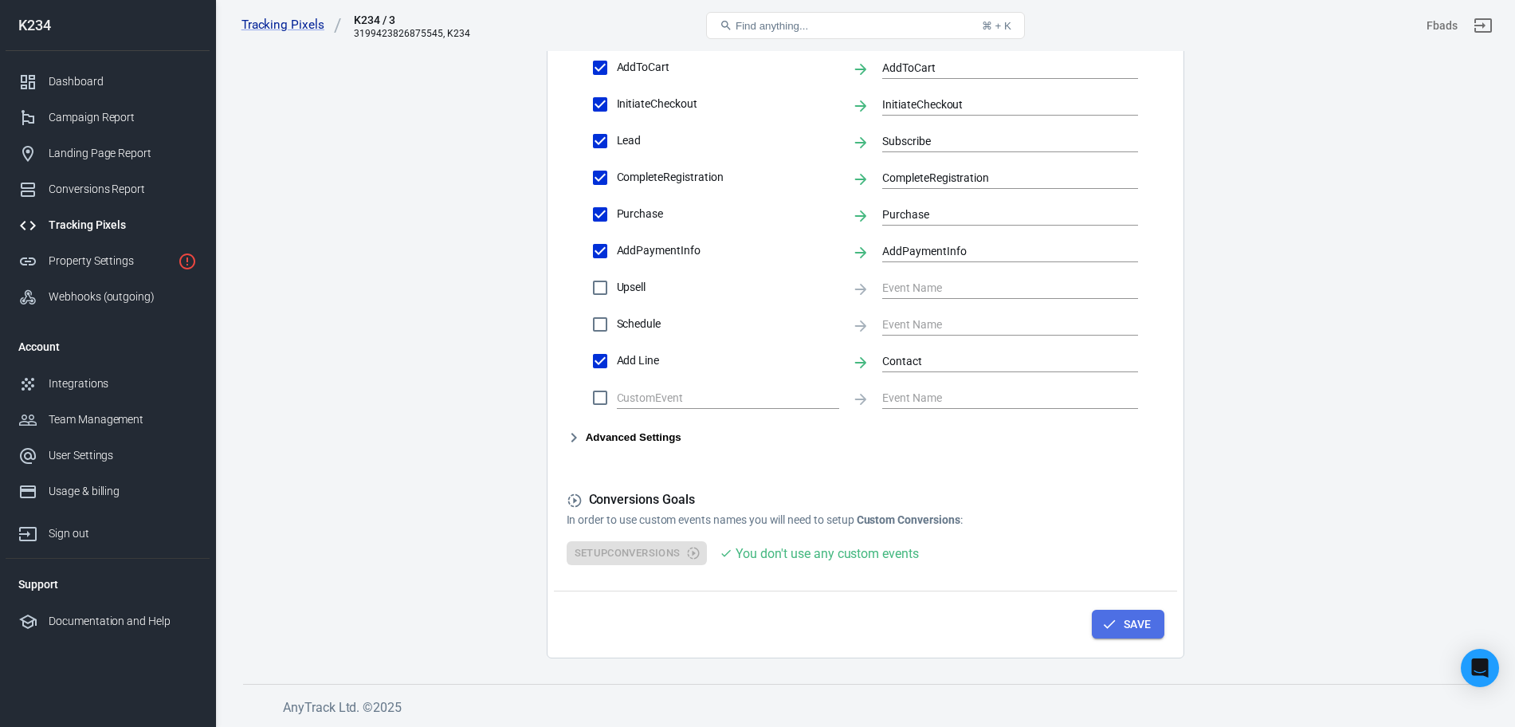
click at [1107, 633] on button "Save" at bounding box center [1128, 624] width 73 height 29
click at [581, 439] on icon "button" at bounding box center [573, 437] width 19 height 19
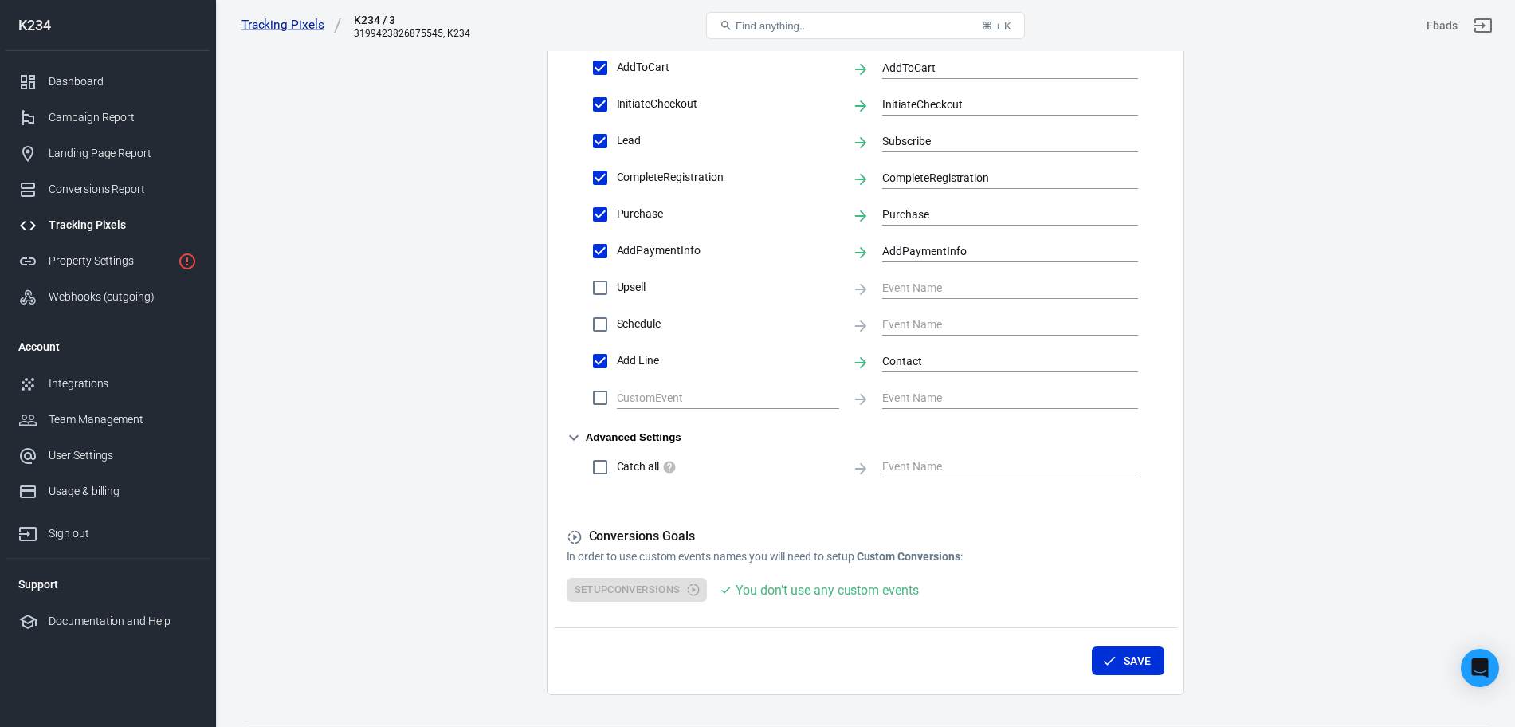
click at [570, 438] on icon "button" at bounding box center [573, 437] width 19 height 19
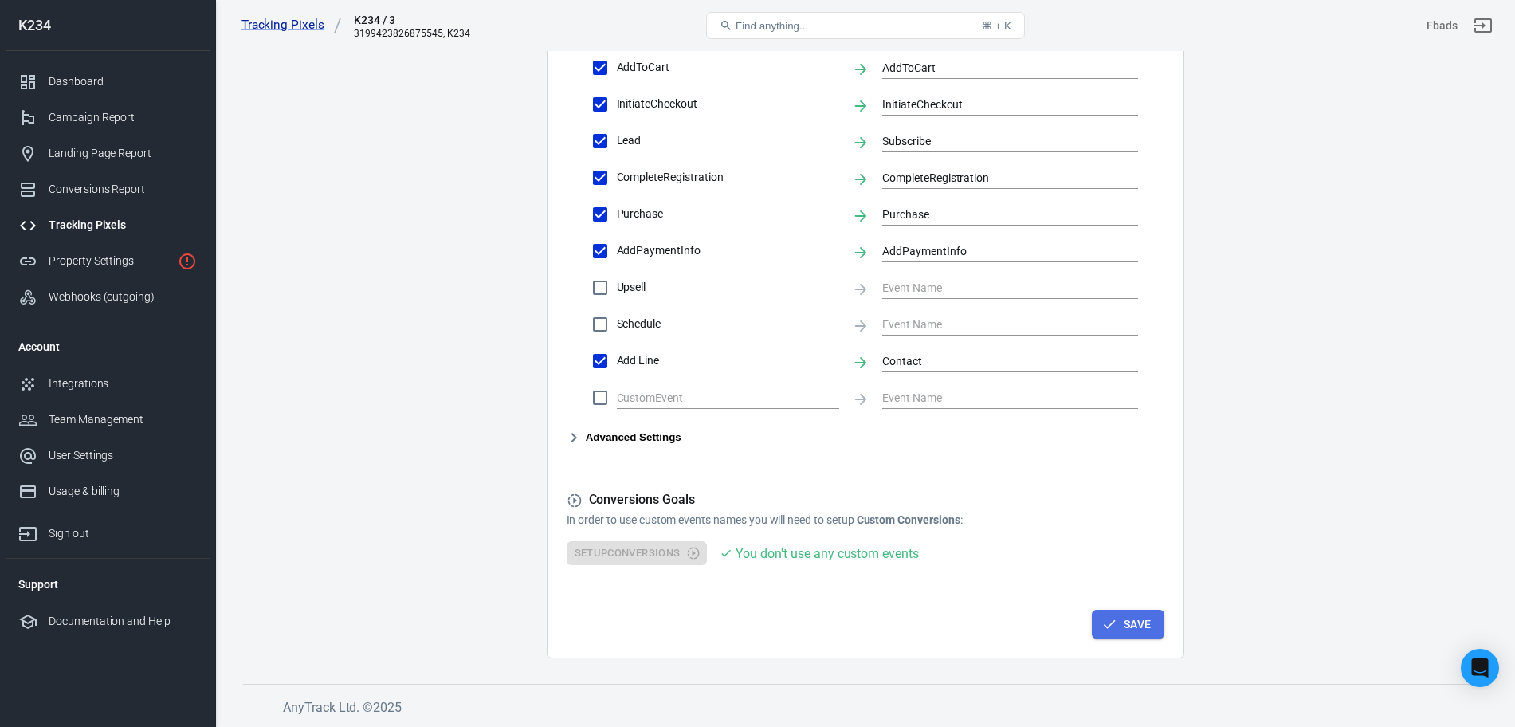
click at [1129, 630] on button "Save" at bounding box center [1128, 624] width 73 height 29
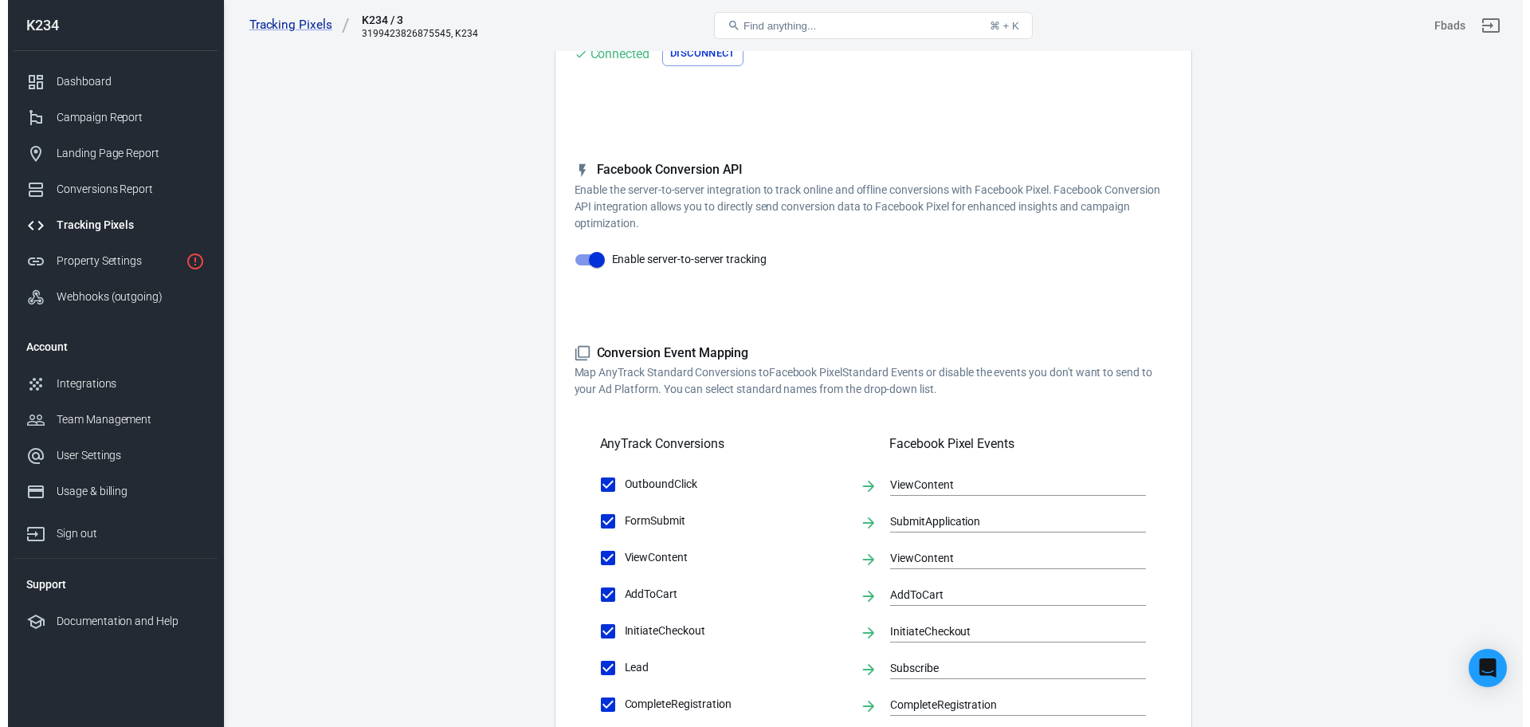
scroll to position [0, 0]
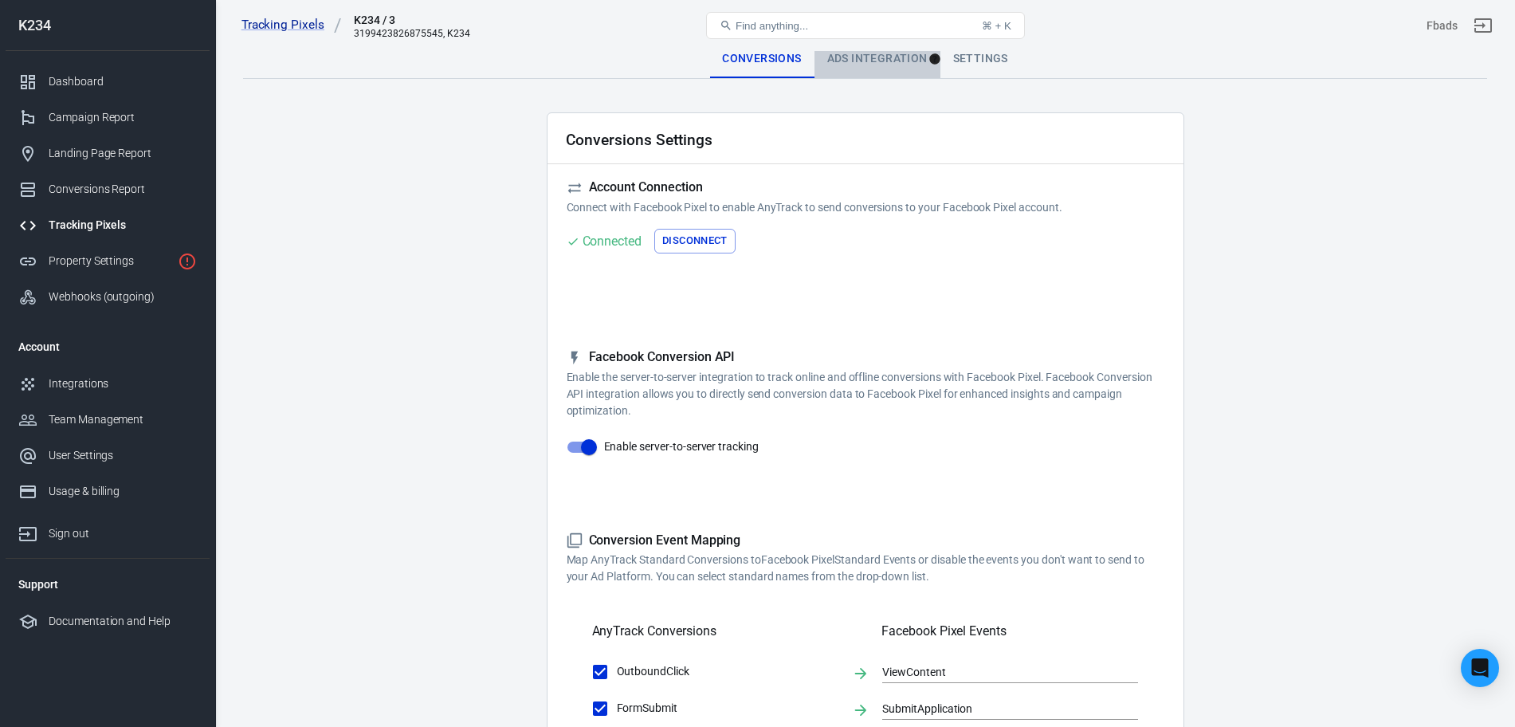
click at [871, 65] on div "Ads Integration" at bounding box center [877, 59] width 126 height 38
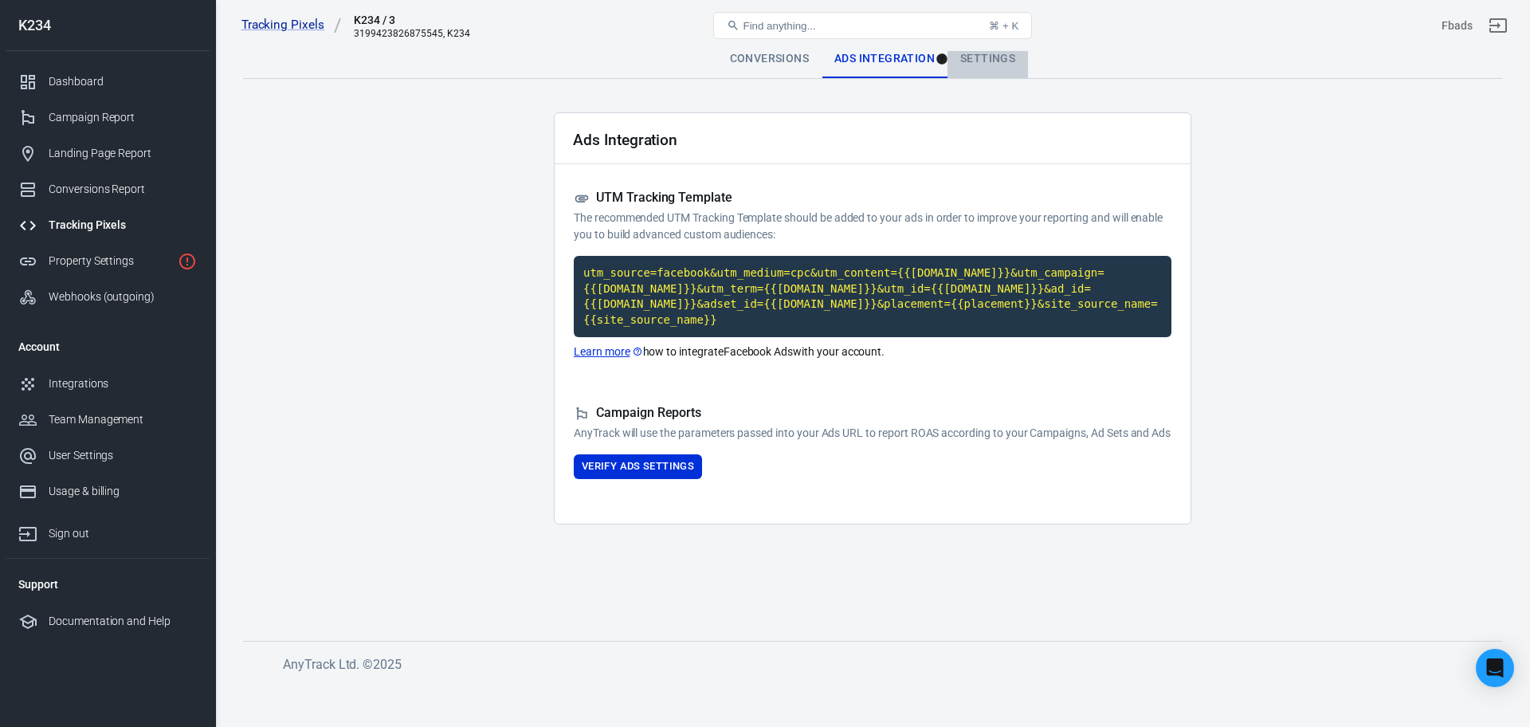
click at [983, 62] on div "Settings" at bounding box center [987, 59] width 80 height 38
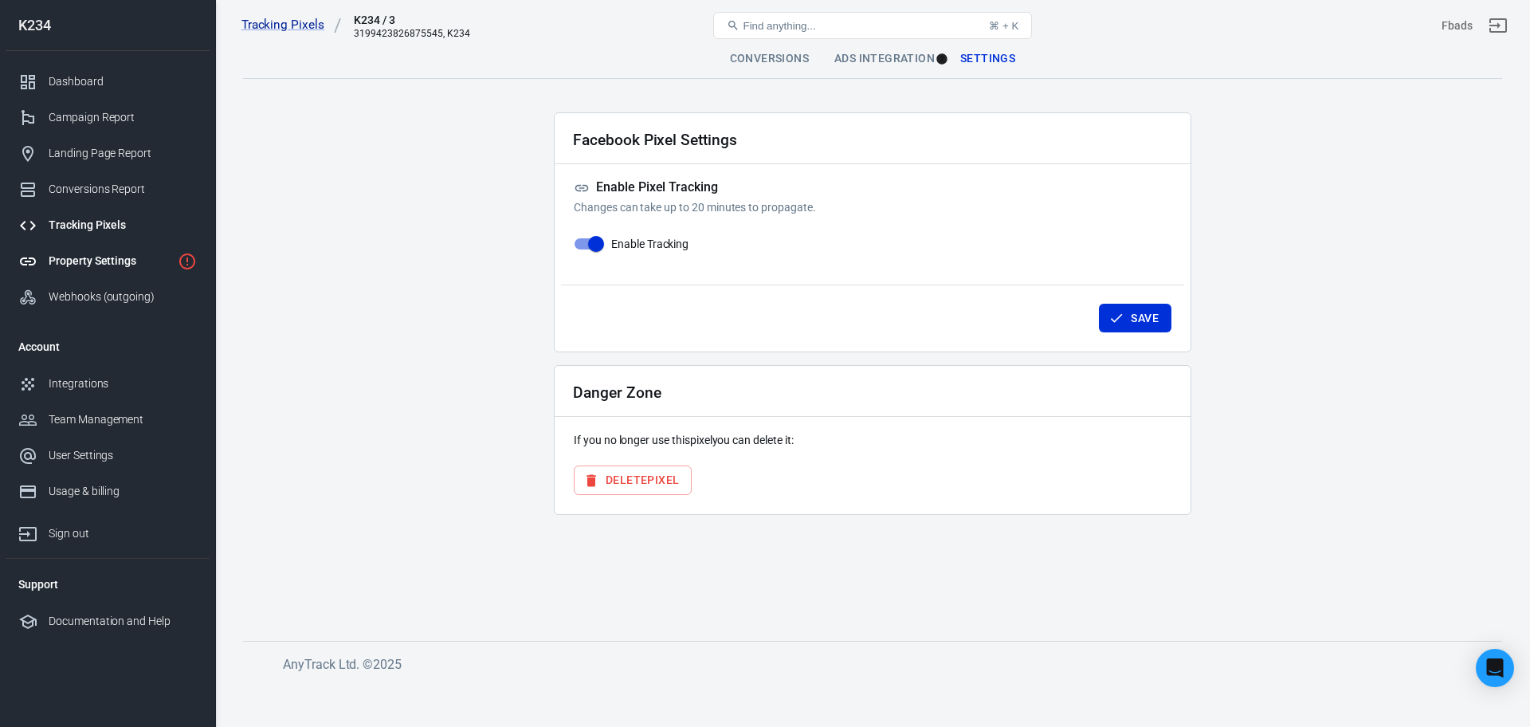
click at [110, 267] on div "Property Settings" at bounding box center [110, 261] width 123 height 17
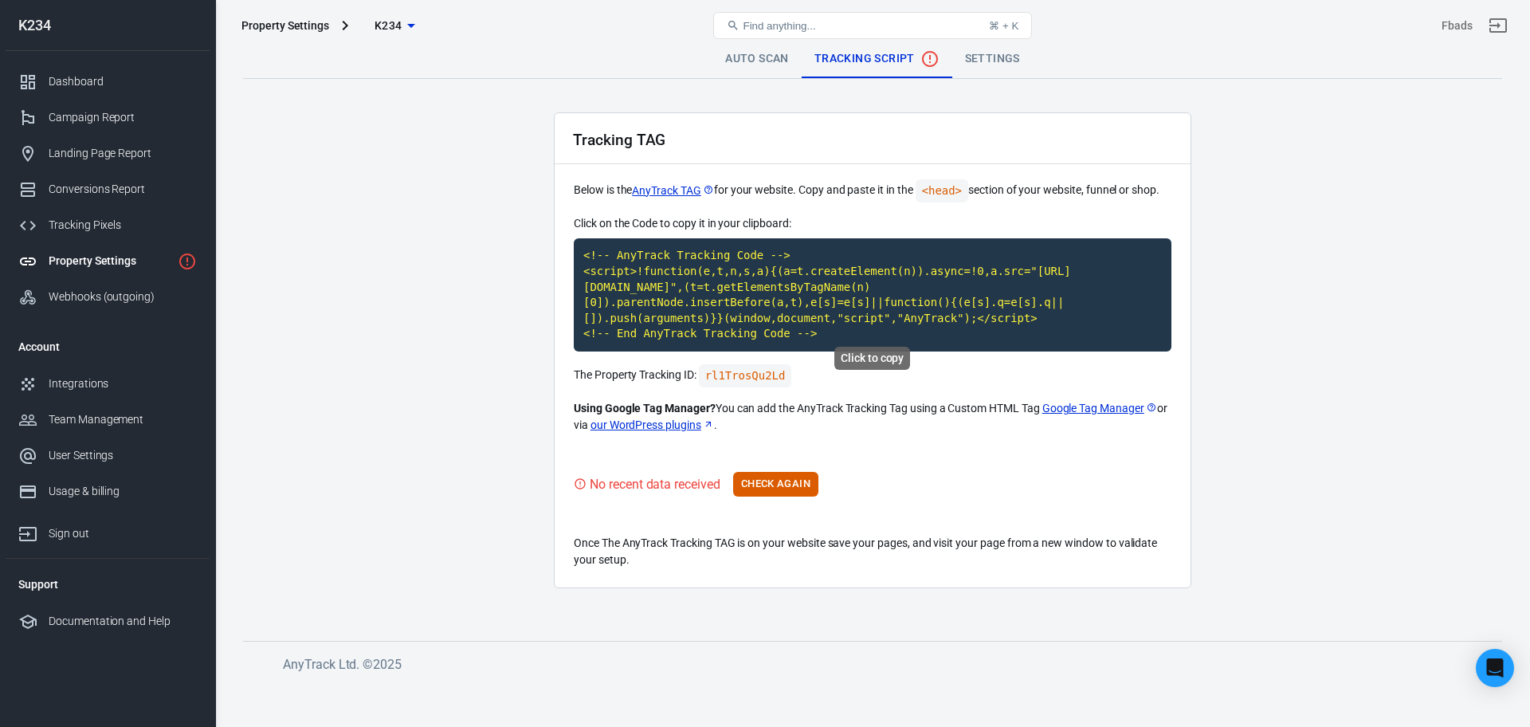
click at [761, 279] on code "<!-- AnyTrack Tracking Code --> <script>!function(e,t,n,s,a){(a=t.createElement…" at bounding box center [873, 294] width 598 height 113
click at [833, 293] on code "<!-- AnyTrack Tracking Code --> <script>!function(e,t,n,s,a){(a=t.createElement…" at bounding box center [873, 294] width 598 height 113
click at [723, 364] on code "rl1TrosQu2Ld" at bounding box center [745, 375] width 93 height 23
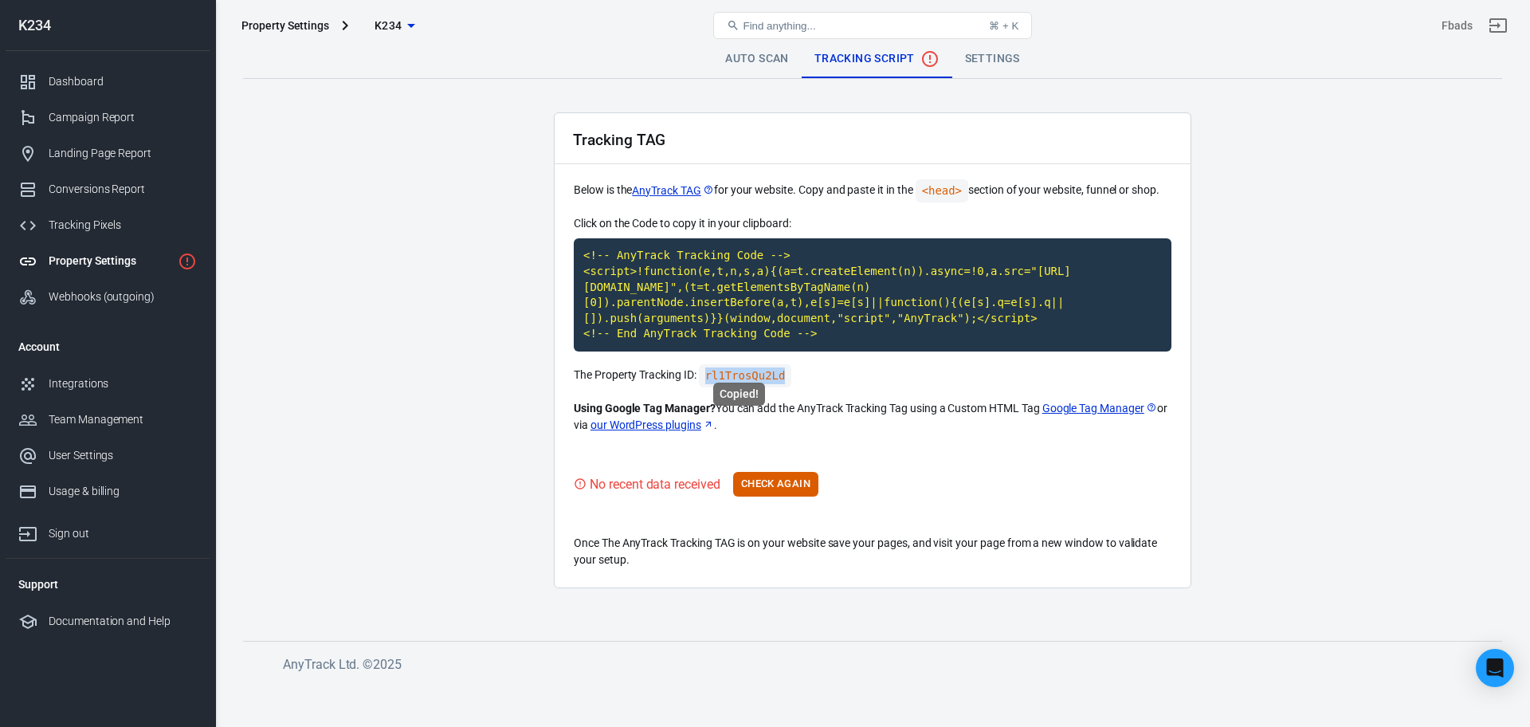
click at [723, 364] on code "rl1TrosQu2Ld" at bounding box center [745, 375] width 93 height 23
click at [725, 279] on code "<!-- AnyTrack Tracking Code --> <script>!function(e,t,n,s,a){(a=t.createElement…" at bounding box center [873, 294] width 598 height 113
click at [774, 472] on button "Check Again" at bounding box center [775, 484] width 85 height 25
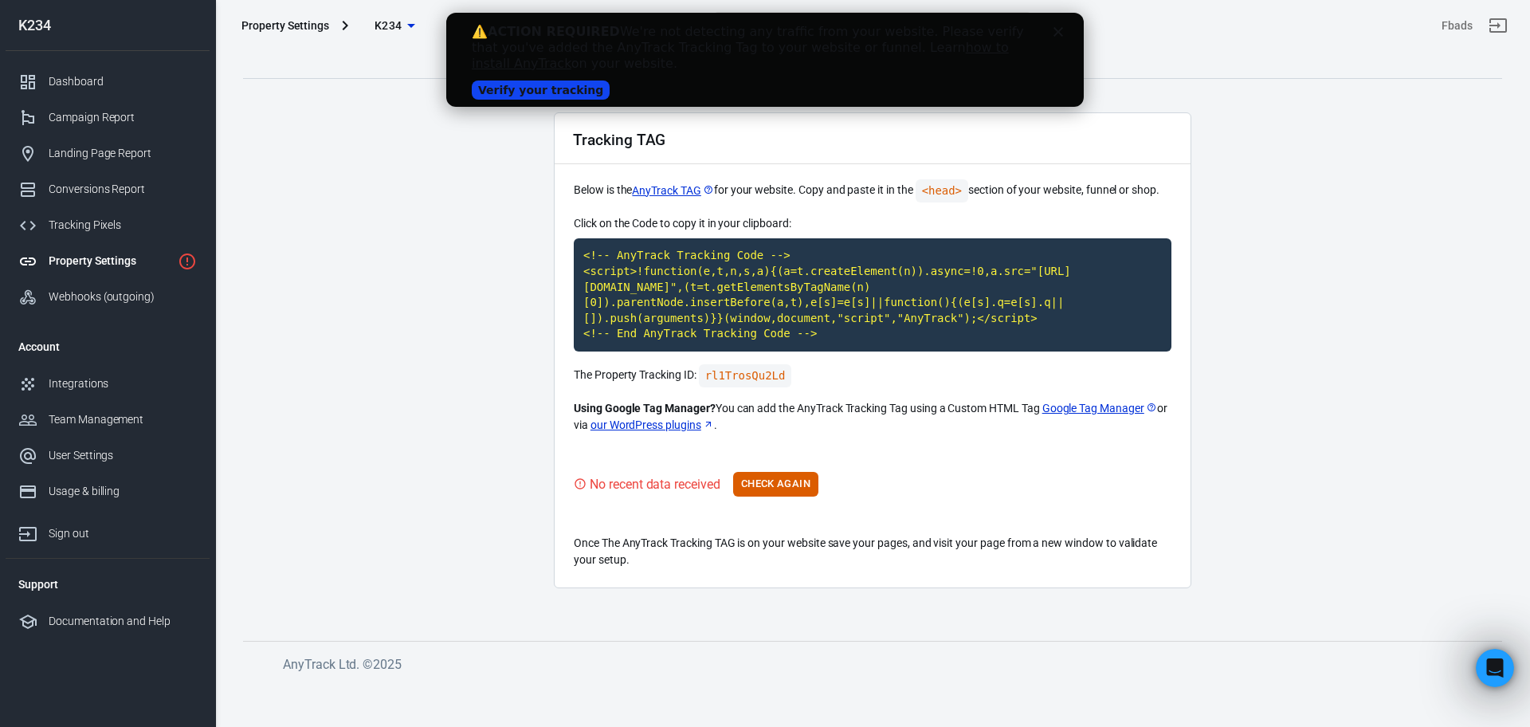
click at [504, 88] on link "Verify your tracking" at bounding box center [541, 89] width 138 height 19
click at [511, 94] on link "Verify your tracking" at bounding box center [541, 89] width 138 height 19
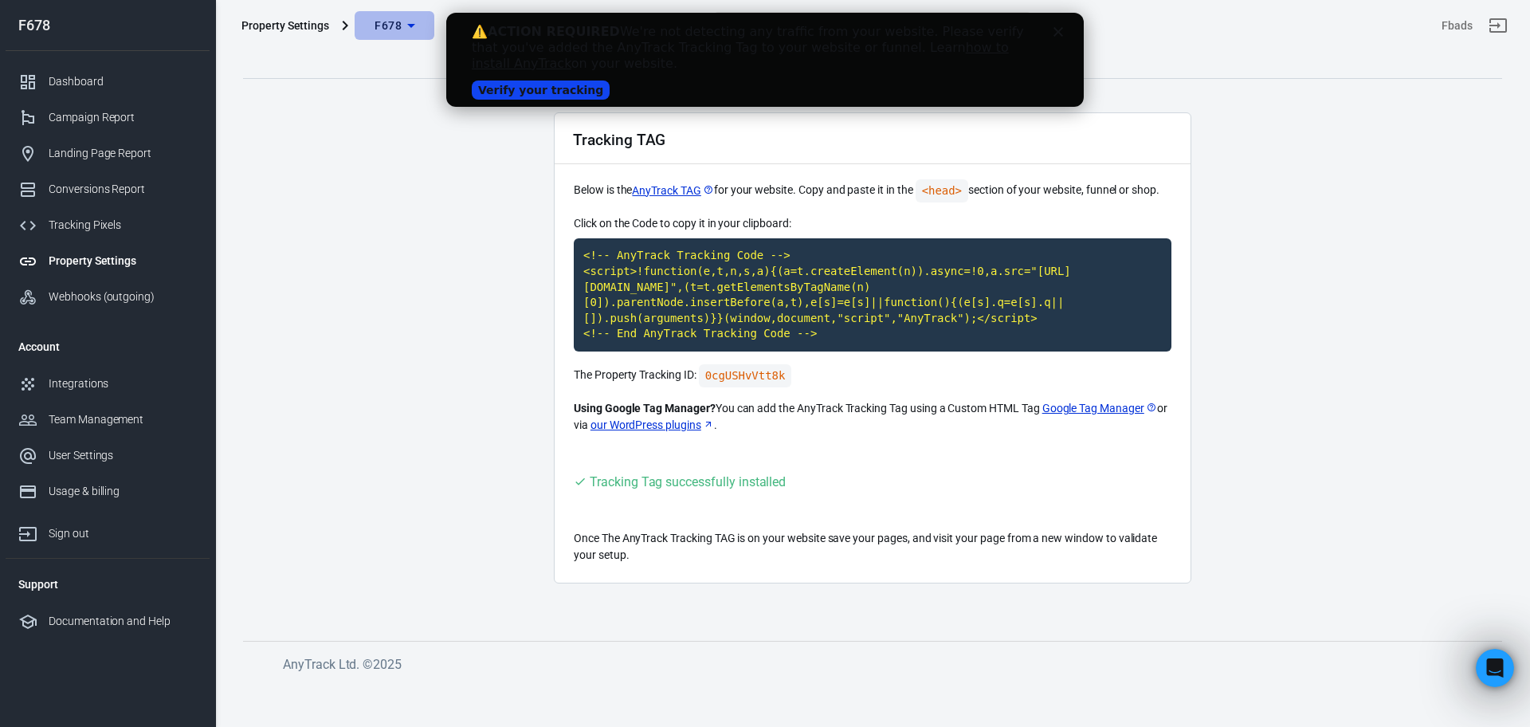
click at [390, 32] on span "F678" at bounding box center [387, 26] width 27 height 20
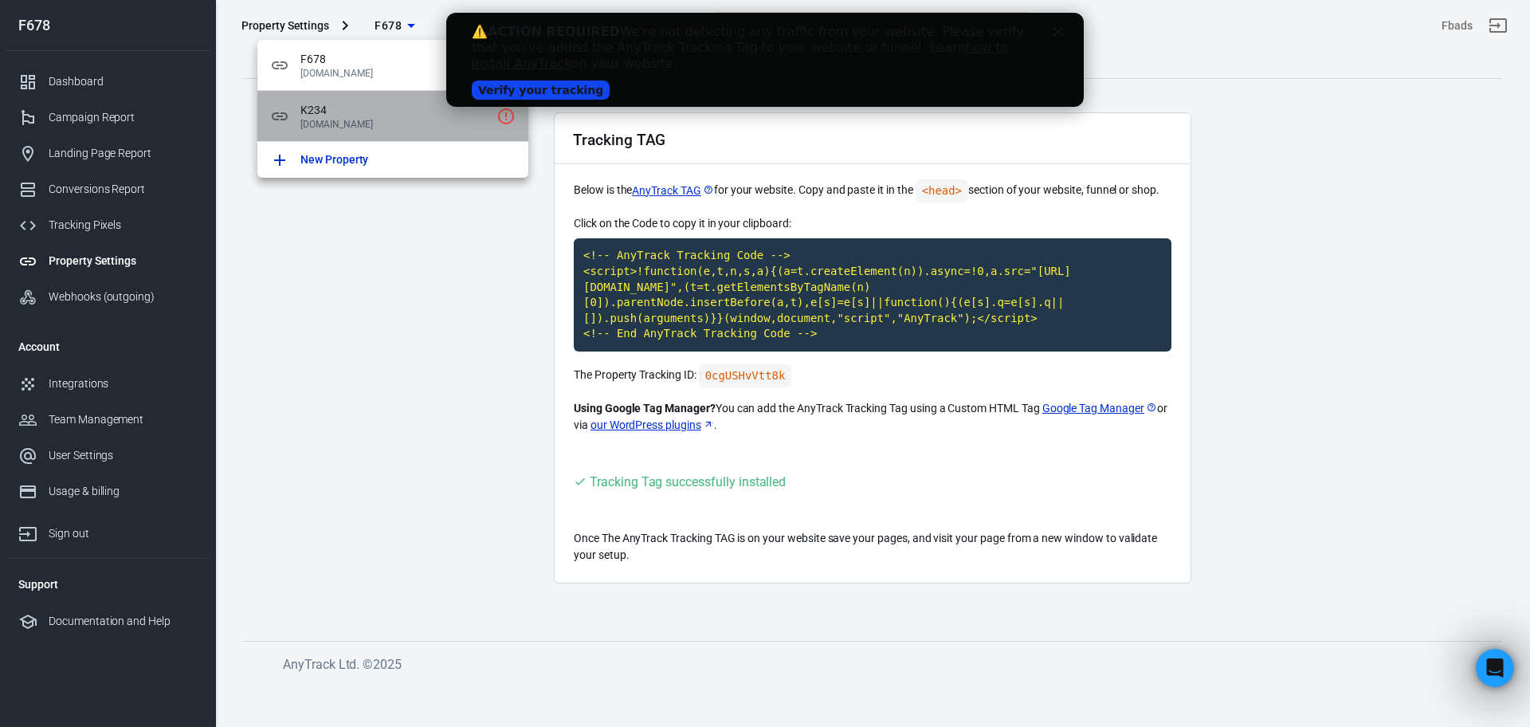
click at [390, 105] on span "K234" at bounding box center [395, 110] width 190 height 17
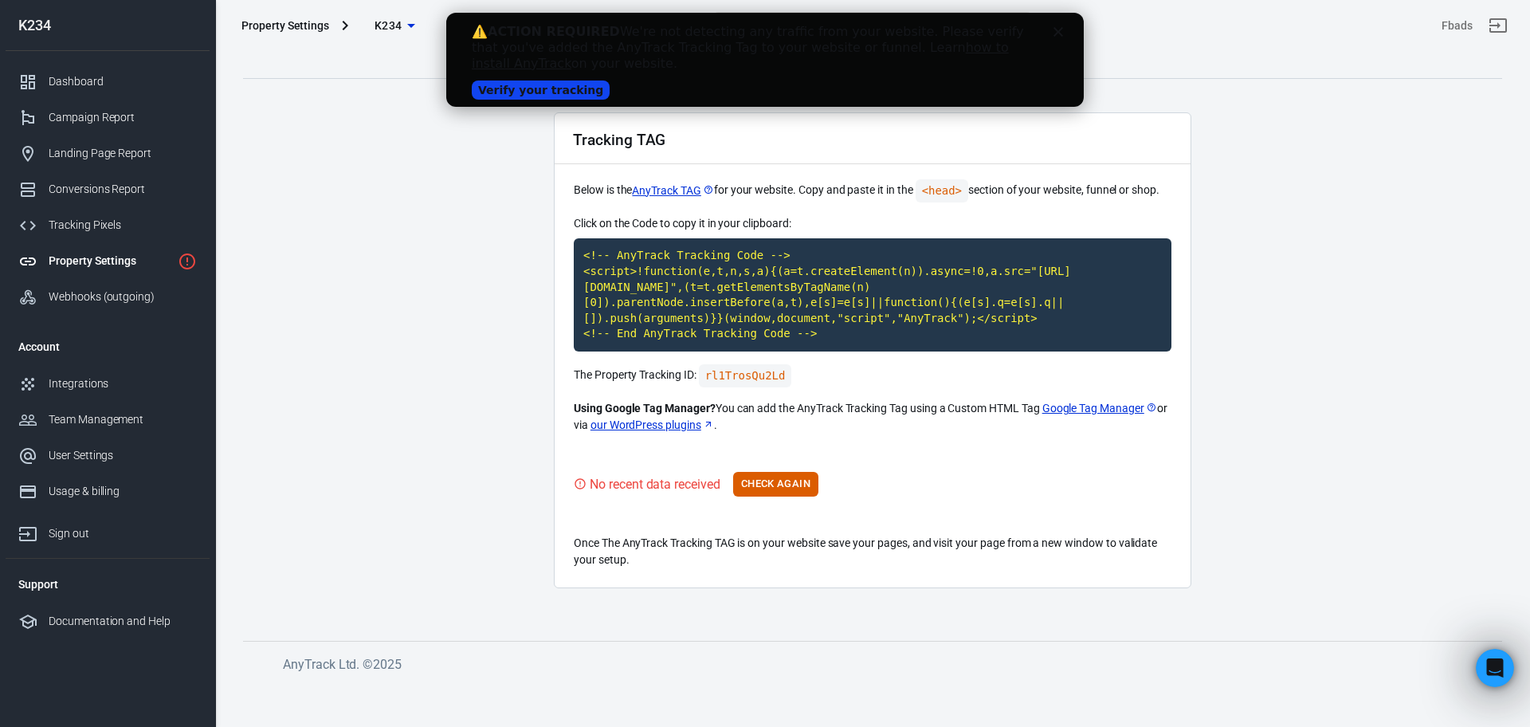
click at [390, 376] on main "Auto Scan Tracking Script Settings Tracking TAG Below is the AnyTrack TAG for y…" at bounding box center [872, 327] width 1259 height 575
click at [402, 454] on main "Auto Scan Tracking Script Settings Tracking TAG Below is the AnyTrack TAG for y…" at bounding box center [872, 327] width 1259 height 575
click at [76, 184] on div "Conversions Report" at bounding box center [123, 189] width 148 height 17
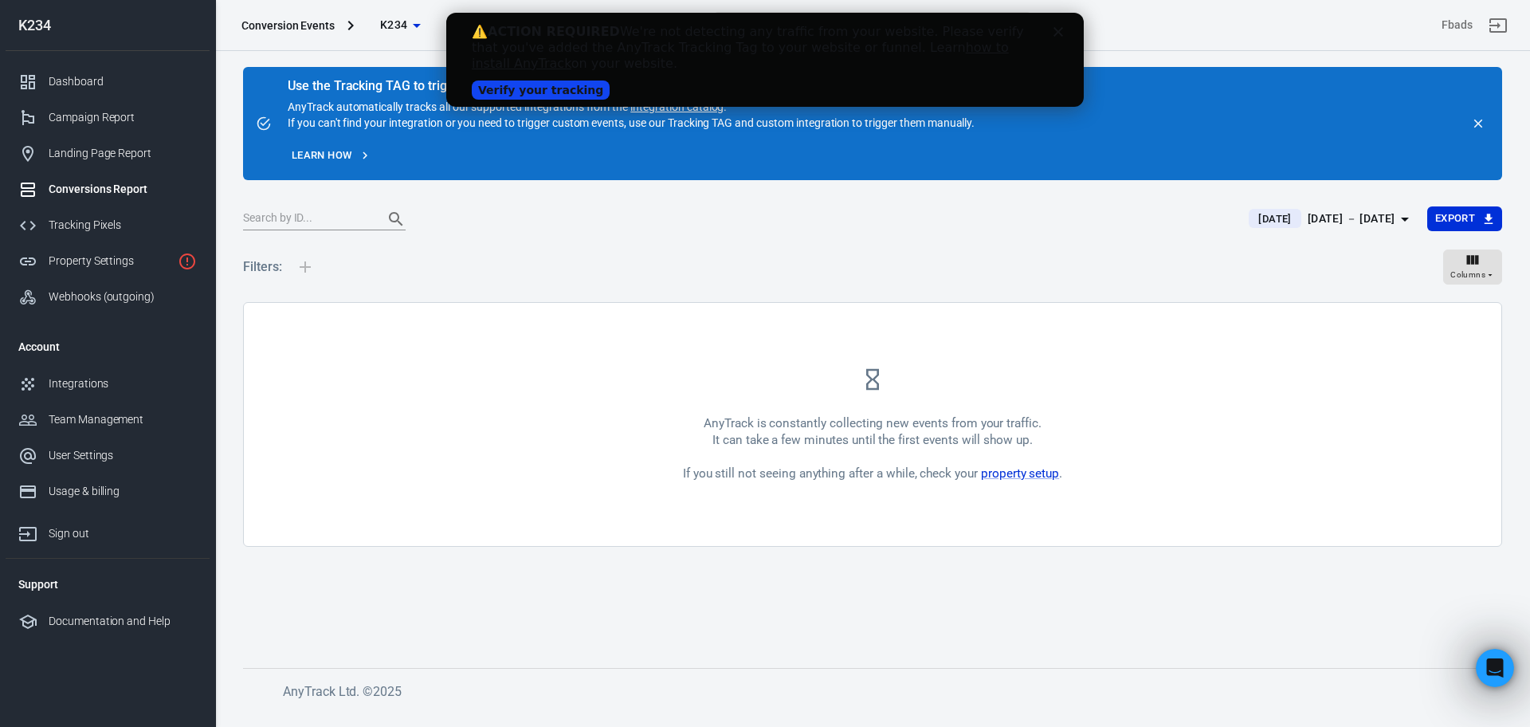
click at [536, 86] on link "Verify your tracking" at bounding box center [541, 89] width 138 height 19
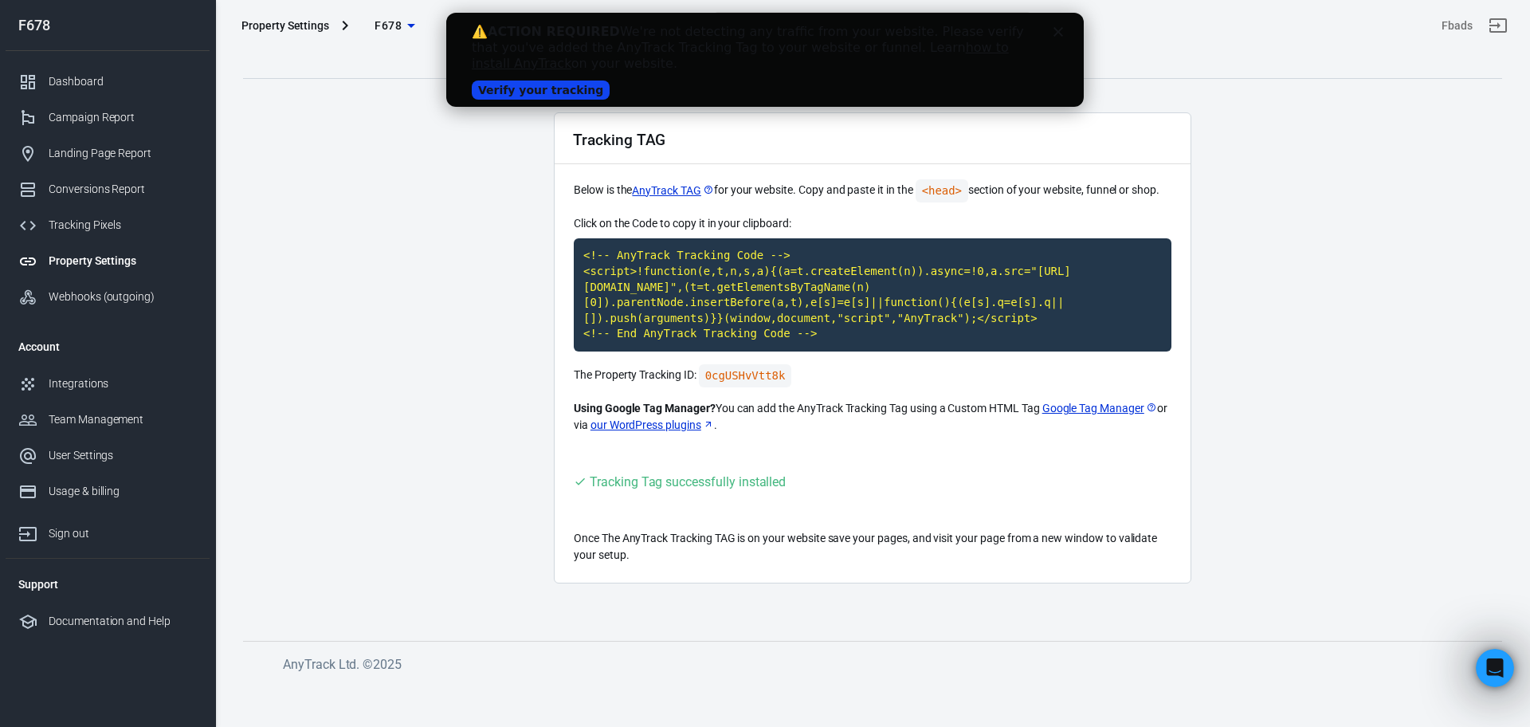
drag, startPoint x: 446, startPoint y: 13, endPoint x: 536, endPoint y: 86, distance: 116.1
click at [536, 86] on link "Verify your tracking" at bounding box center [541, 89] width 138 height 19
drag, startPoint x: 446, startPoint y: 13, endPoint x: 536, endPoint y: 86, distance: 116.1
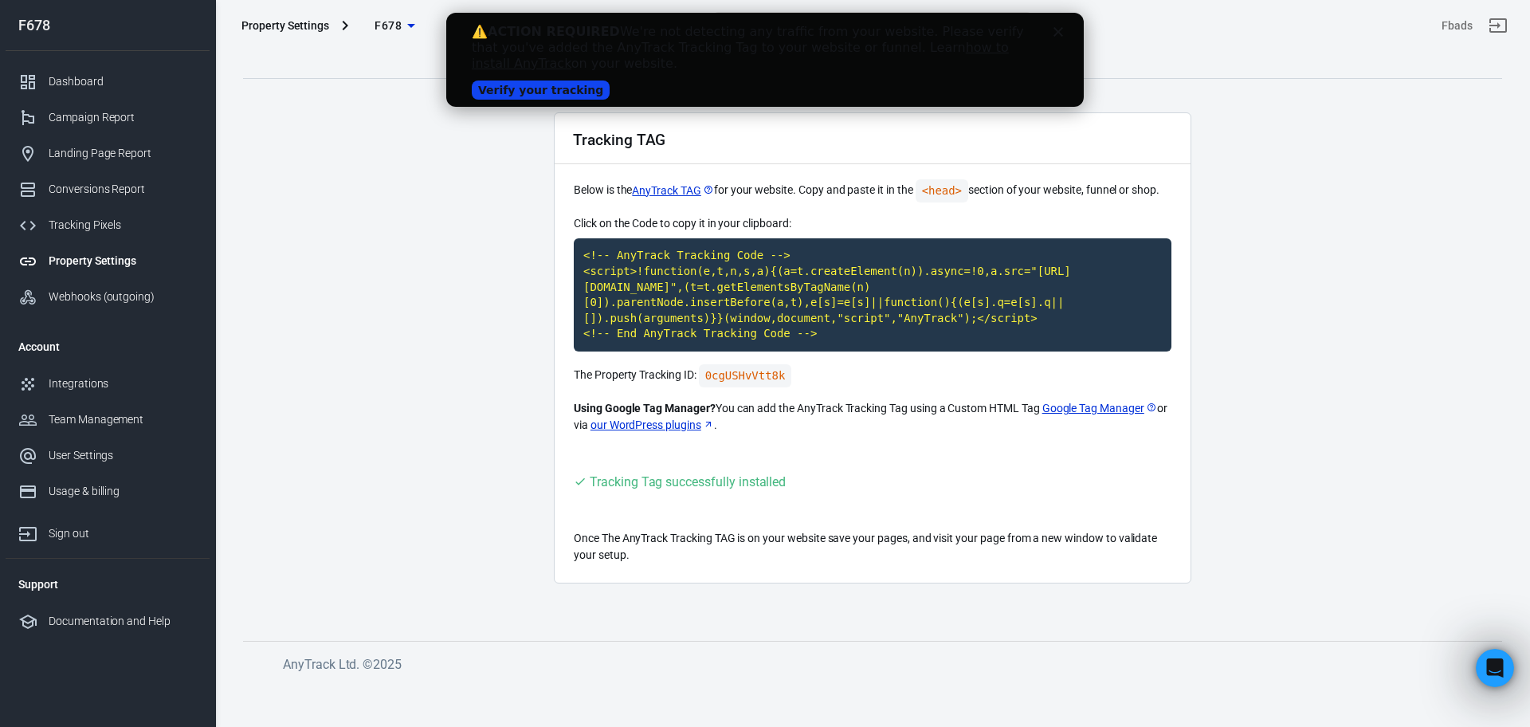
click at [536, 86] on link "Verify your tracking" at bounding box center [541, 89] width 138 height 19
click at [498, 24] on b "ACTION REQUIRED" at bounding box center [554, 31] width 132 height 15
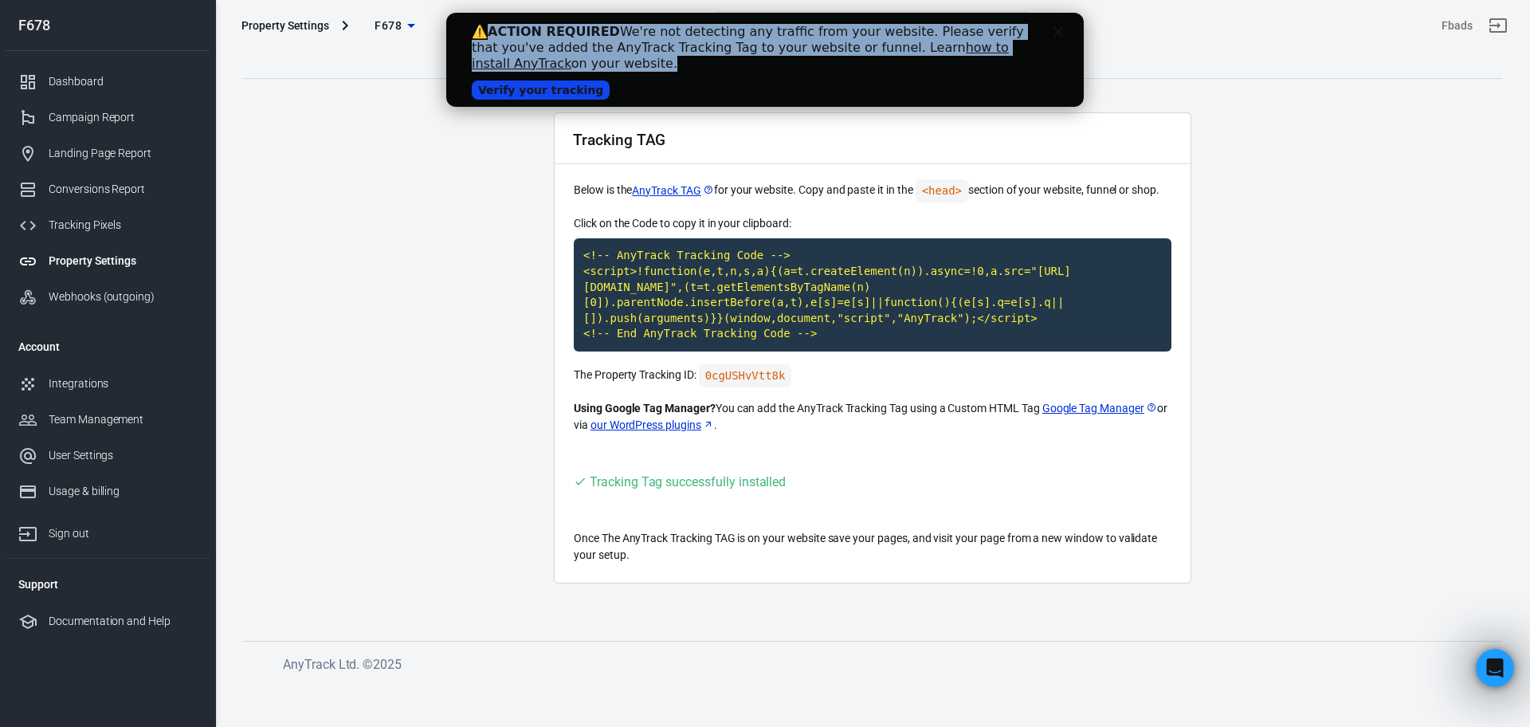
drag, startPoint x: 498, startPoint y: 24, endPoint x: 964, endPoint y: 96, distance: 471.7
click at [964, 96] on div "⚠️ ACTION REQUIRED We're not detecting any traffic from your website. Please ve…" at bounding box center [765, 59] width 586 height 81
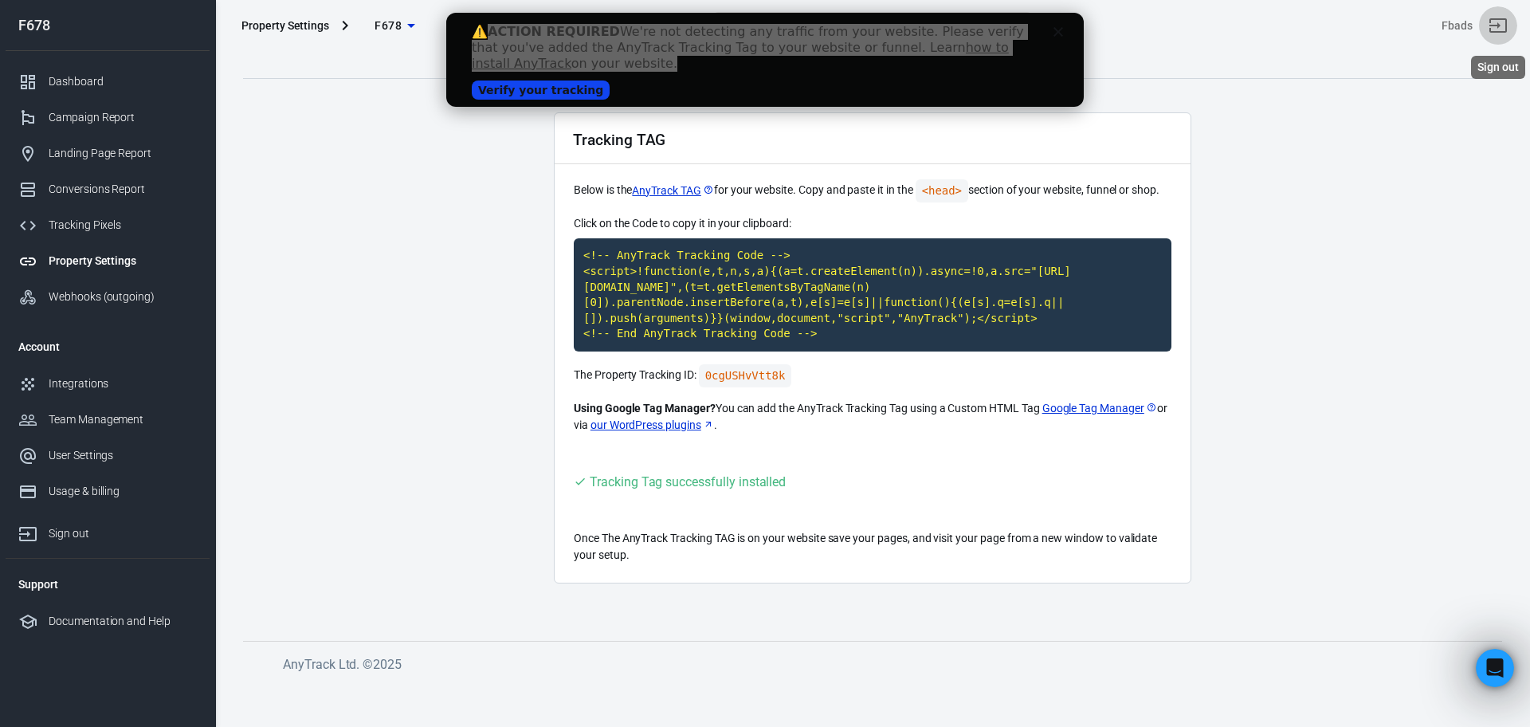
click at [1494, 26] on icon "Sign out" at bounding box center [1497, 25] width 19 height 19
